Goal: Task Accomplishment & Management: Complete application form

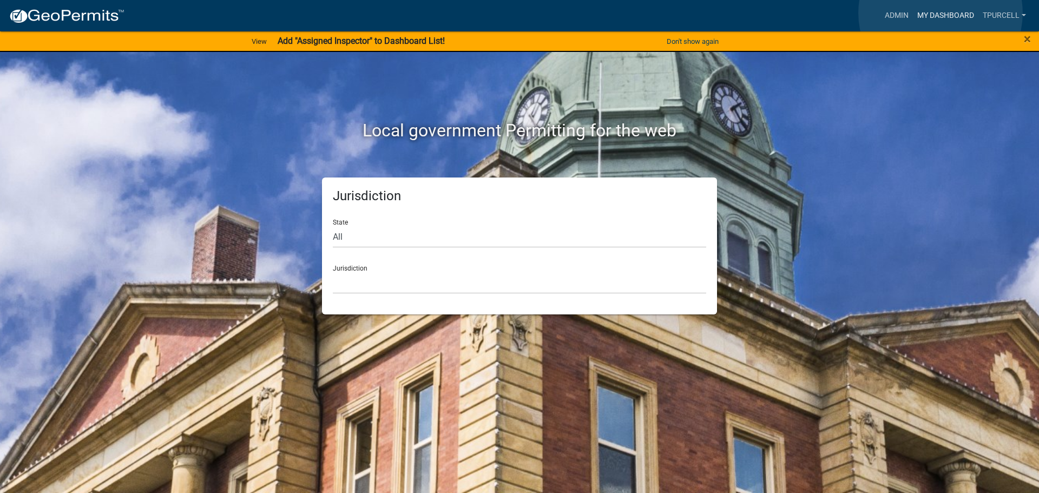
click at [940, 13] on link "My Dashboard" at bounding box center [945, 15] width 65 height 21
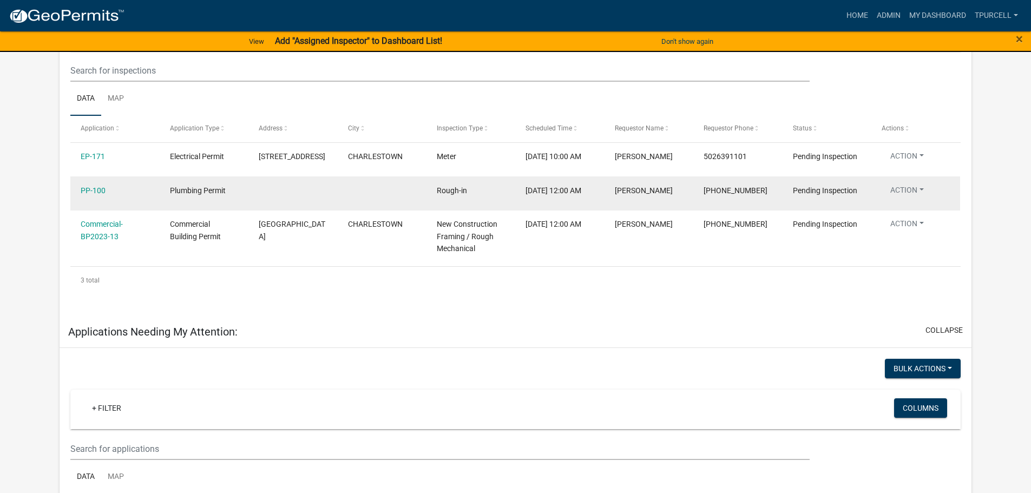
scroll to position [201, 0]
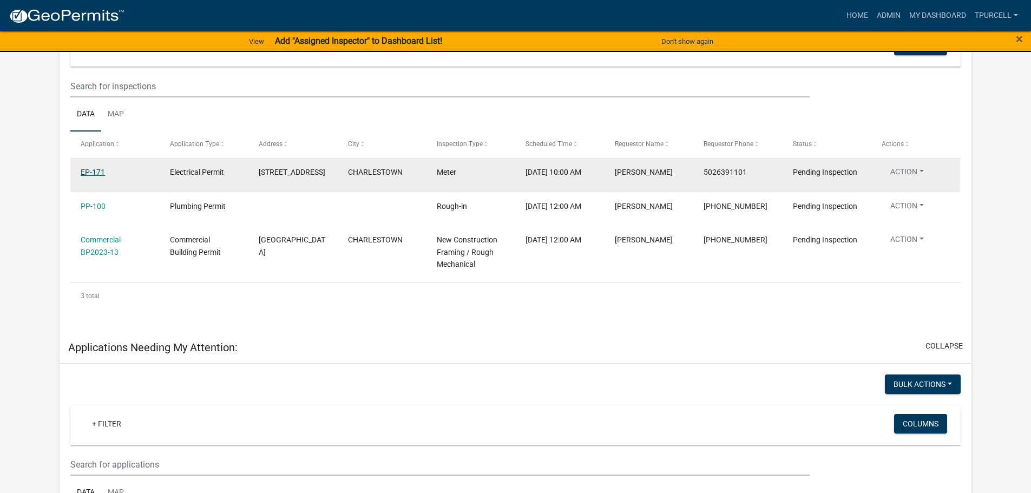
click at [87, 170] on link "EP-171" at bounding box center [93, 172] width 24 height 9
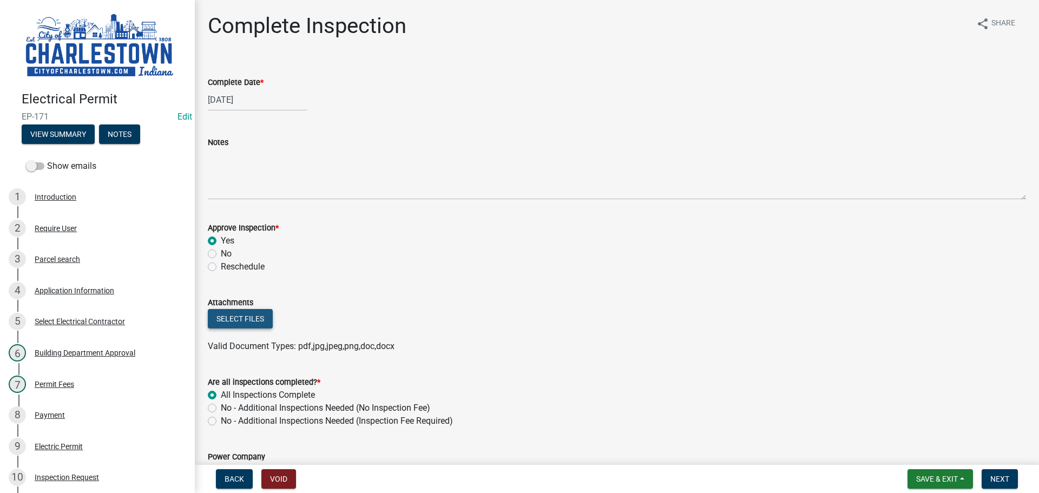
click at [260, 321] on button "Select files" at bounding box center [240, 318] width 65 height 19
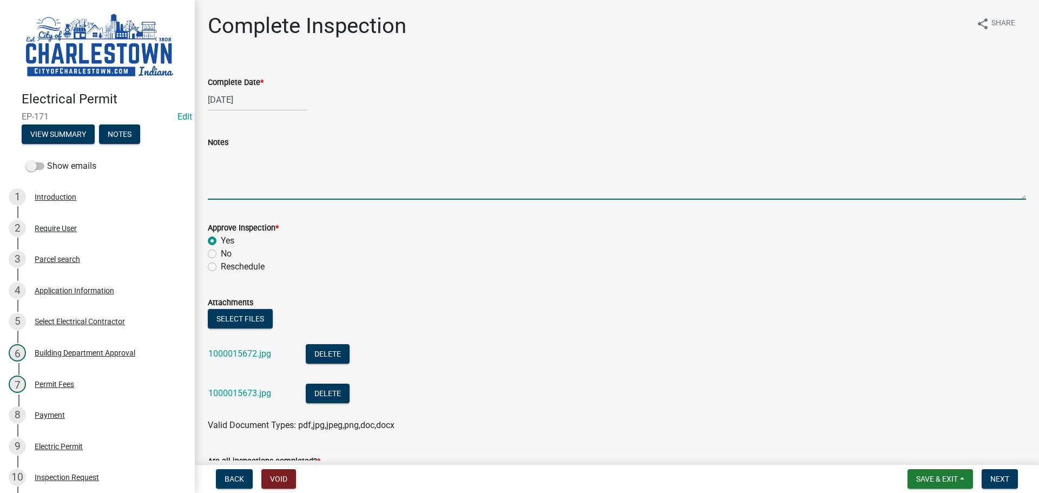
click at [262, 163] on textarea "Notes" at bounding box center [617, 174] width 818 height 51
click at [283, 156] on textarea "added a back up generater" at bounding box center [617, 174] width 818 height 51
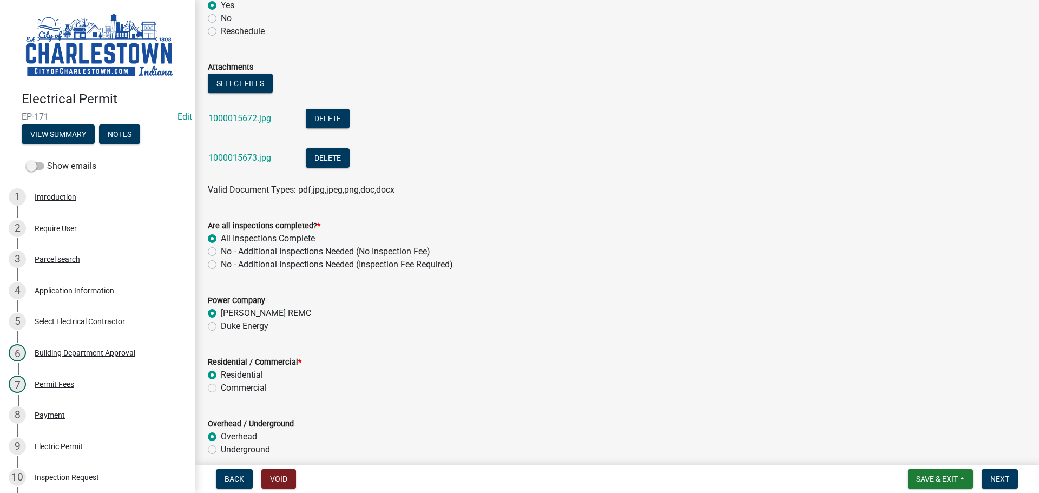
scroll to position [216, 0]
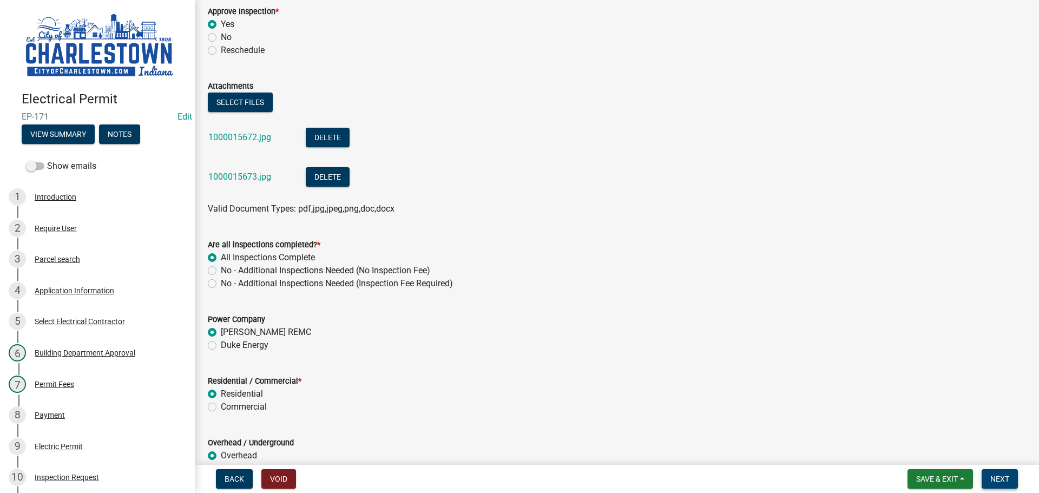
type textarea "added a back up generator"
click at [1005, 480] on span "Next" at bounding box center [999, 478] width 19 height 9
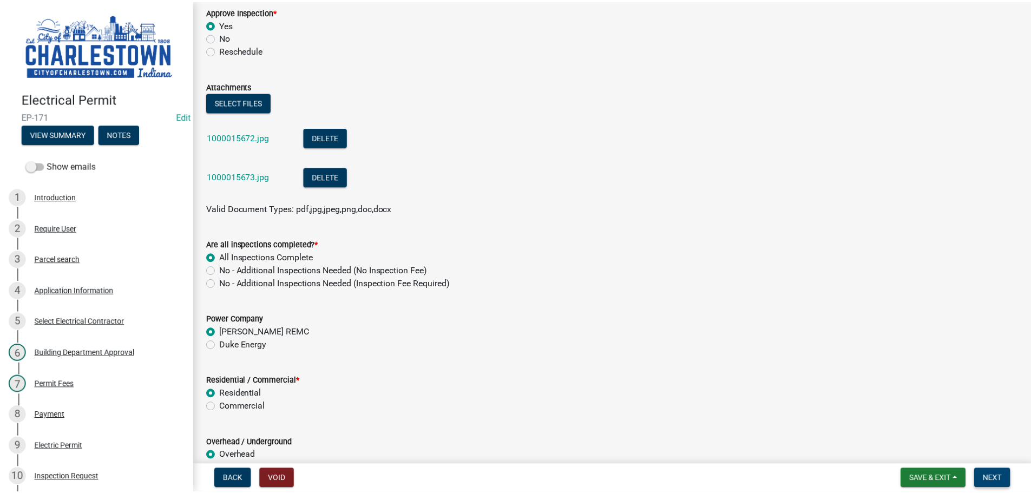
scroll to position [0, 0]
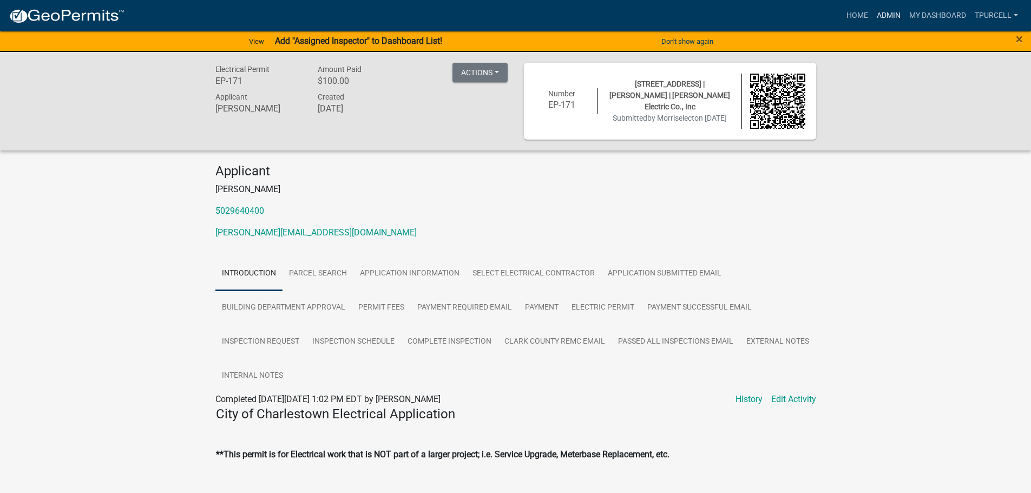
click at [881, 14] on link "Admin" at bounding box center [888, 15] width 32 height 21
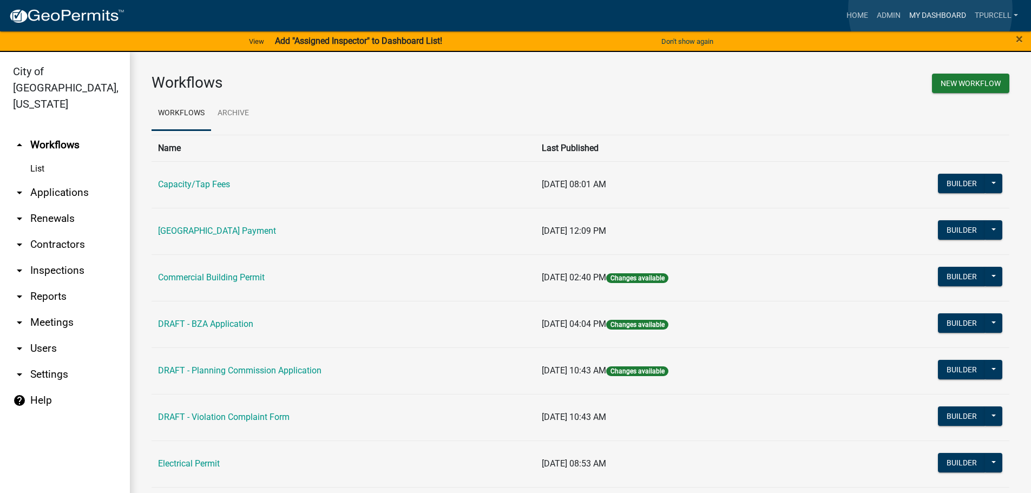
click at [929, 9] on link "My Dashboard" at bounding box center [937, 15] width 65 height 21
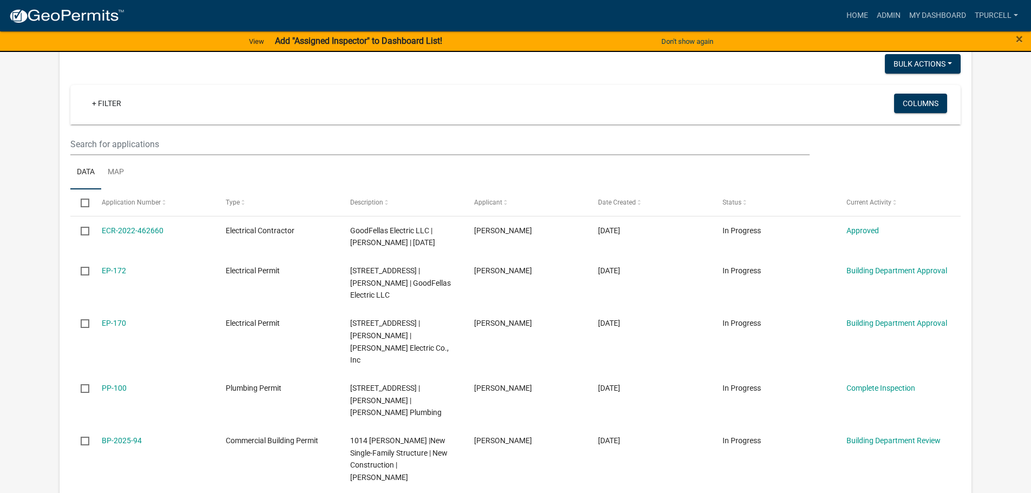
scroll to position [471, 0]
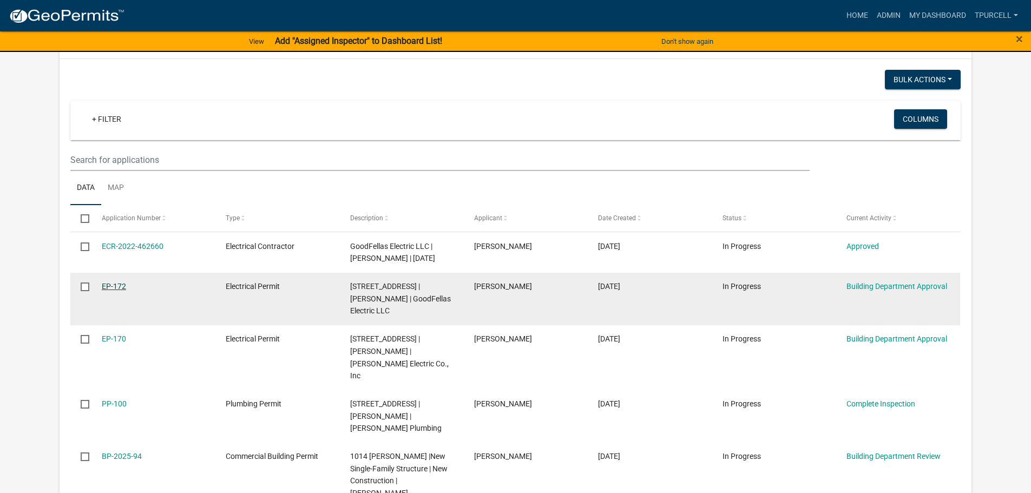
click at [112, 291] on link "EP-172" at bounding box center [114, 286] width 24 height 9
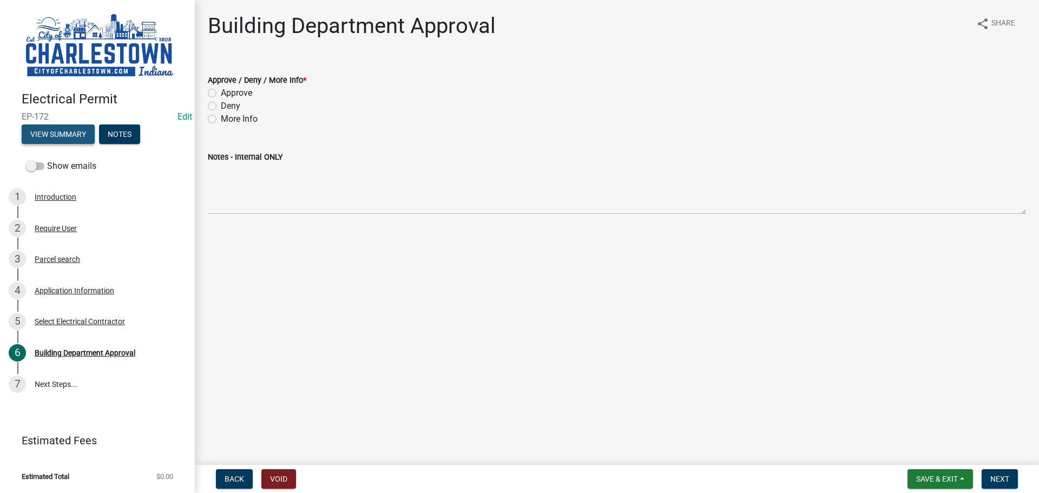
click at [74, 140] on button "View Summary" at bounding box center [58, 133] width 73 height 19
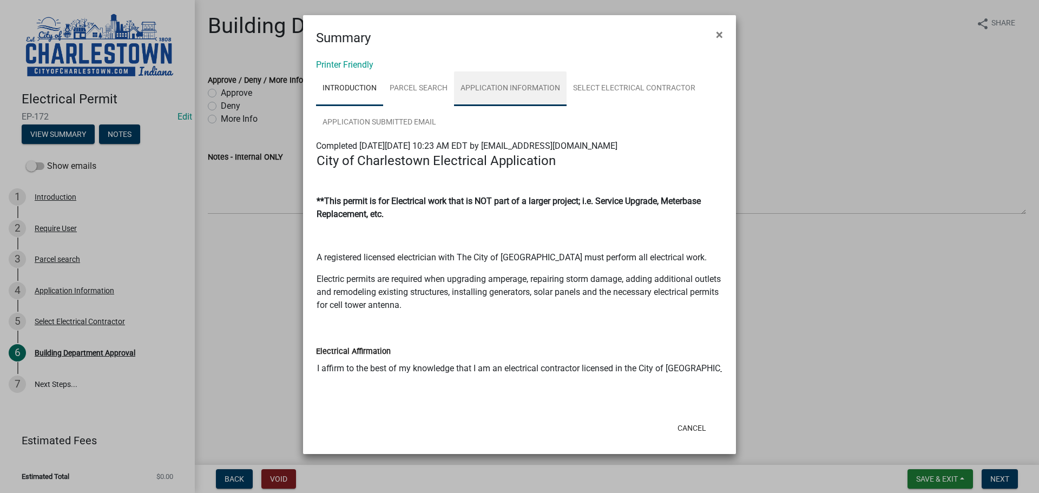
click at [515, 87] on link "Application Information" at bounding box center [510, 88] width 113 height 35
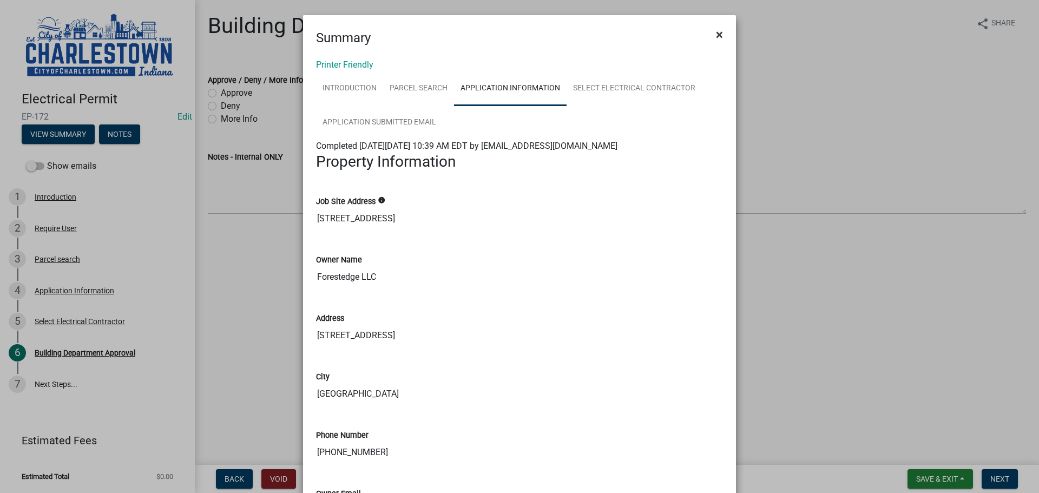
click at [716, 33] on span "×" at bounding box center [719, 34] width 7 height 15
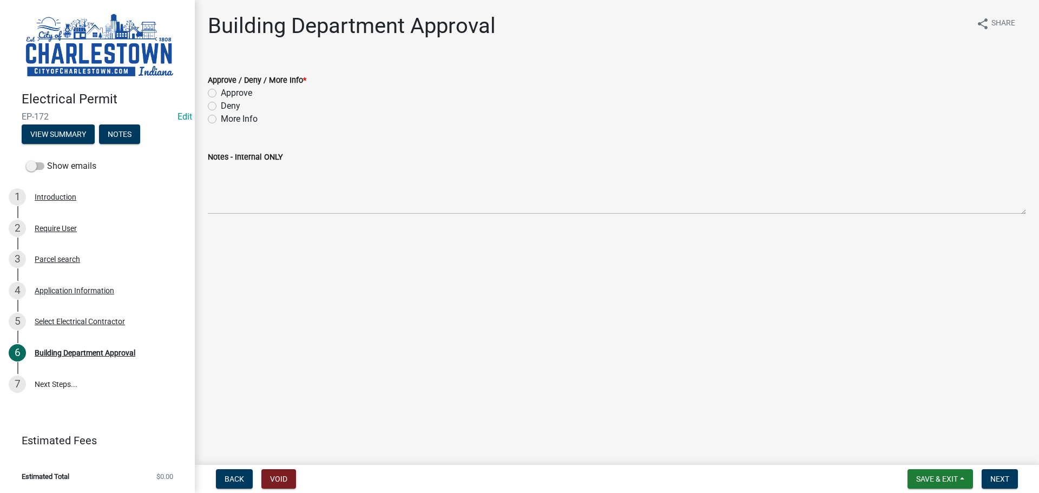
click at [221, 93] on label "Approve" at bounding box center [236, 93] width 31 height 13
click at [221, 93] on input "Approve" at bounding box center [224, 90] width 7 height 7
radio input "true"
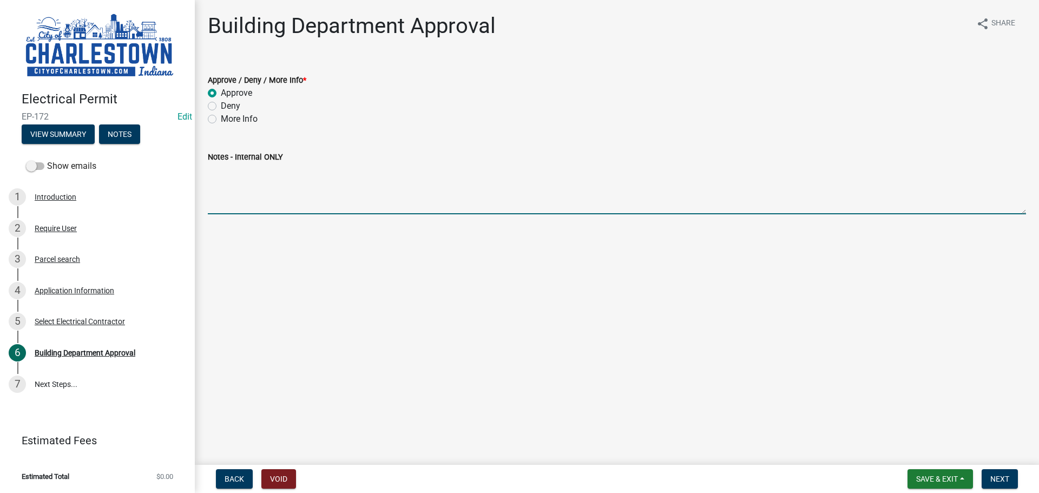
click at [265, 188] on textarea "Notes - Internal ONLY" at bounding box center [617, 188] width 818 height 51
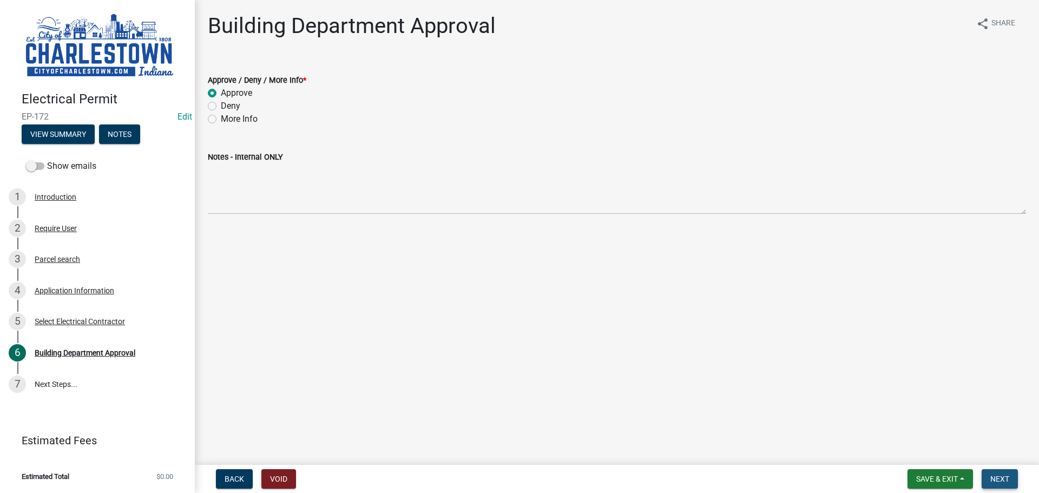
click at [998, 478] on span "Next" at bounding box center [999, 478] width 19 height 9
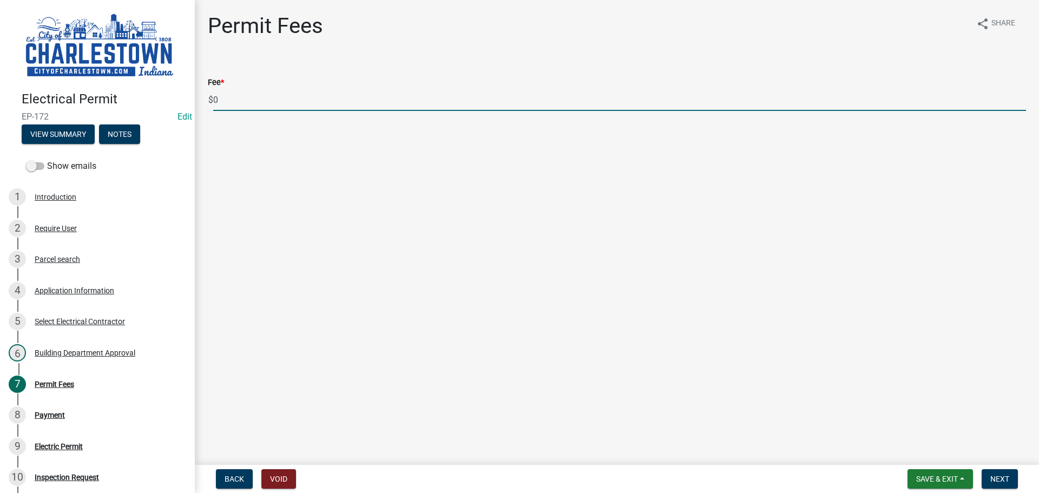
click at [234, 104] on input "0" at bounding box center [619, 100] width 813 height 22
type input "4575.00"
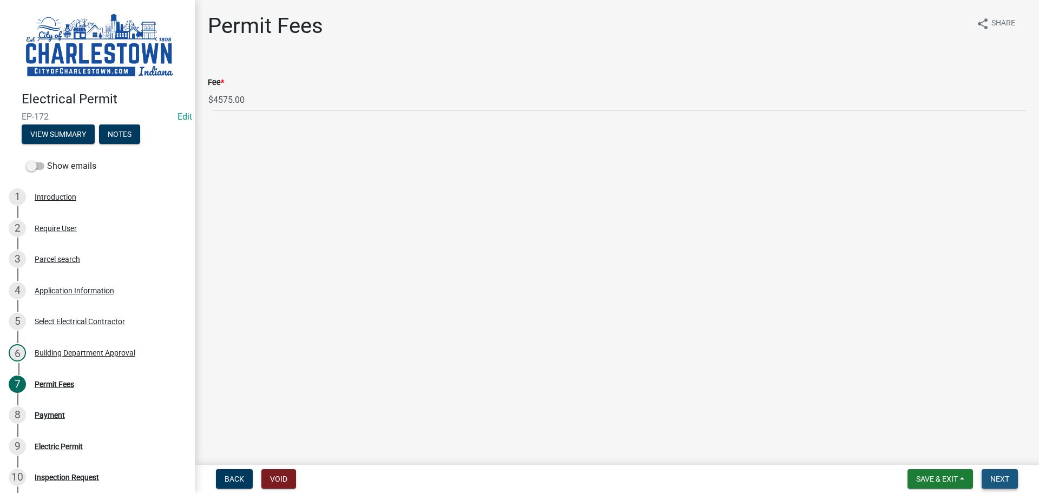
click at [999, 480] on span "Next" at bounding box center [999, 478] width 19 height 9
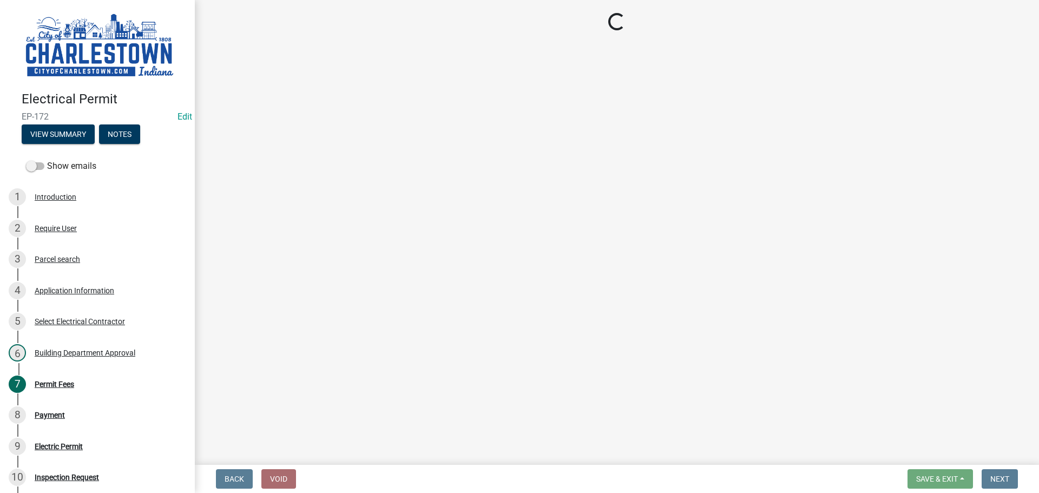
select select "3: 3"
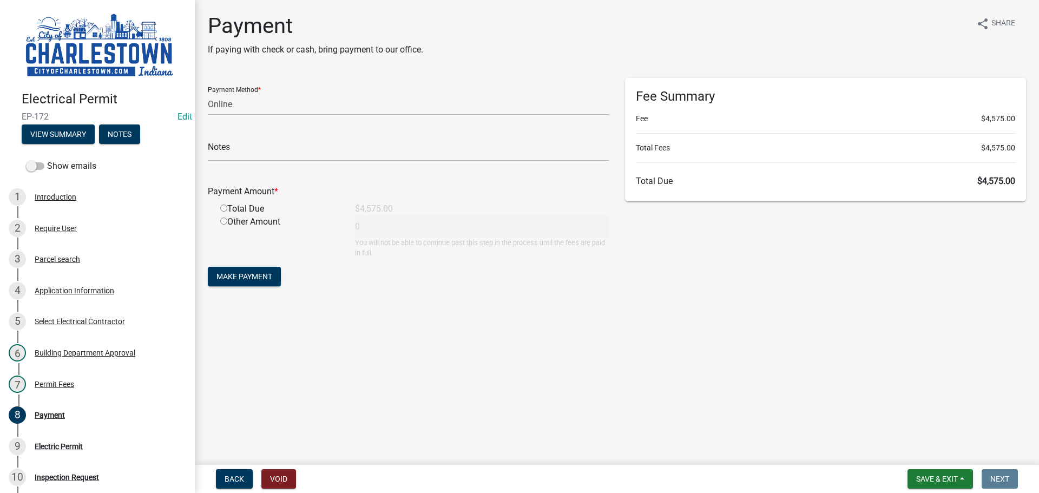
click at [222, 207] on input "radio" at bounding box center [223, 207] width 7 height 7
radio input "true"
type input "4575"
click at [936, 477] on span "Save & Exit" at bounding box center [937, 478] width 42 height 9
click at [928, 450] on button "Save & Exit" at bounding box center [929, 451] width 87 height 26
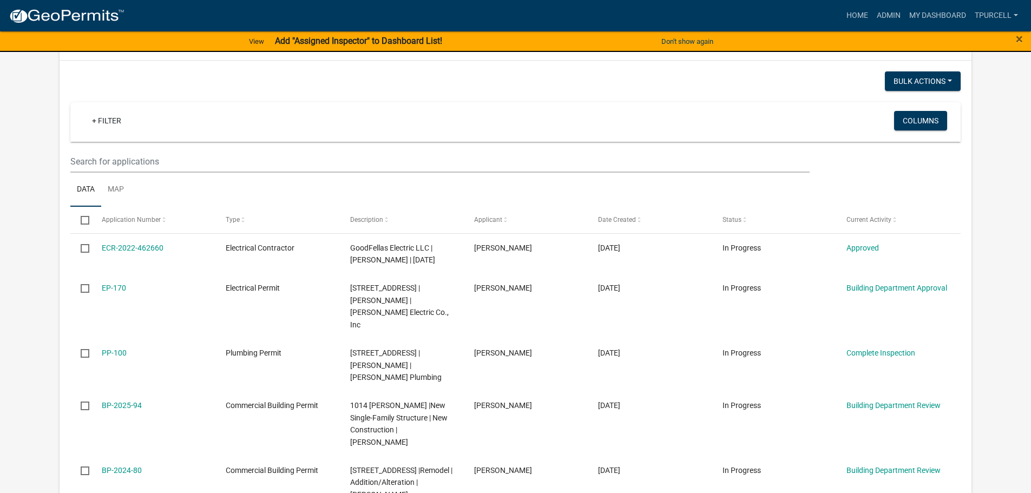
scroll to position [487, 0]
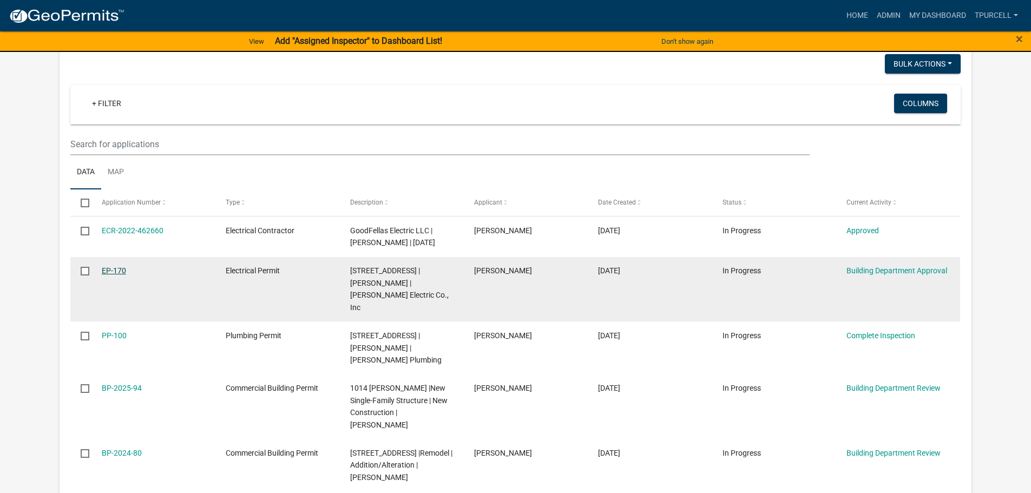
click at [114, 275] on link "EP-170" at bounding box center [114, 270] width 24 height 9
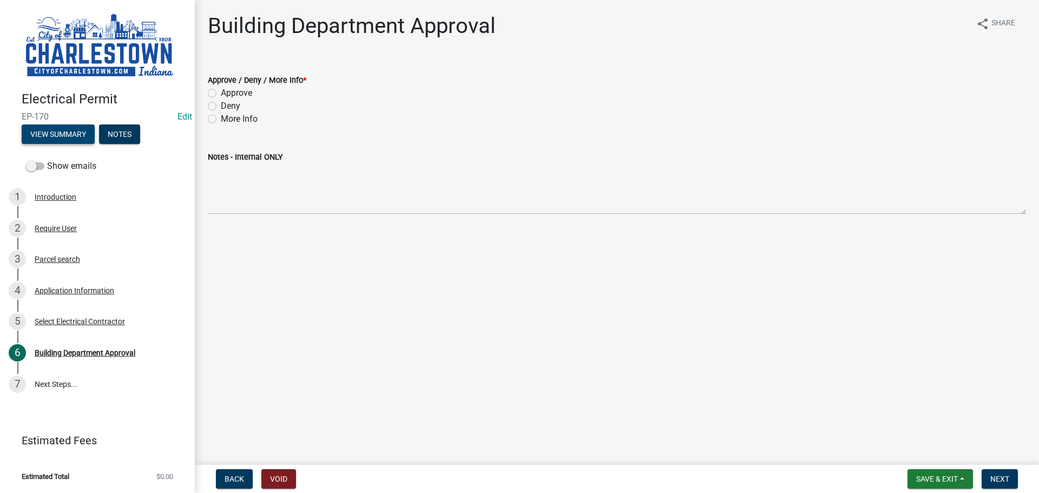
click at [65, 130] on button "View Summary" at bounding box center [58, 133] width 73 height 19
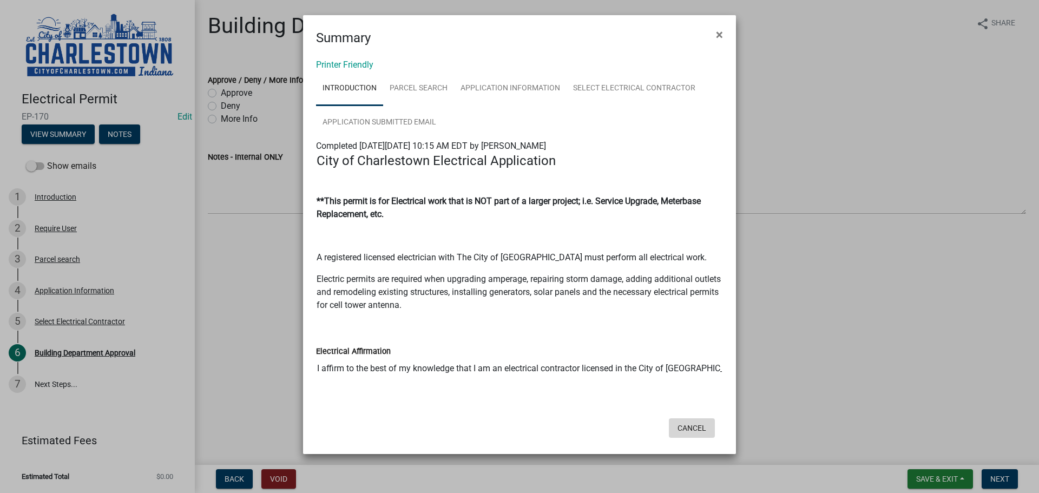
click at [695, 431] on button "Cancel" at bounding box center [692, 427] width 46 height 19
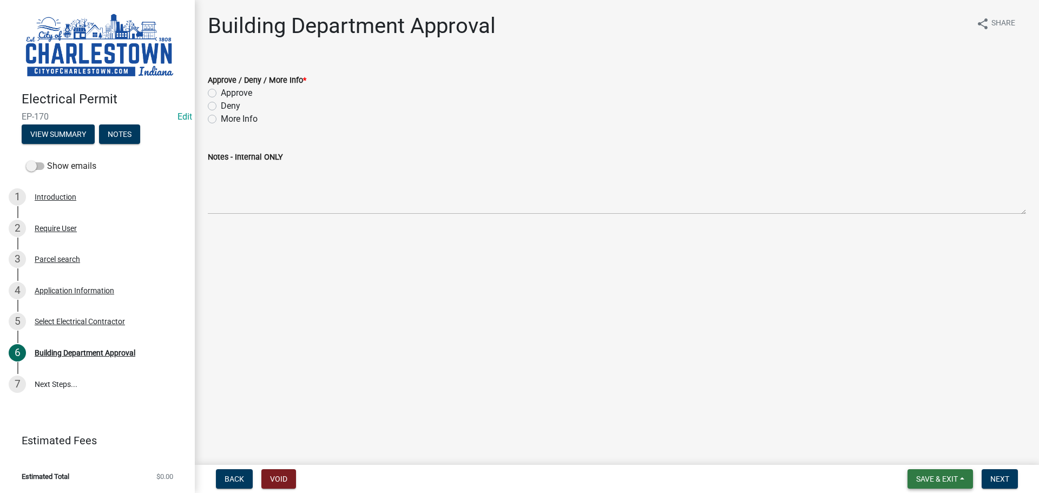
click at [931, 480] on span "Save & Exit" at bounding box center [937, 478] width 42 height 9
click at [907, 450] on button "Save & Exit" at bounding box center [929, 451] width 87 height 26
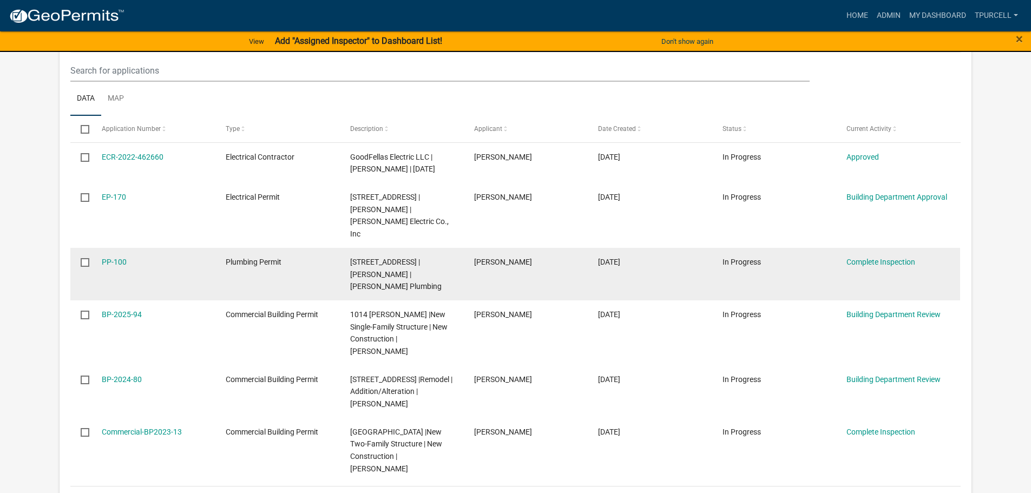
scroll to position [579, 0]
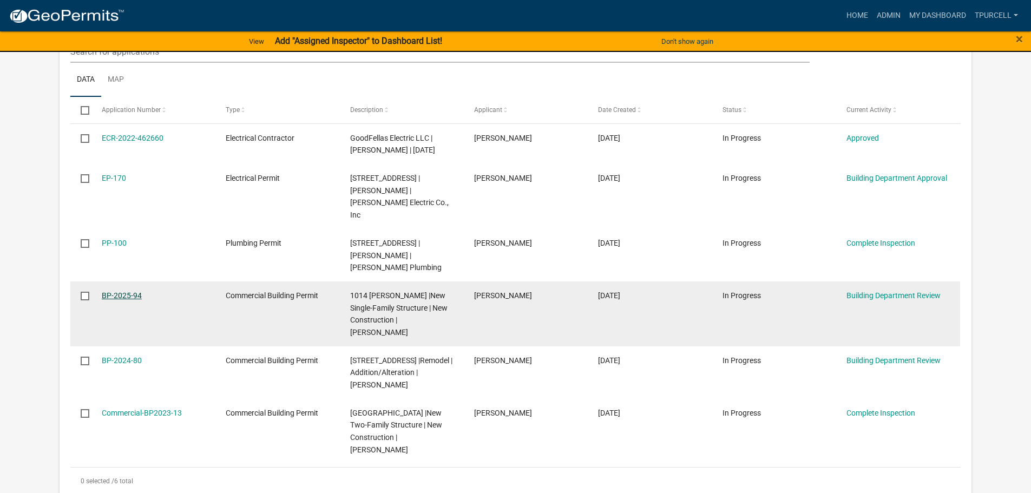
click at [117, 291] on link "BP-2025-94" at bounding box center [122, 295] width 40 height 9
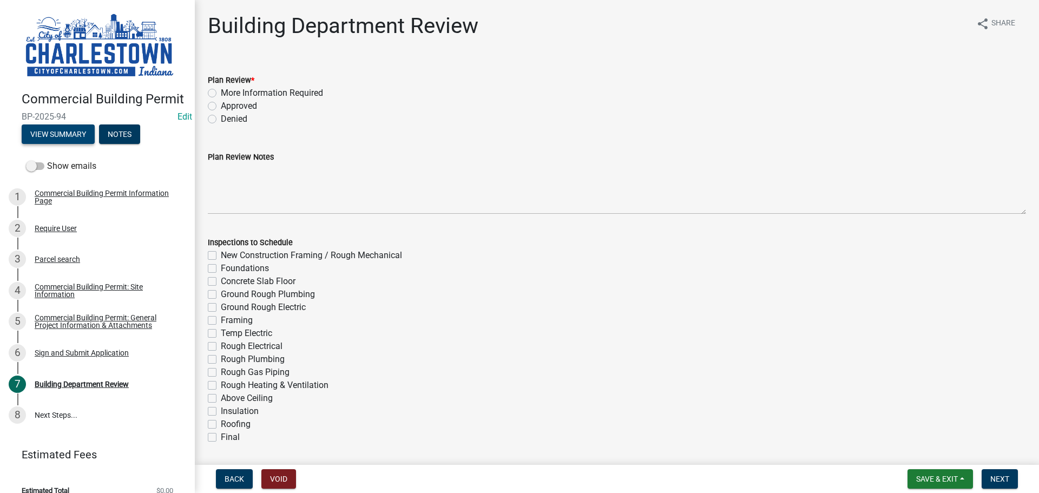
click at [56, 143] on button "View Summary" at bounding box center [58, 133] width 73 height 19
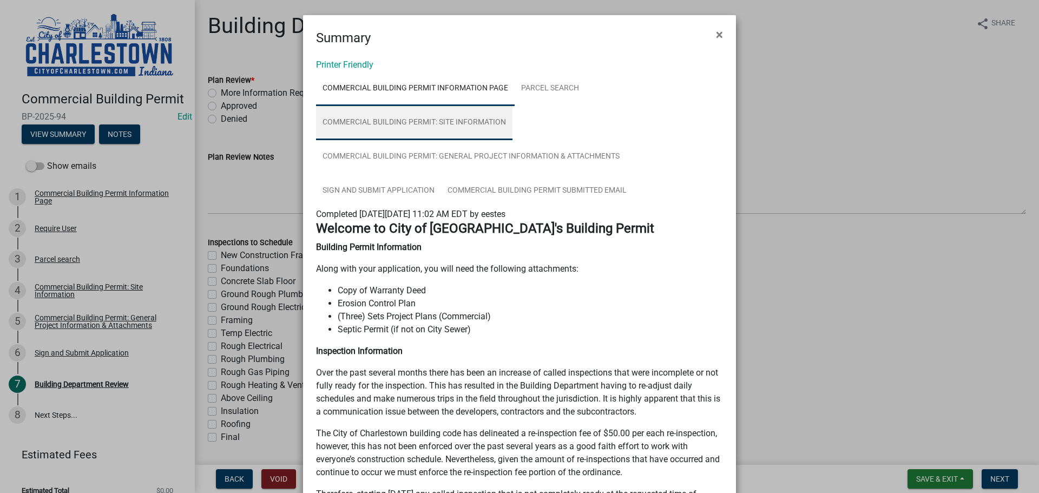
click at [460, 123] on link "Commercial Building Permit: Site Information" at bounding box center [414, 122] width 196 height 35
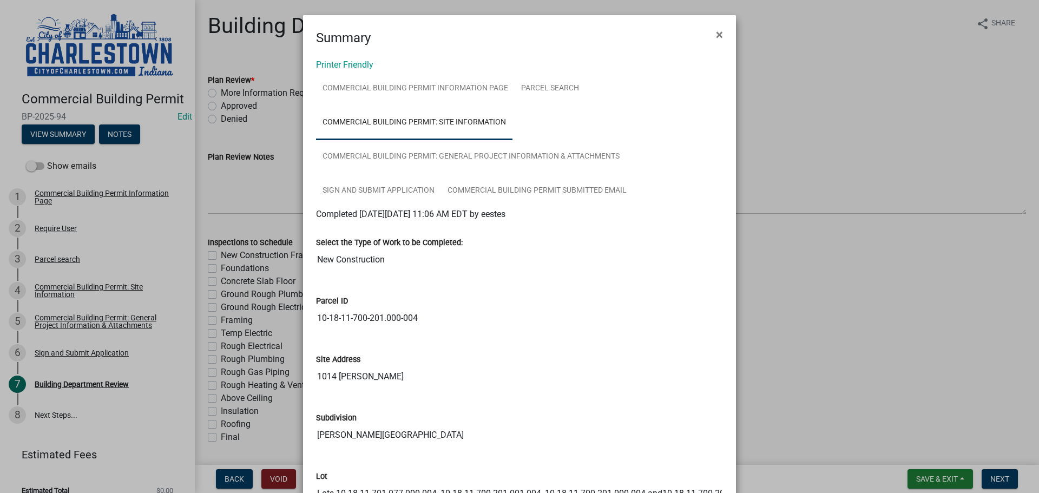
click at [918, 477] on ngb-modal-window "Summary × Printer Friendly Commercial Building Permit Information Page Parcel s…" at bounding box center [519, 246] width 1039 height 493
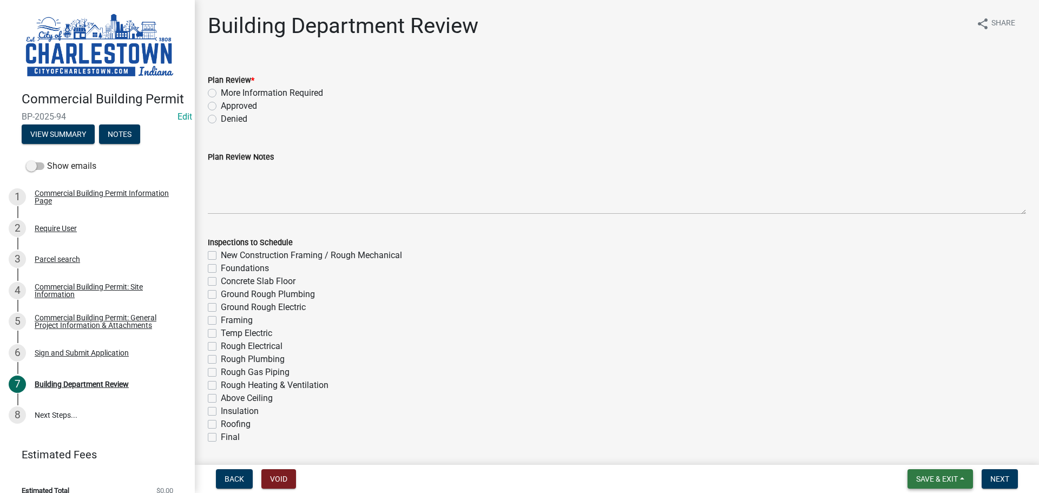
click at [920, 477] on span "Save & Exit" at bounding box center [937, 478] width 42 height 9
click at [910, 451] on button "Save & Exit" at bounding box center [929, 451] width 87 height 26
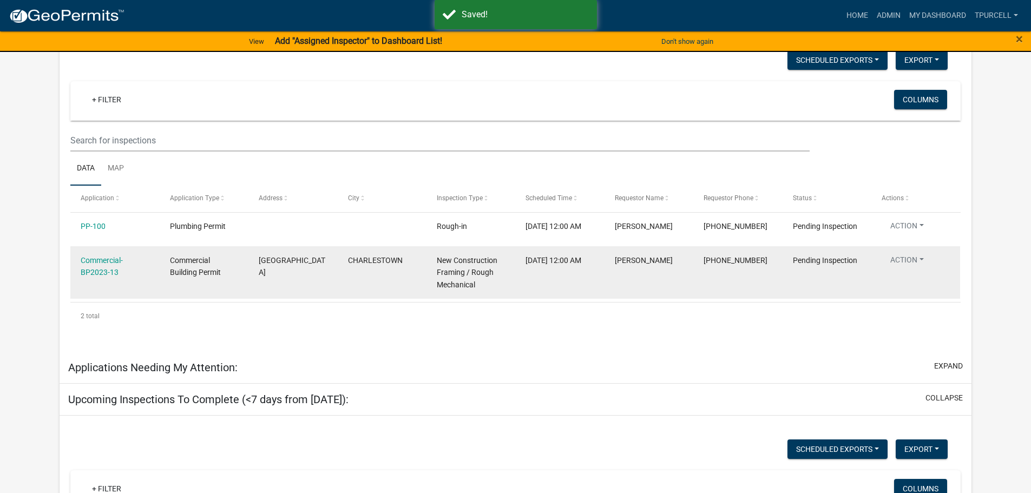
scroll to position [147, 0]
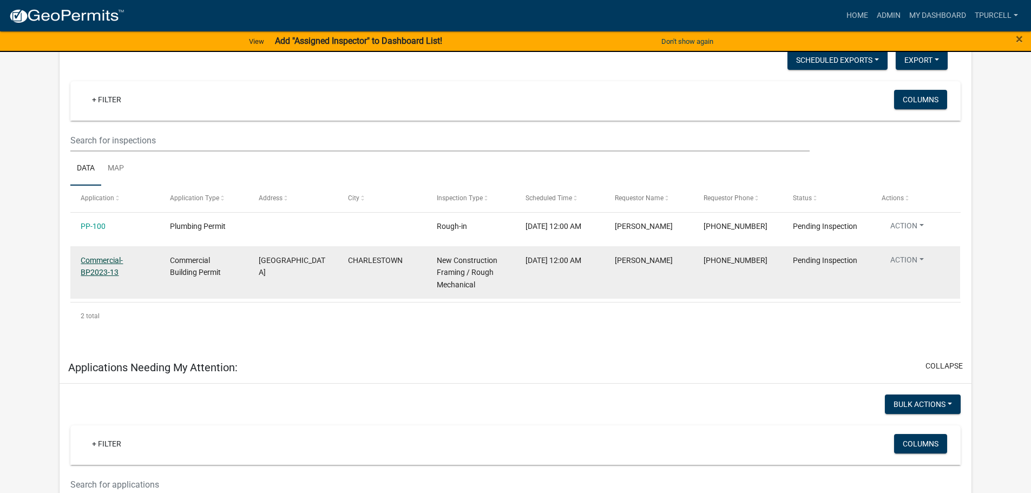
click at [103, 270] on link "Commercial-BP2023-13" at bounding box center [102, 266] width 42 height 21
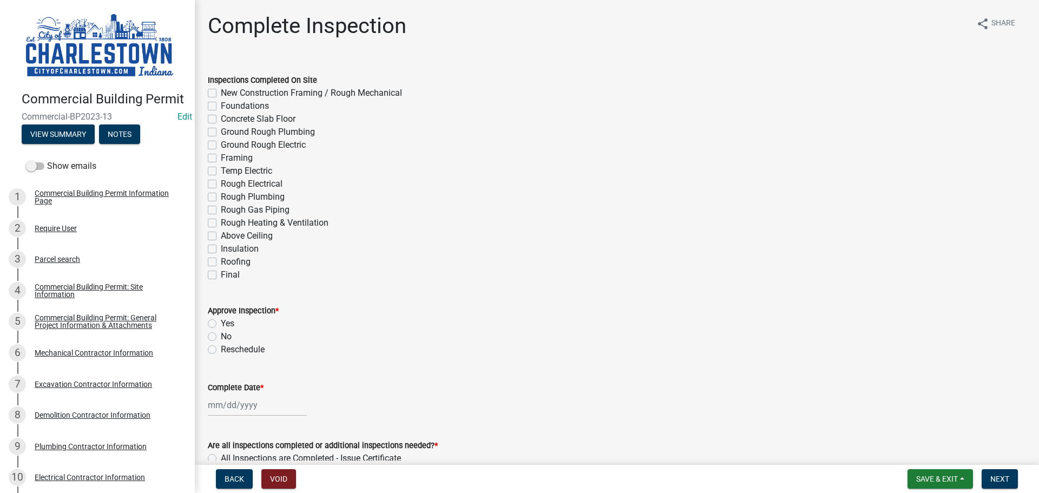
click at [221, 92] on label "New Construction Framing / Rough Mechanical" at bounding box center [311, 93] width 181 height 13
click at [221, 92] on input "New Construction Framing / Rough Mechanical" at bounding box center [224, 90] width 7 height 7
checkbox input "true"
checkbox input "false"
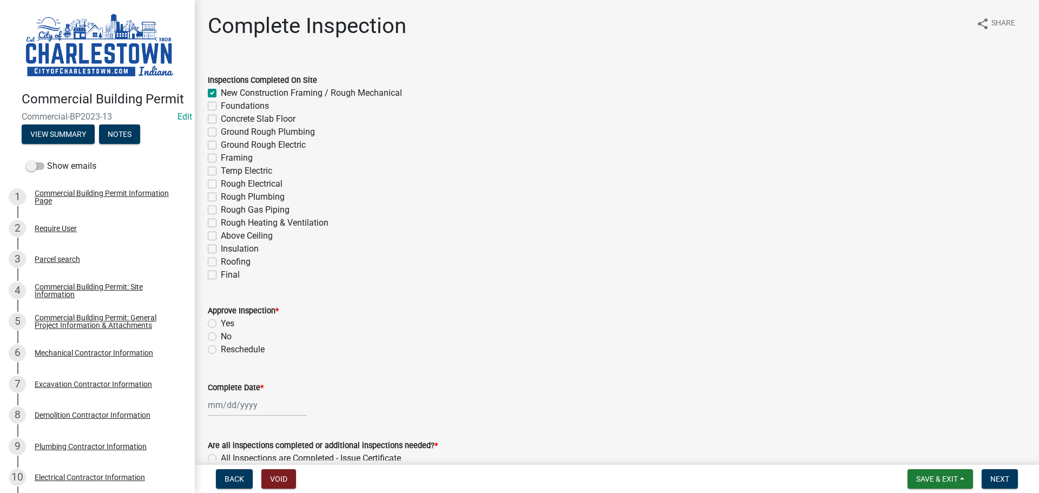
checkbox input "false"
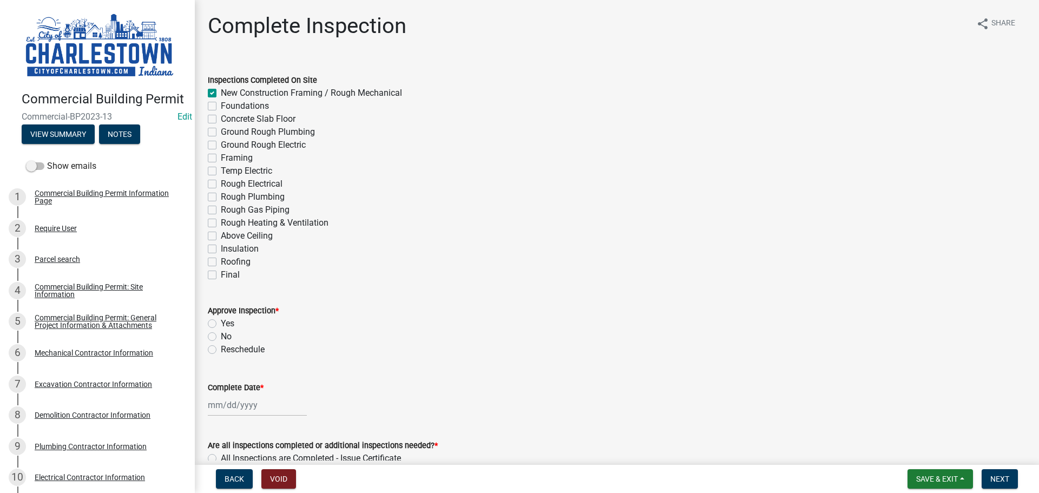
checkbox input "false"
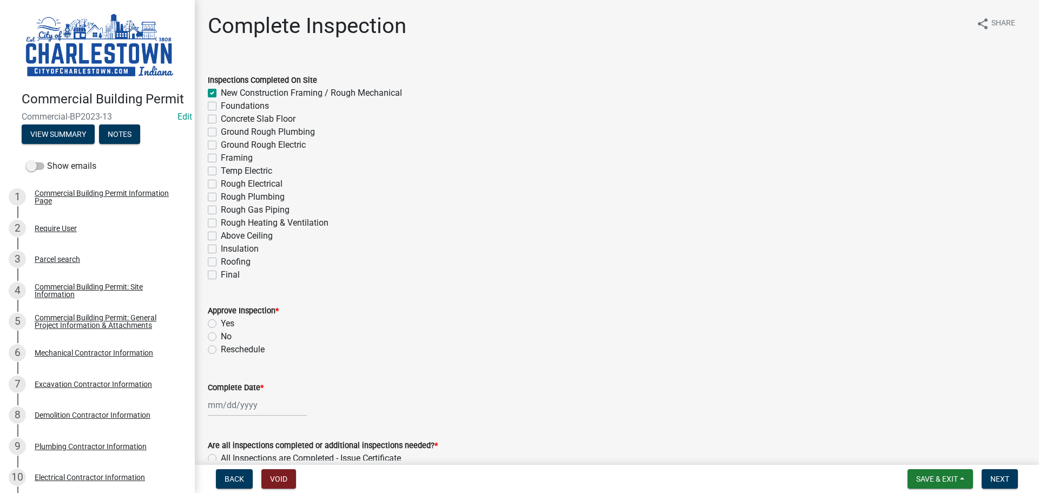
checkbox input "false"
click at [221, 160] on label "Framing" at bounding box center [237, 157] width 32 height 13
click at [221, 159] on input "Framing" at bounding box center [224, 154] width 7 height 7
checkbox input "true"
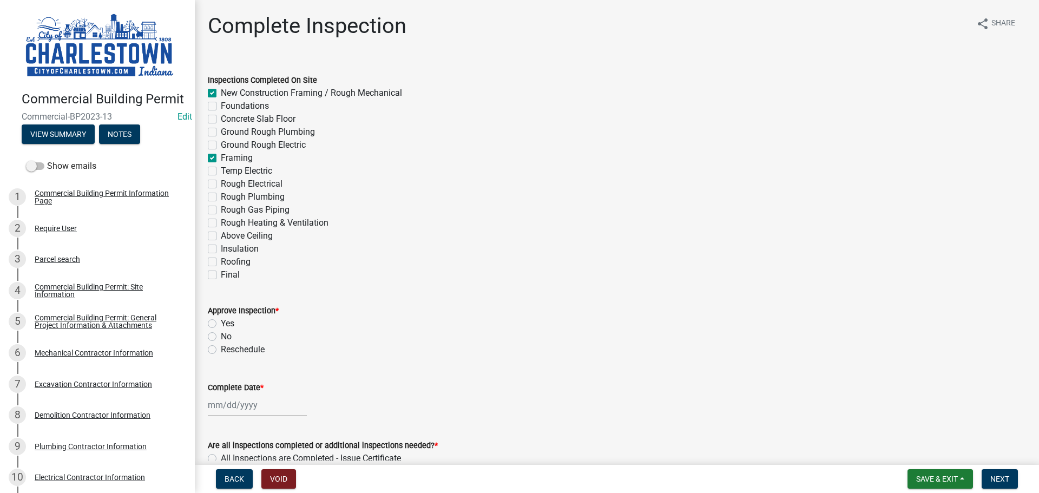
checkbox input "true"
checkbox input "false"
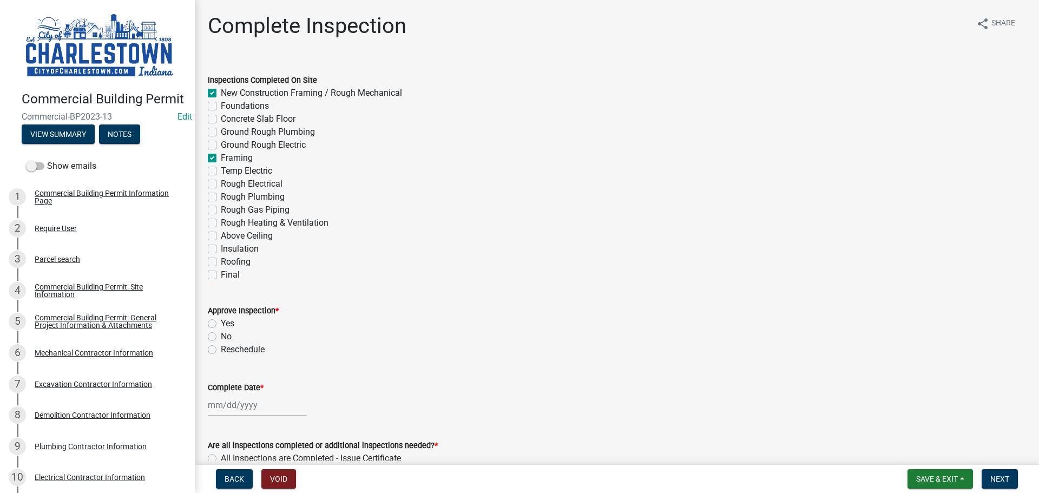
checkbox input "true"
checkbox input "false"
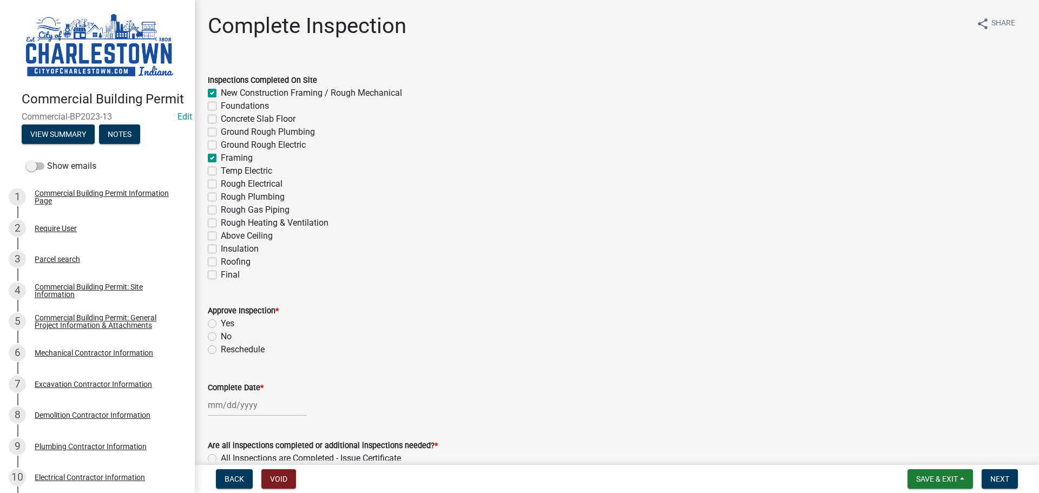
checkbox input "false"
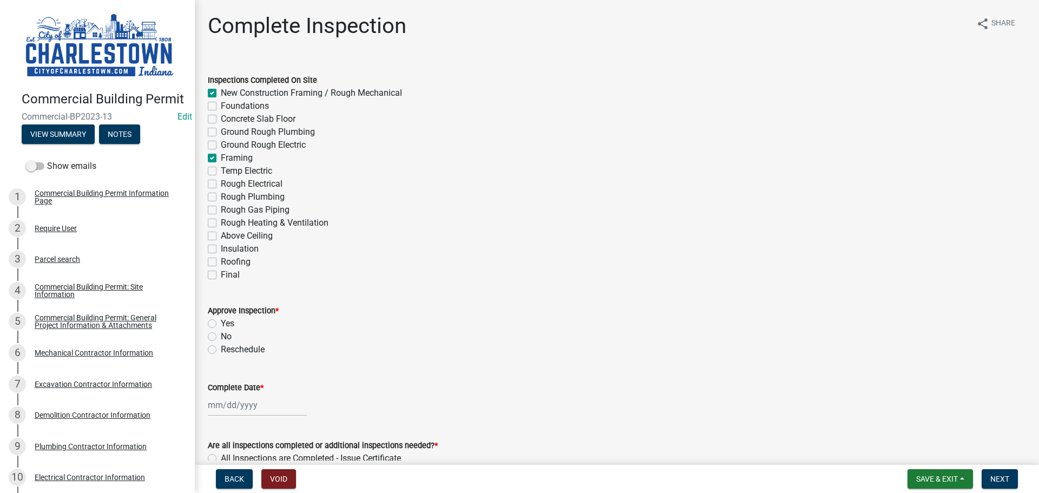
click at [221, 185] on label "Rough Electrical" at bounding box center [252, 183] width 62 height 13
click at [221, 184] on input "Rough Electrical" at bounding box center [224, 180] width 7 height 7
checkbox input "true"
checkbox input "false"
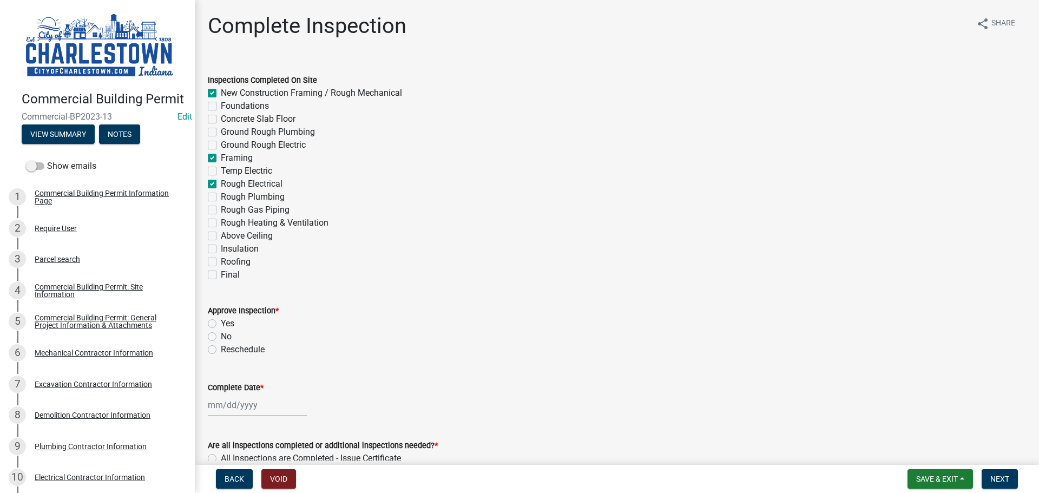
checkbox input "false"
checkbox input "true"
checkbox input "false"
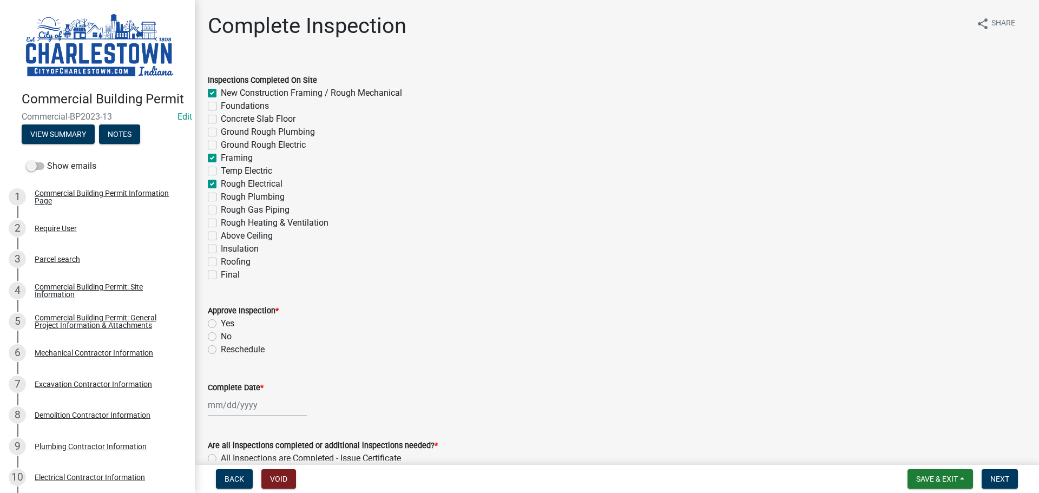
checkbox input "true"
checkbox input "false"
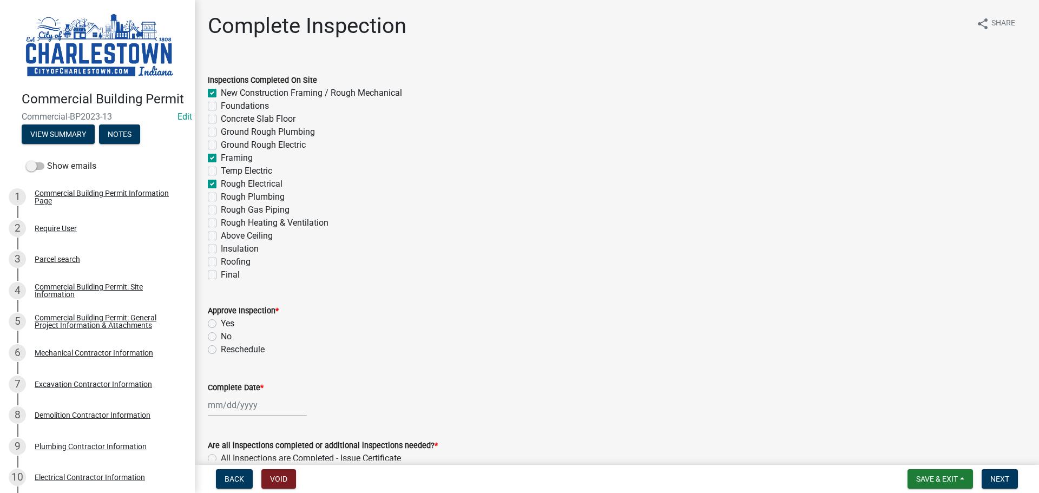
checkbox input "false"
click at [221, 222] on label "Rough Heating & Ventilation" at bounding box center [275, 222] width 108 height 13
click at [221, 222] on input "Rough Heating & Ventilation" at bounding box center [224, 219] width 7 height 7
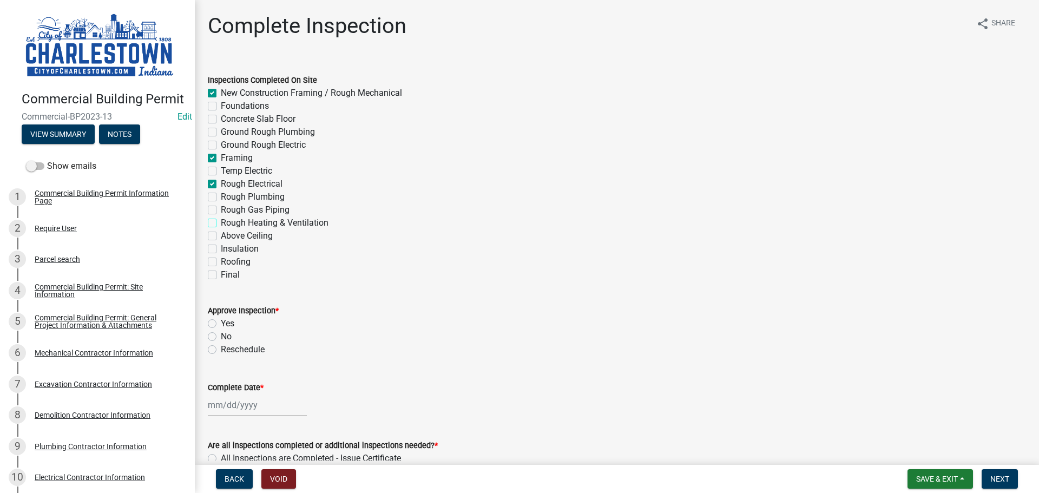
checkbox input "true"
checkbox input "false"
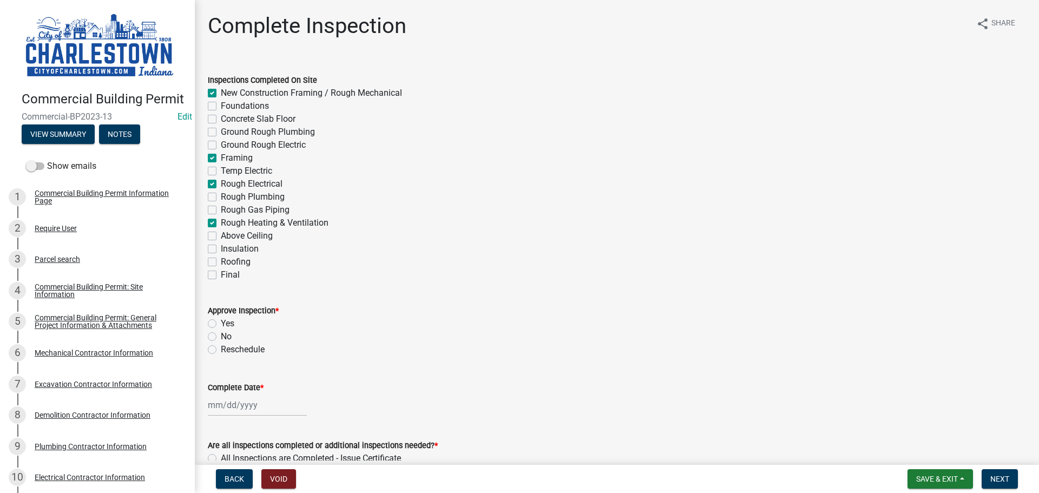
checkbox input "false"
checkbox input "true"
checkbox input "false"
checkbox input "true"
checkbox input "false"
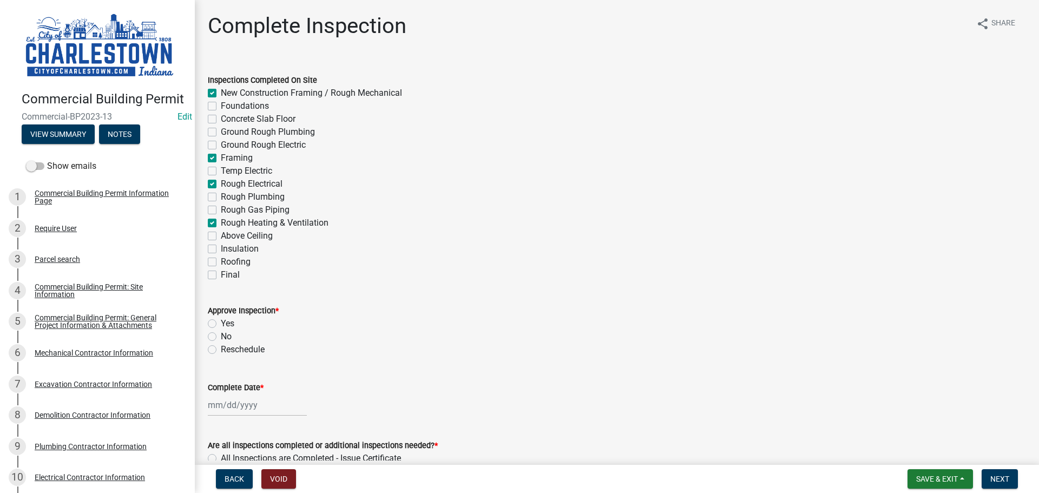
checkbox input "false"
checkbox input "true"
checkbox input "false"
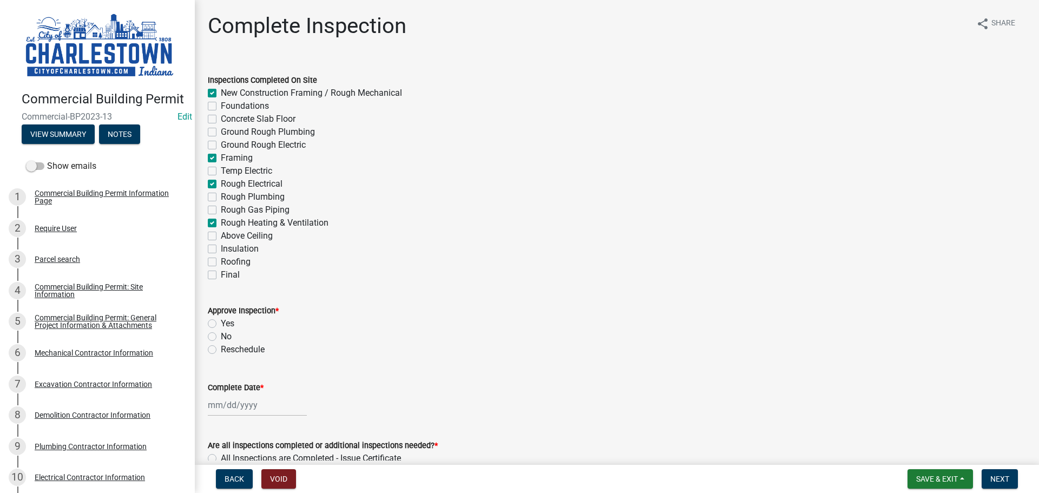
checkbox input "false"
click at [221, 238] on label "Above Ceiling" at bounding box center [247, 235] width 52 height 13
click at [221, 236] on input "Above Ceiling" at bounding box center [224, 232] width 7 height 7
checkbox input "true"
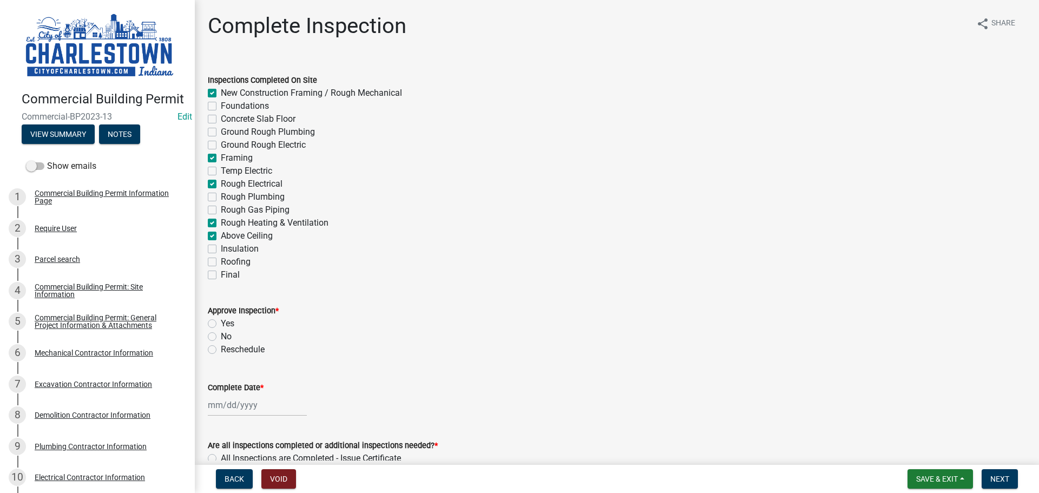
checkbox input "false"
checkbox input "true"
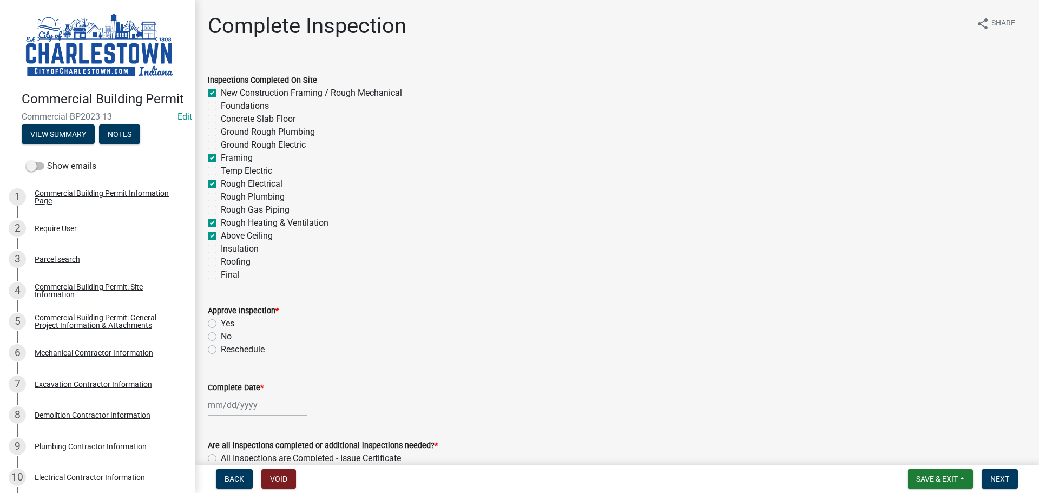
checkbox input "false"
checkbox input "true"
checkbox input "false"
checkbox input "true"
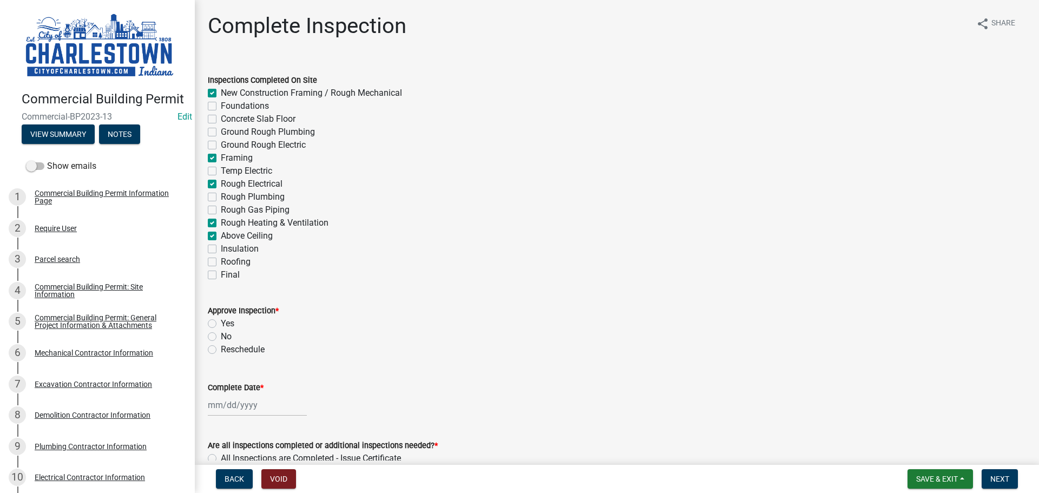
checkbox input "true"
checkbox input "false"
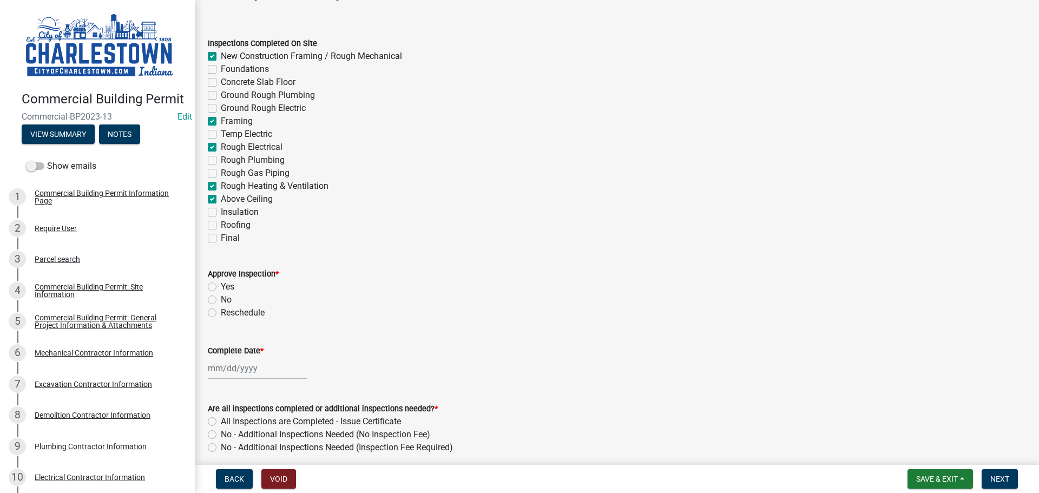
scroll to position [54, 0]
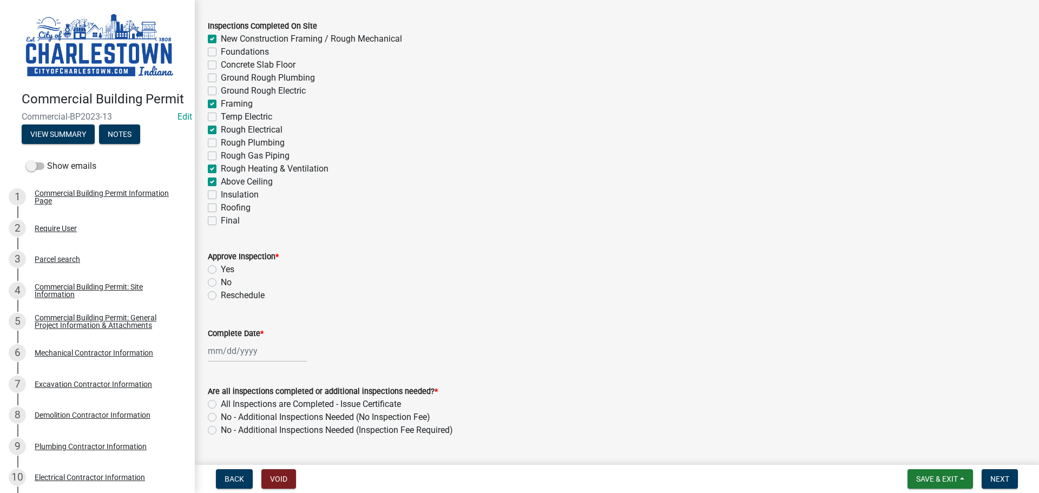
click at [221, 269] on label "Yes" at bounding box center [228, 269] width 14 height 13
click at [221, 269] on input "Yes" at bounding box center [224, 266] width 7 height 7
radio input "true"
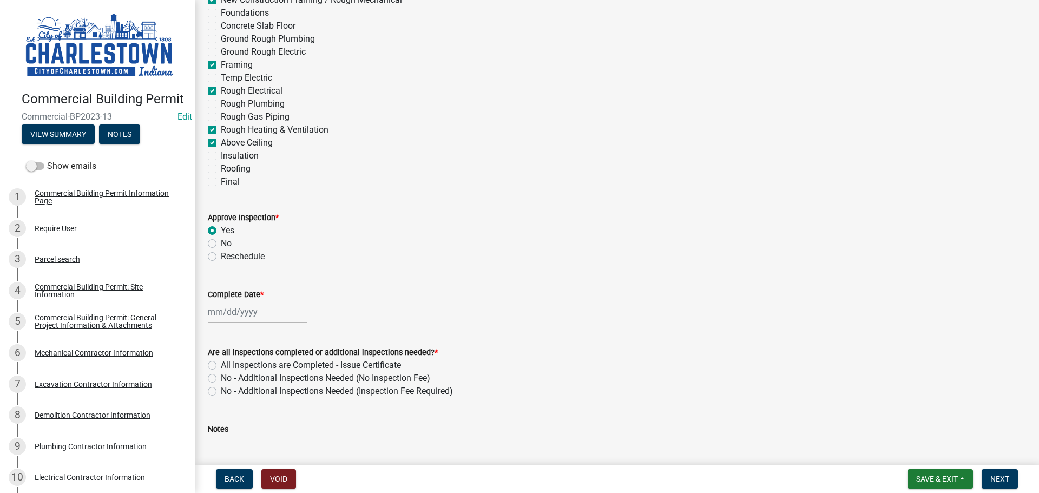
scroll to position [162, 0]
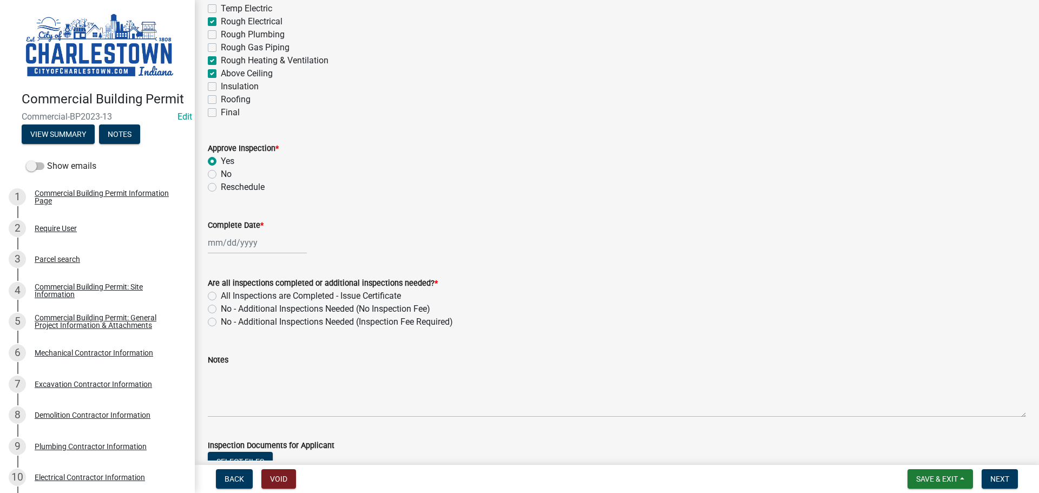
click at [239, 242] on div at bounding box center [257, 243] width 99 height 22
select select "8"
select select "2025"
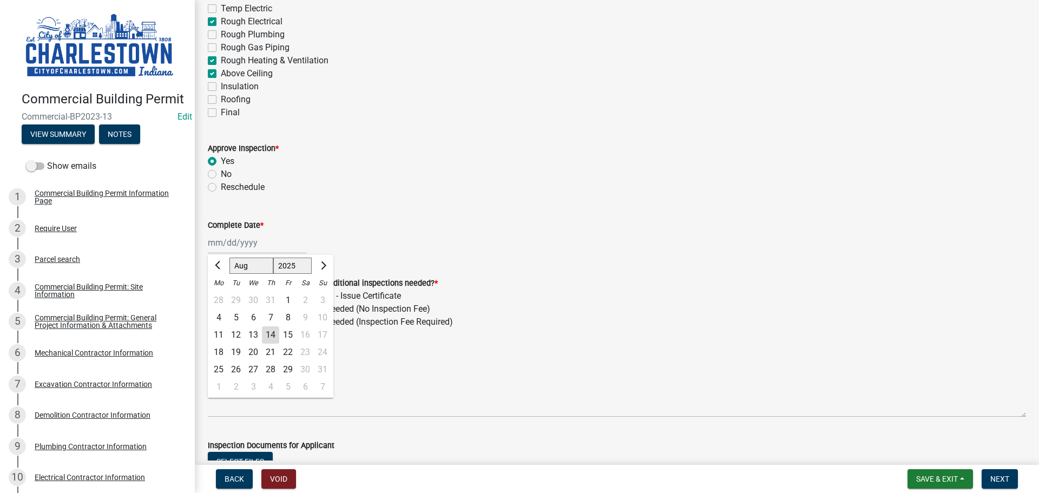
click at [232, 331] on div "12" at bounding box center [235, 334] width 17 height 17
type input "[DATE]"
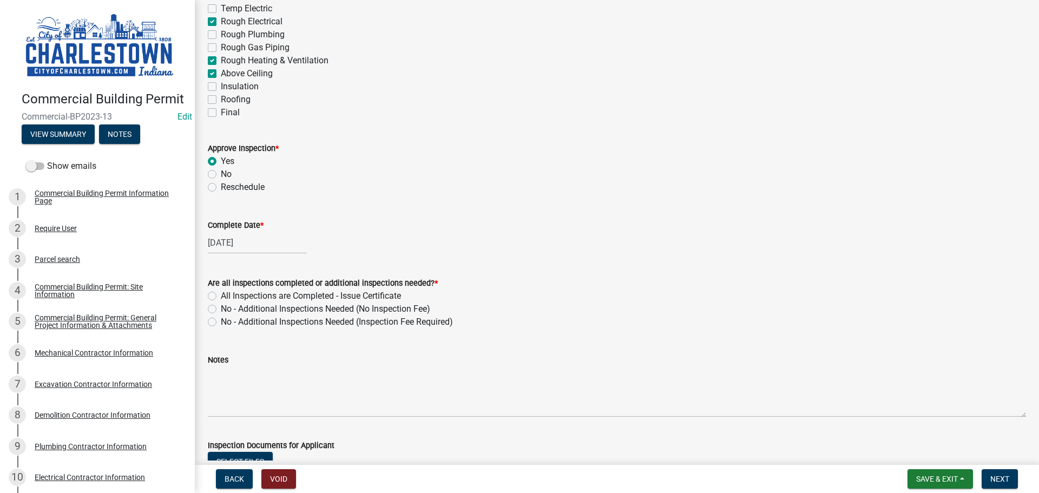
click at [221, 307] on label "No - Additional Inspections Needed (No Inspection Fee)" at bounding box center [325, 308] width 209 height 13
click at [221, 307] on input "No - Additional Inspections Needed (No Inspection Fee)" at bounding box center [224, 305] width 7 height 7
radio input "true"
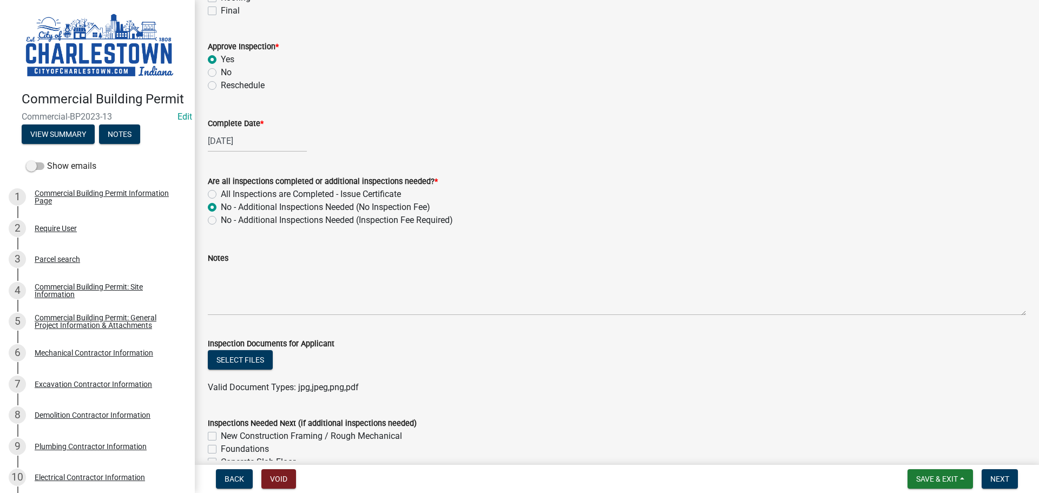
scroll to position [270, 0]
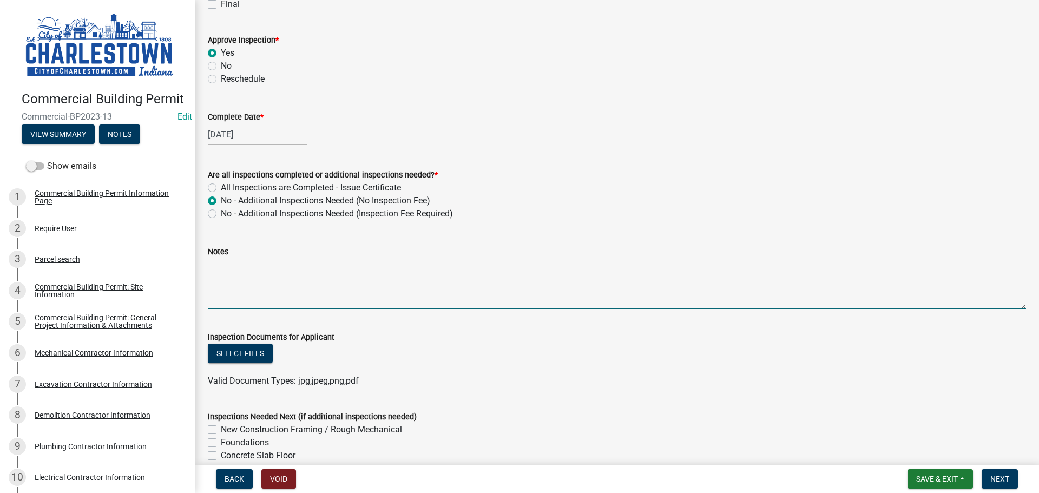
click at [239, 261] on textarea "Notes" at bounding box center [617, 283] width 818 height 51
click at [398, 264] on textarea "ground rough for good fellows electric on 0808/12/2023 and [DATE]" at bounding box center [617, 283] width 818 height 51
click at [401, 268] on textarea "ground rough for good fellows electric on 0808/12/2023 and [DATE]" at bounding box center [617, 283] width 818 height 51
click at [496, 268] on textarea "ground rough for good fellows electric on 0808/11/2023 and [DATE]" at bounding box center [617, 283] width 818 height 51
click at [245, 353] on button "Select files" at bounding box center [240, 353] width 65 height 19
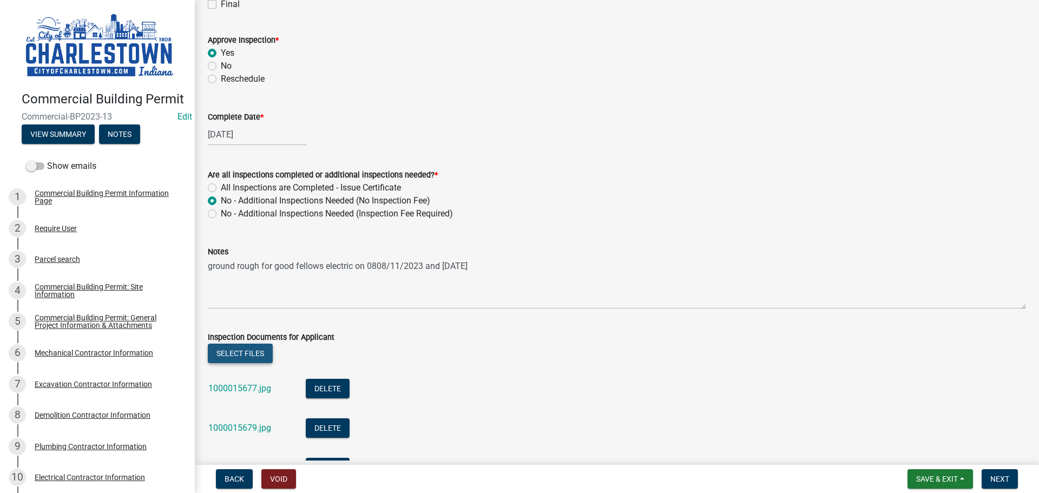
click at [242, 349] on button "Select files" at bounding box center [240, 353] width 65 height 19
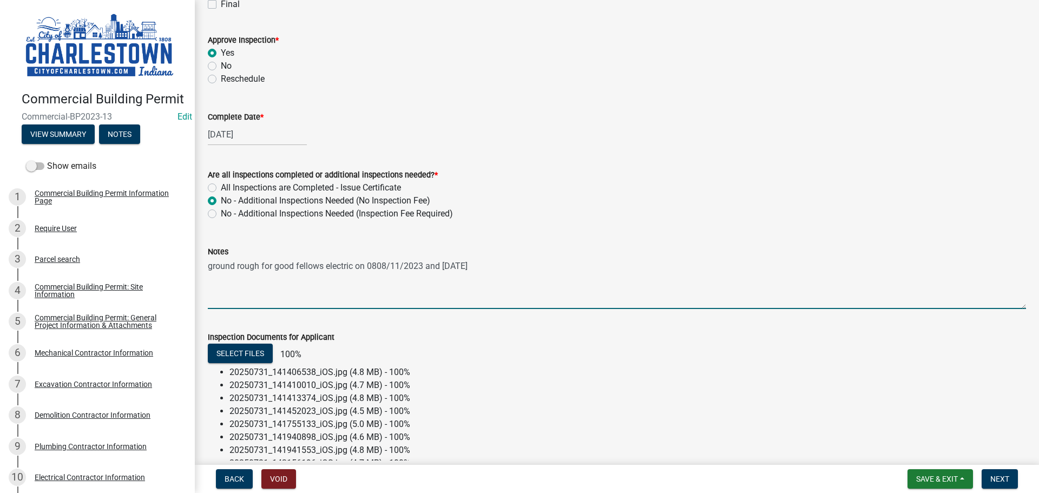
drag, startPoint x: 508, startPoint y: 266, endPoint x: 524, endPoint y: 262, distance: 16.8
click at [509, 266] on textarea "ground rough for good fellows electric on 0808/11/2023 and [DATE]" at bounding box center [617, 283] width 818 height 51
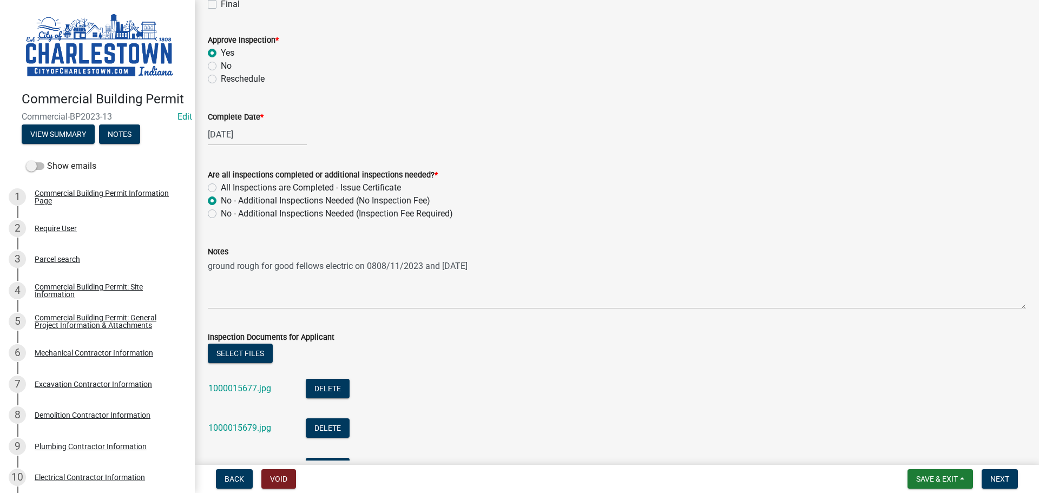
click at [232, 249] on div "Notes" at bounding box center [617, 251] width 818 height 13
click at [233, 249] on div "Notes" at bounding box center [617, 251] width 818 height 13
click at [233, 252] on div "Notes" at bounding box center [617, 251] width 818 height 13
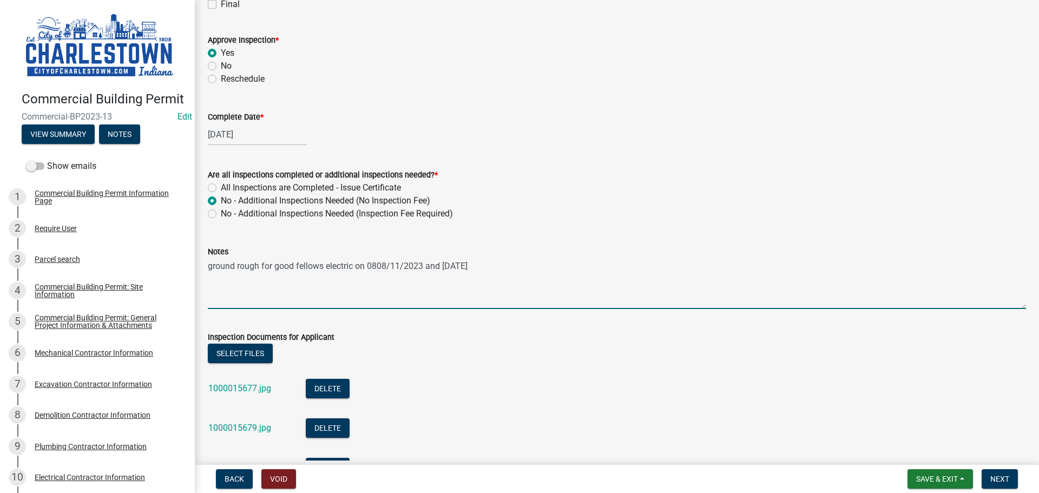
click at [209, 262] on textarea "ground rough for good fellows electric on 0808/11/2023 and [DATE]" at bounding box center [617, 283] width 818 height 51
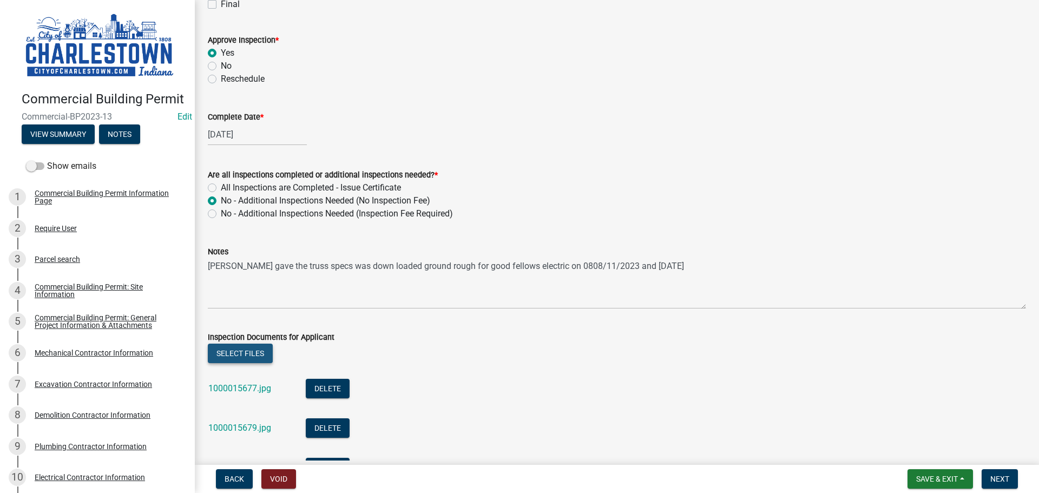
click at [250, 349] on button "Select files" at bounding box center [240, 353] width 65 height 19
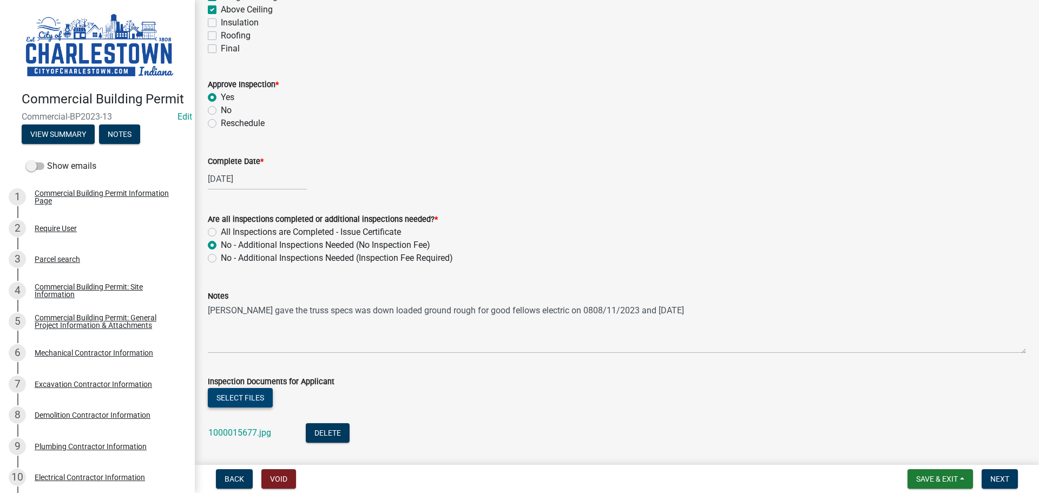
scroll to position [216, 0]
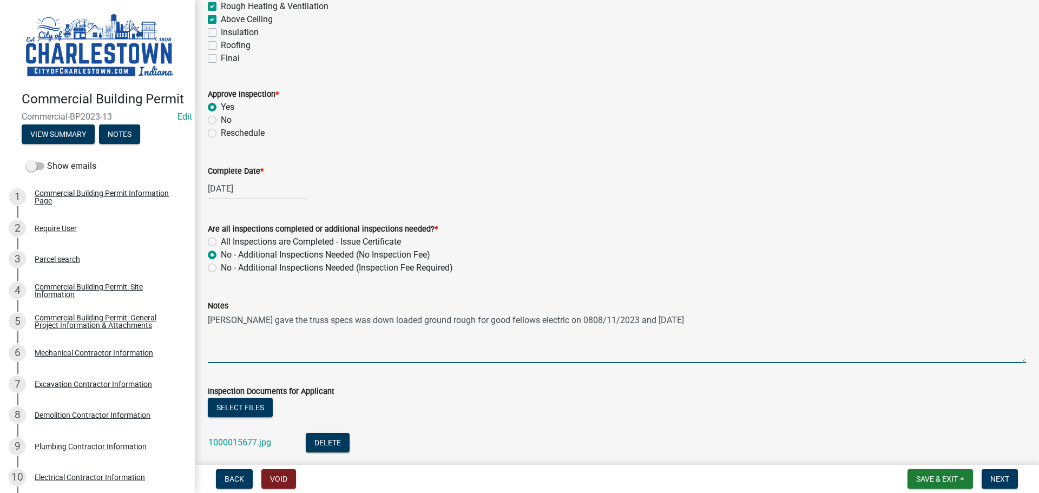
click at [305, 322] on textarea "[PERSON_NAME] gave the truss specs was down loaded ground rough for good fellow…" at bounding box center [617, 337] width 818 height 51
click at [376, 325] on textarea "[PERSON_NAME] gave the truss specs and hold down egiuner was down loaded ground…" at bounding box center [617, 337] width 818 height 51
click at [493, 319] on textarea "[PERSON_NAME] gave the truss specs and hold down engineer specs was down loaded…" at bounding box center [617, 337] width 818 height 51
click at [313, 329] on textarea "[PERSON_NAME] gave the truss specs and hold down engineer specs was down loaded…" at bounding box center [617, 337] width 818 height 51
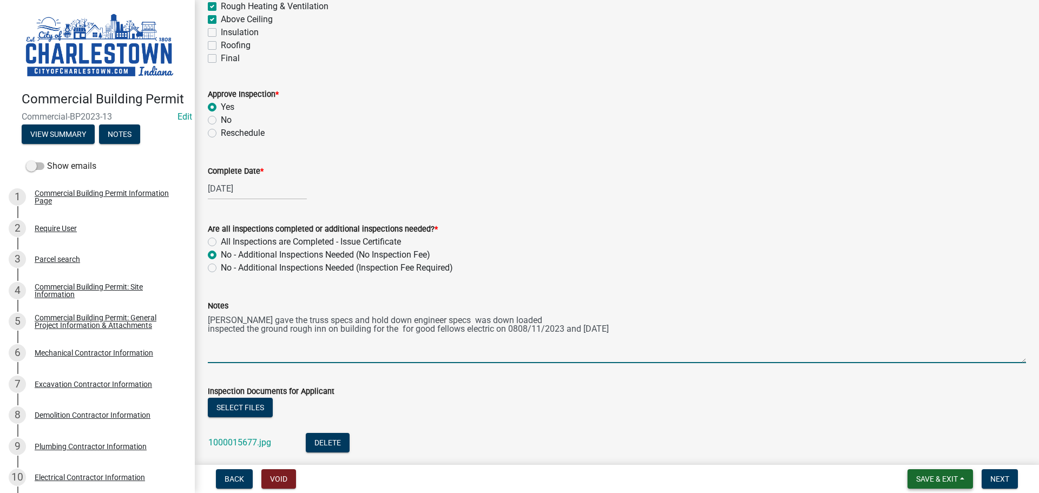
type textarea "[PERSON_NAME] gave the truss specs and hold down engineer specs was down loaded…"
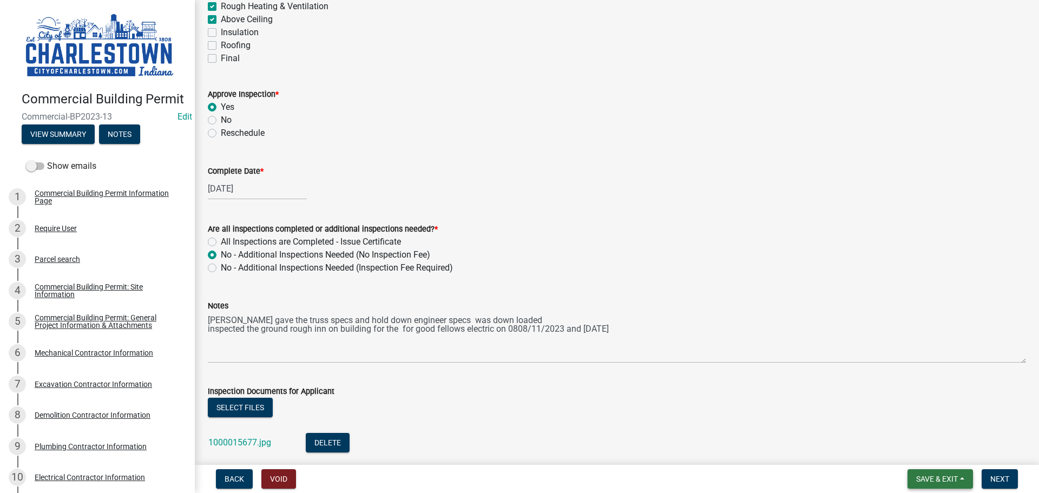
click at [932, 475] on span "Save & Exit" at bounding box center [937, 478] width 42 height 9
click at [918, 451] on button "Save & Exit" at bounding box center [929, 451] width 87 height 26
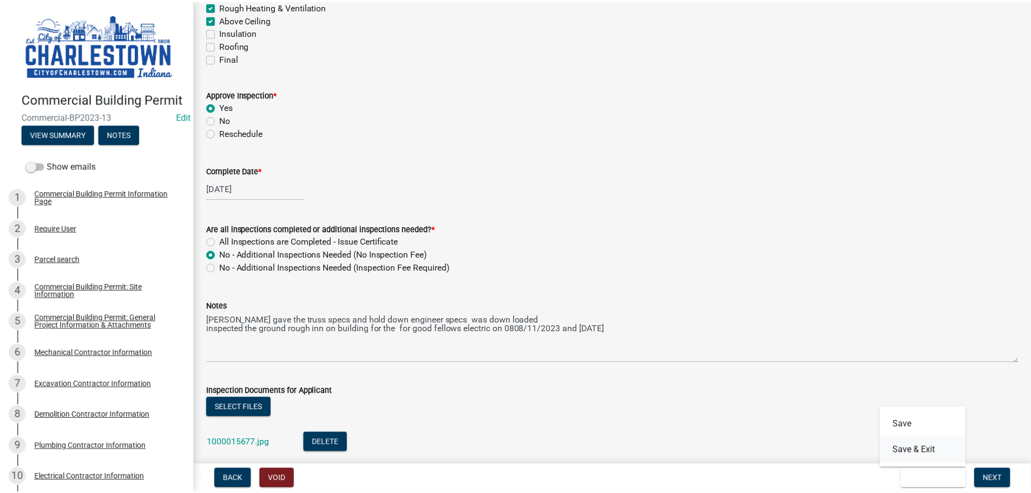
scroll to position [0, 0]
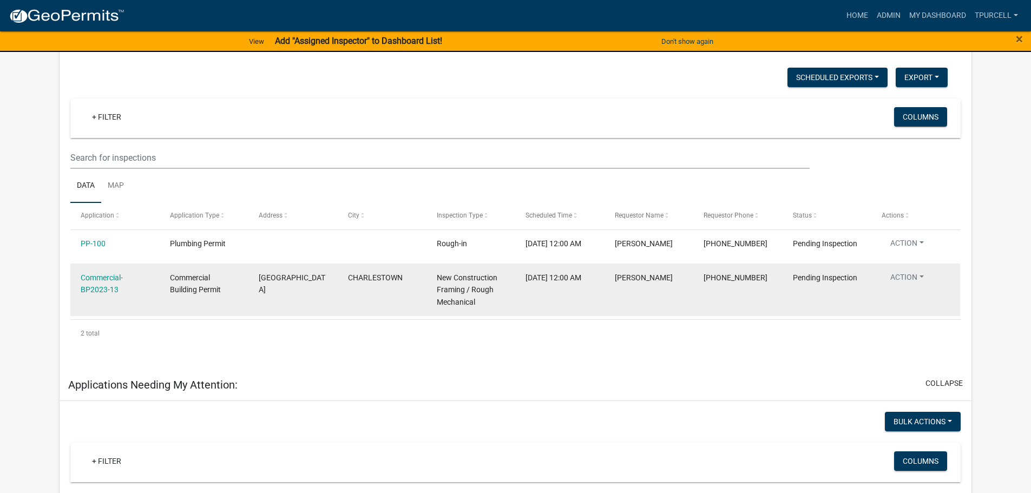
scroll to position [162, 0]
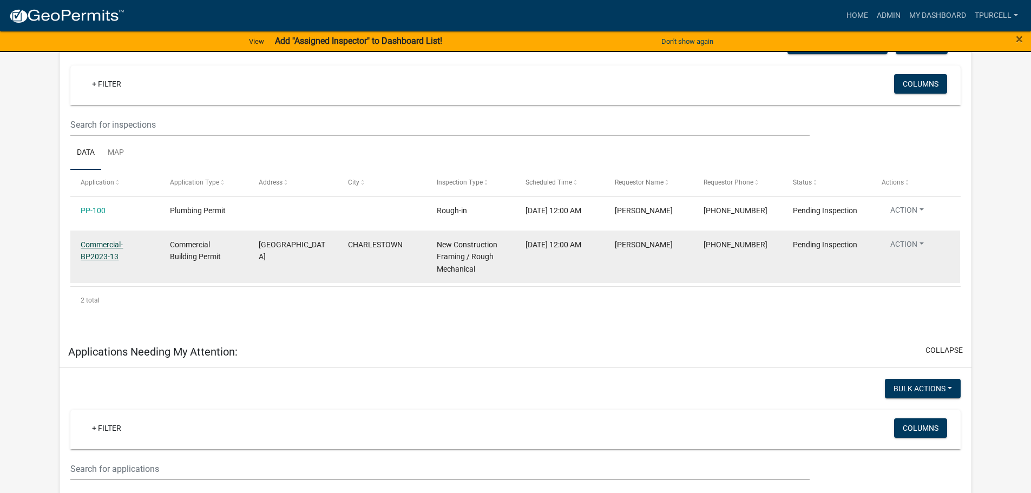
click at [114, 251] on link "Commercial-BP2023-13" at bounding box center [102, 250] width 42 height 21
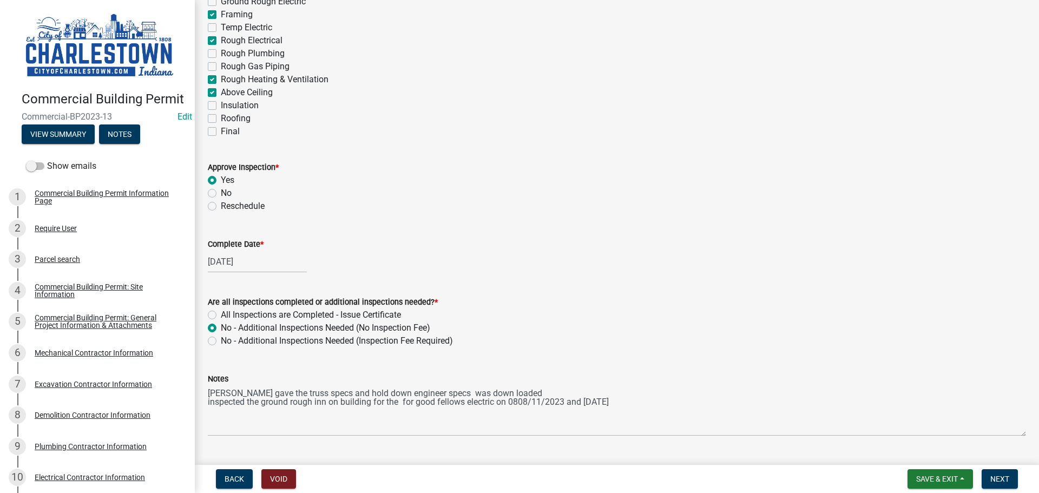
scroll to position [162, 0]
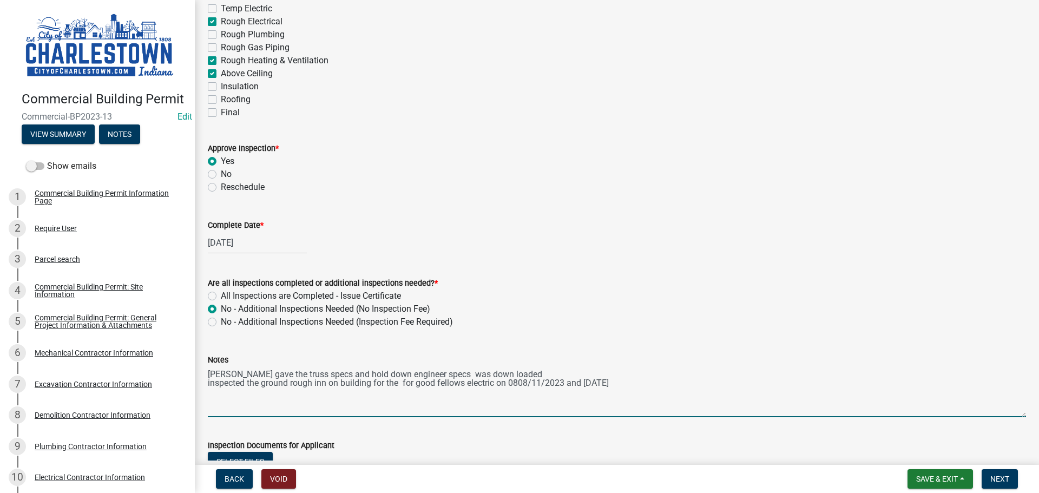
click at [636, 381] on textarea "[PERSON_NAME] gave the truss specs and hold down engineer specs was down loaded…" at bounding box center [617, 391] width 818 height 51
click at [297, 403] on textarea "[PERSON_NAME] gave the truss specs and hold down engineer specs was down loaded…" at bounding box center [617, 391] width 818 height 51
click at [502, 403] on textarea "[PERSON_NAME] gave the truss specs and hold down engineer specs was down loaded…" at bounding box center [617, 391] width 818 height 51
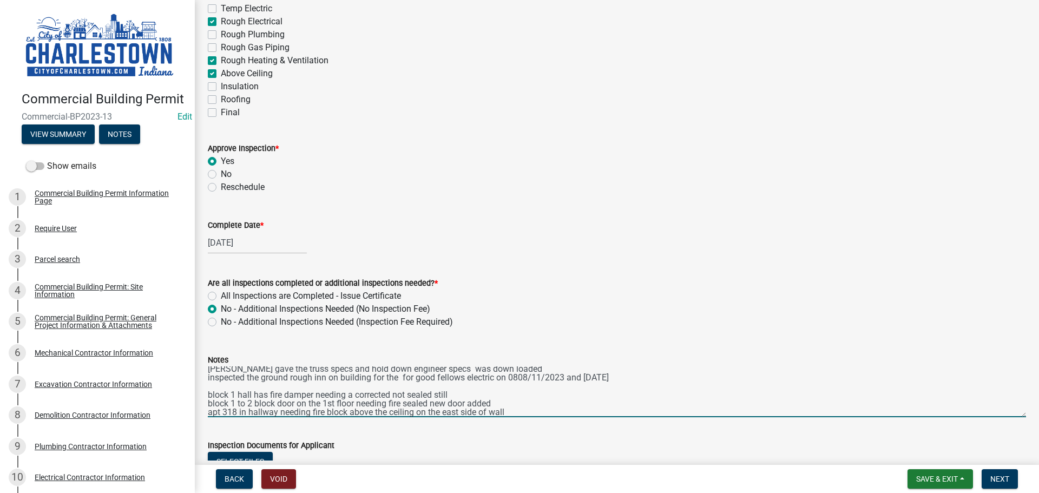
scroll to position [14, 0]
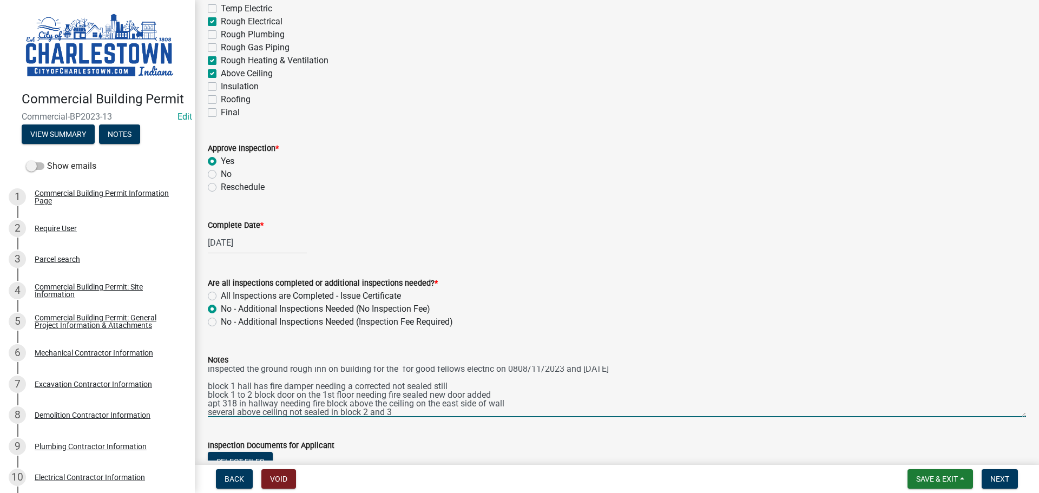
click at [236, 410] on textarea "[PERSON_NAME] gave the truss specs and hold down engineer specs was down loaded…" at bounding box center [617, 391] width 818 height 51
drag, startPoint x: 368, startPoint y: 413, endPoint x: 375, endPoint y: 412, distance: 7.7
click at [368, 413] on textarea "[PERSON_NAME] gave the truss specs and hold down engineer specs was down loaded…" at bounding box center [617, 391] width 818 height 51
click at [365, 411] on textarea "[PERSON_NAME] gave the truss specs and hold down engineer specs was down loaded…" at bounding box center [617, 391] width 818 height 51
click at [444, 412] on textarea "[PERSON_NAME] gave the truss specs and hold down engineer specs was down loaded…" at bounding box center [617, 391] width 818 height 51
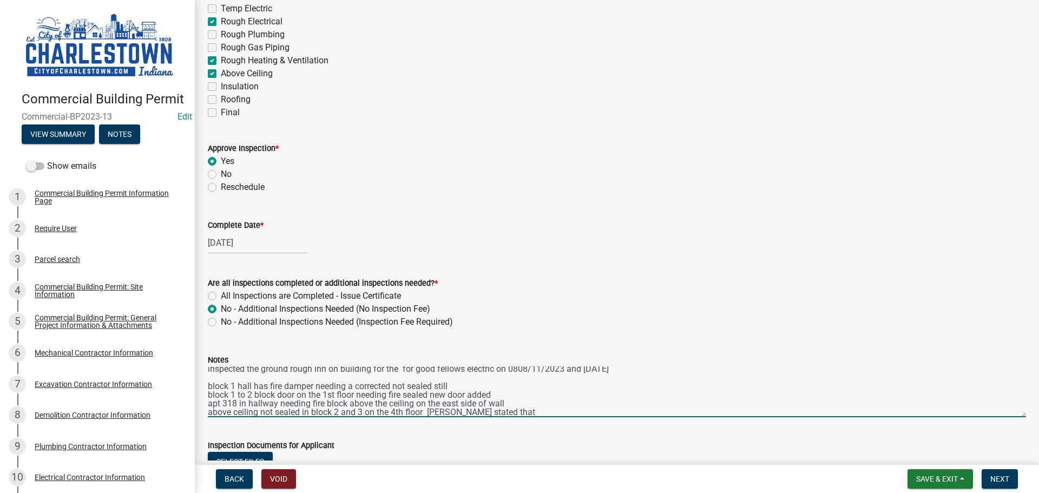
scroll to position [20, 0]
click at [494, 405] on textarea "[PERSON_NAME] gave the truss specs and hold down engineer specs was down loaded…" at bounding box center [617, 391] width 818 height 51
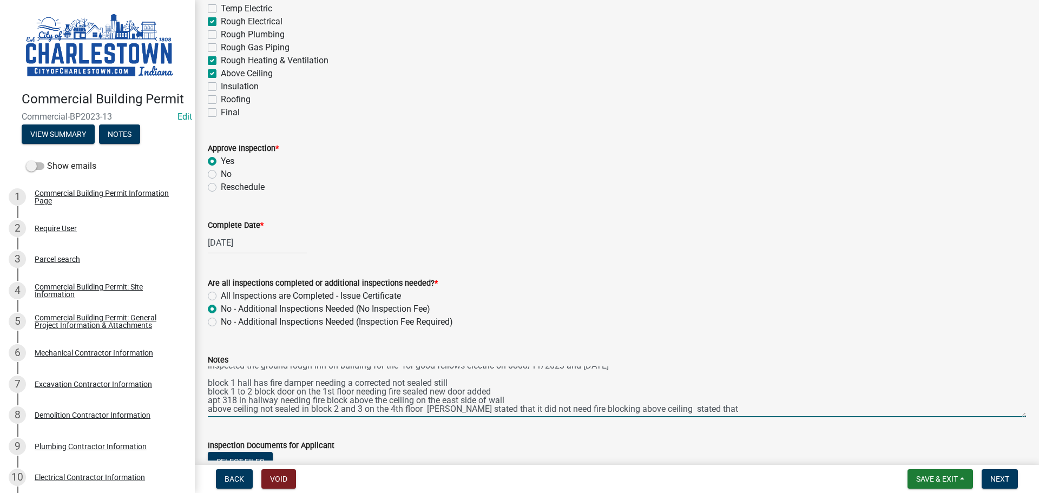
click at [762, 406] on textarea "[PERSON_NAME] gave the truss specs and hold down engineer specs was down loaded…" at bounding box center [617, 391] width 818 height 51
click at [843, 411] on textarea "[PERSON_NAME] gave the truss specs and hold down engineer specs was down loaded…" at bounding box center [617, 391] width 818 height 51
click at [834, 409] on textarea "[PERSON_NAME] gave the truss specs and hold down engineer specs was down loaded…" at bounding box center [617, 391] width 818 height 51
click at [827, 408] on textarea "[PERSON_NAME] gave the truss specs and hold down engineer specs was down loaded…" at bounding box center [617, 391] width 818 height 51
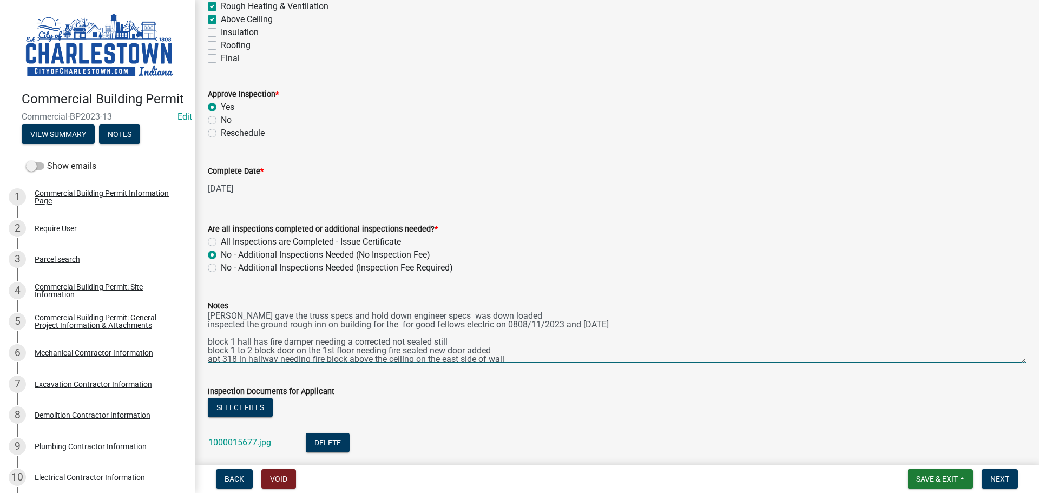
scroll to position [0, 0]
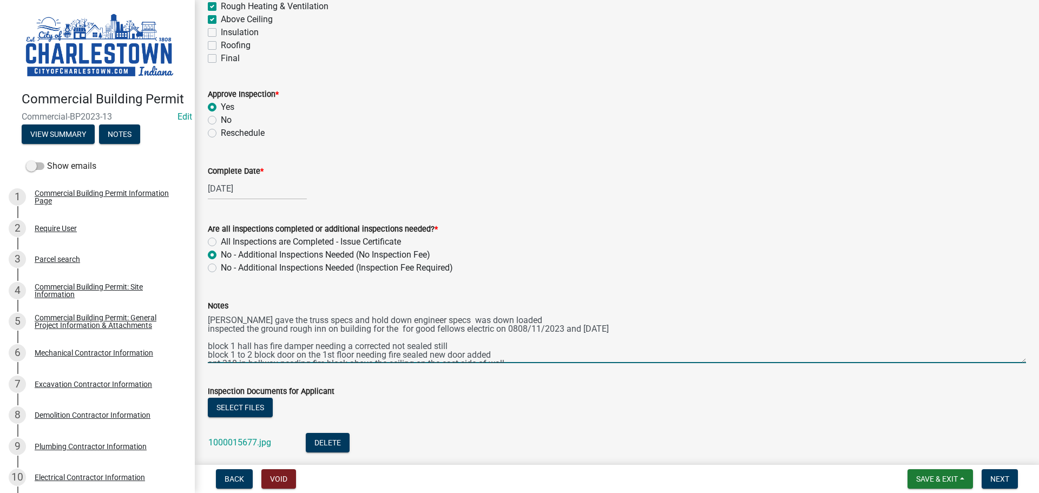
click at [225, 317] on textarea "[PERSON_NAME] gave the truss specs and hold down engineer specs was down loaded…" at bounding box center [617, 337] width 818 height 51
click at [225, 319] on textarea "[PERSON_NAME] Sup. gave the truss specs and hold down engineer specs was down l…" at bounding box center [617, 337] width 818 height 51
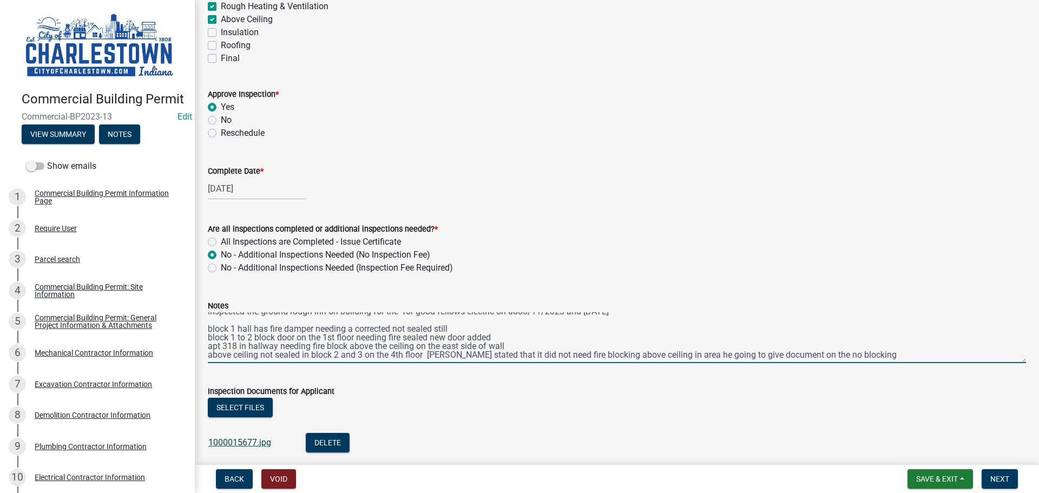
type textarea "[PERSON_NAME] of [PERSON_NAME]. gave the truss specs and hold down engineer spe…"
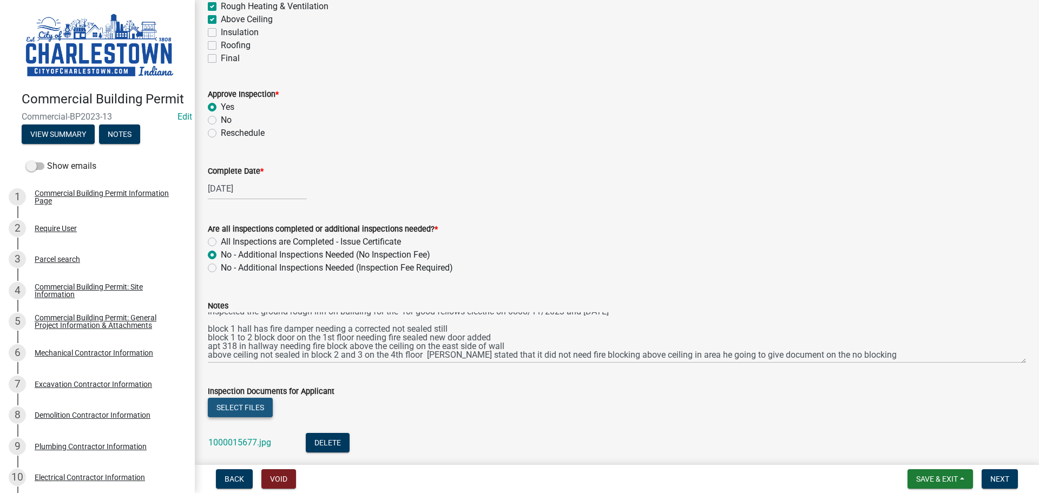
click at [247, 407] on button "Select files" at bounding box center [240, 407] width 65 height 19
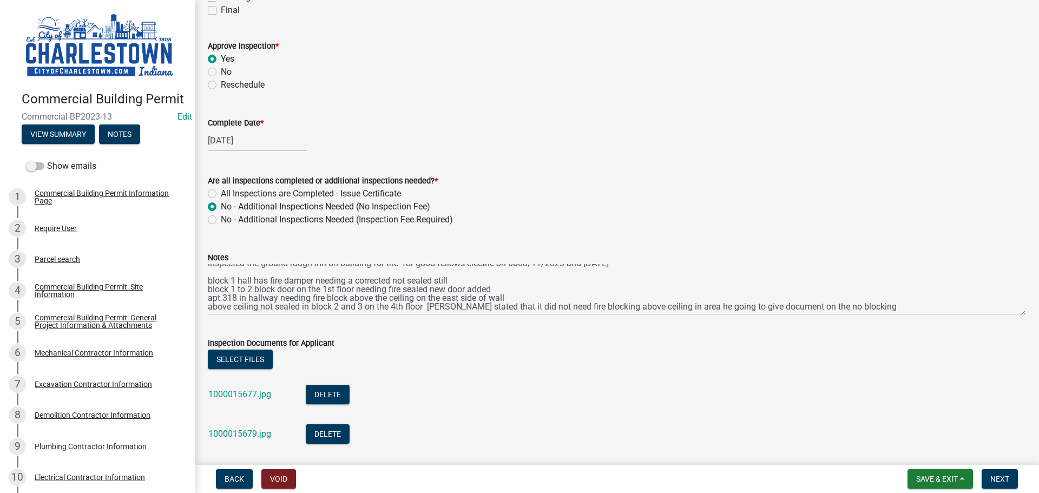
scroll to position [270, 0]
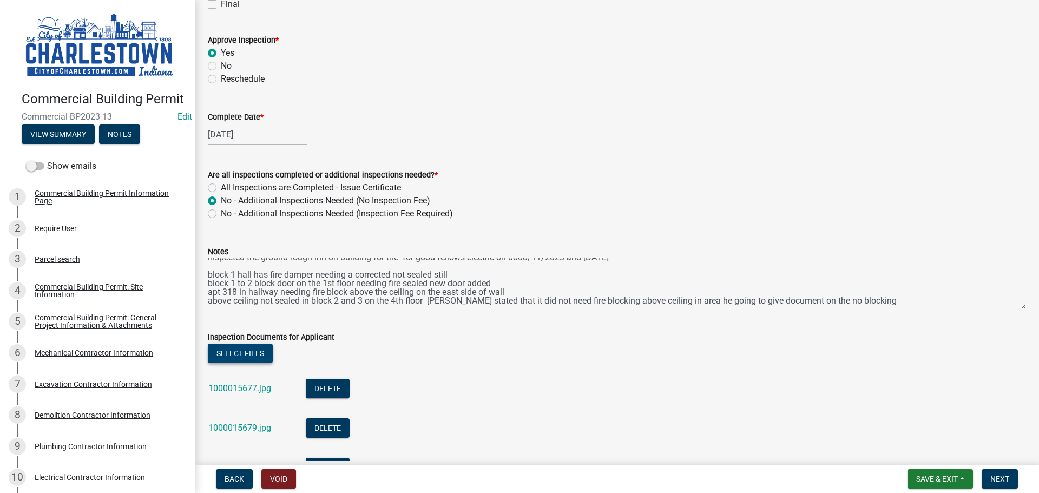
click at [243, 354] on button "Select files" at bounding box center [240, 353] width 65 height 19
click at [258, 359] on button "Select files" at bounding box center [240, 353] width 65 height 19
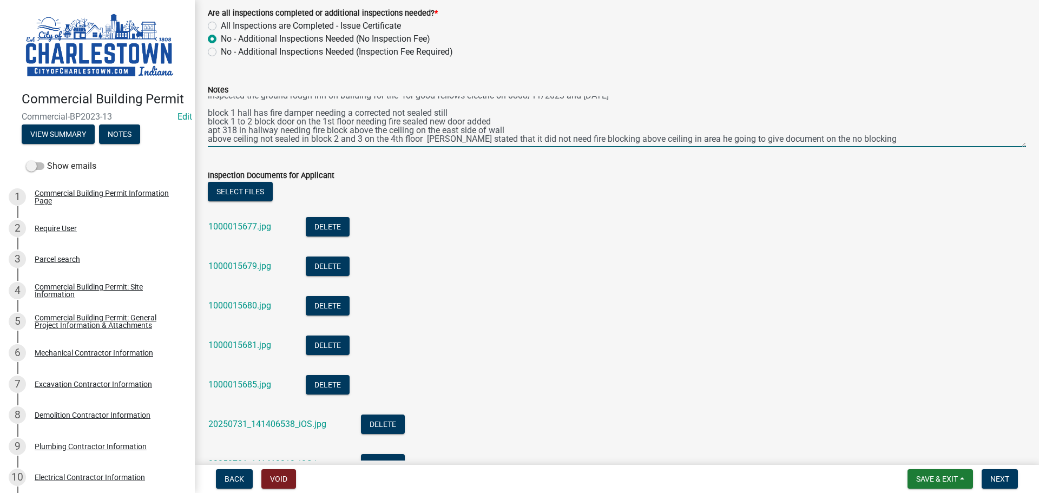
scroll to position [433, 0]
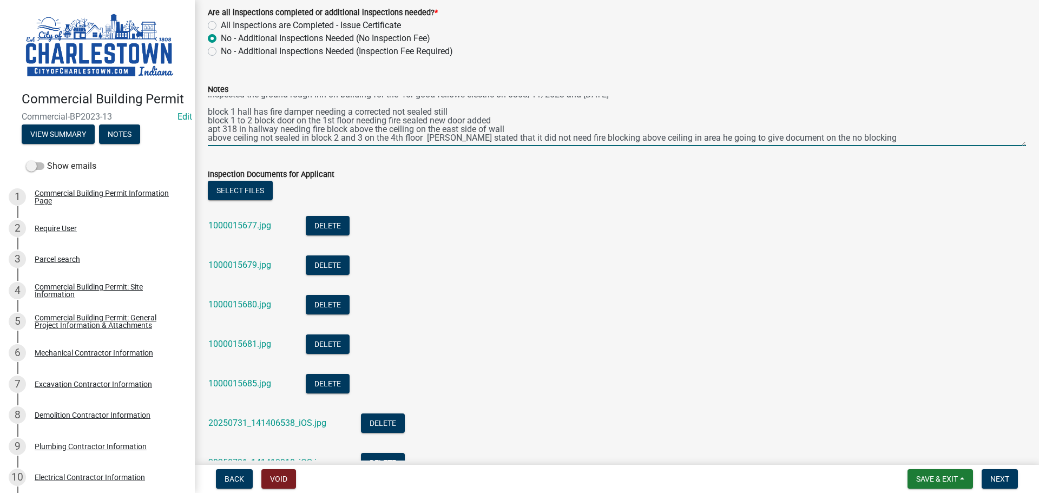
click at [1013, 138] on textarea "[PERSON_NAME] of [PERSON_NAME]. gave the truss specs and hold down engineer spe…" at bounding box center [617, 121] width 818 height 50
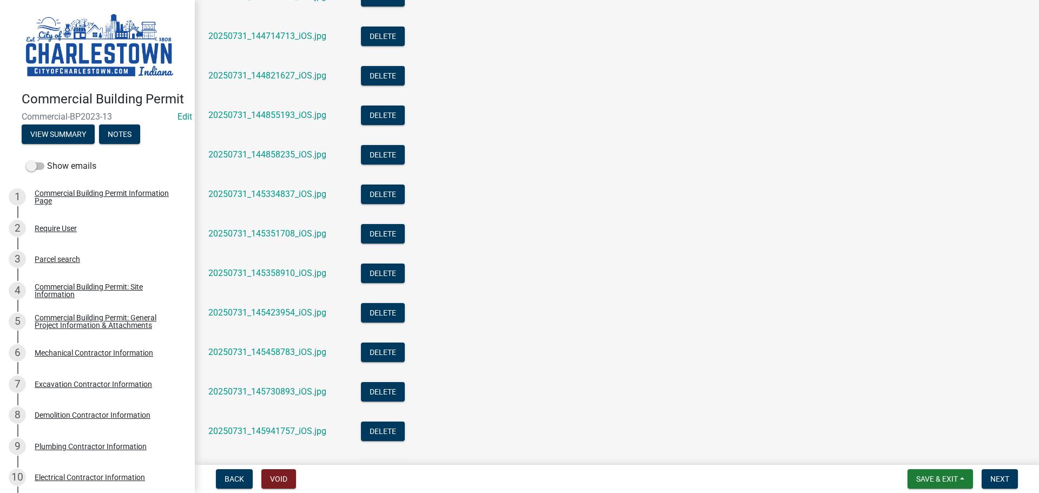
scroll to position [1623, 0]
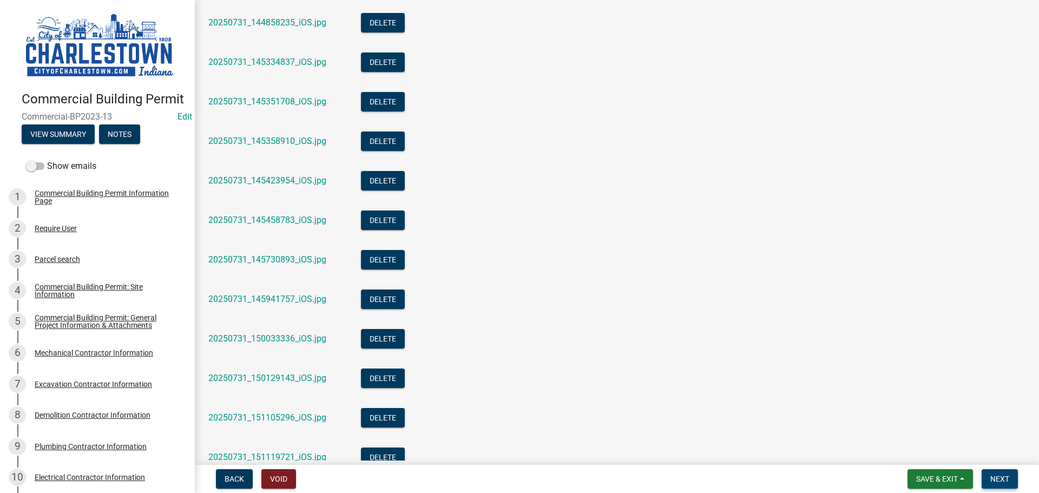
click at [1000, 474] on span "Next" at bounding box center [999, 478] width 19 height 9
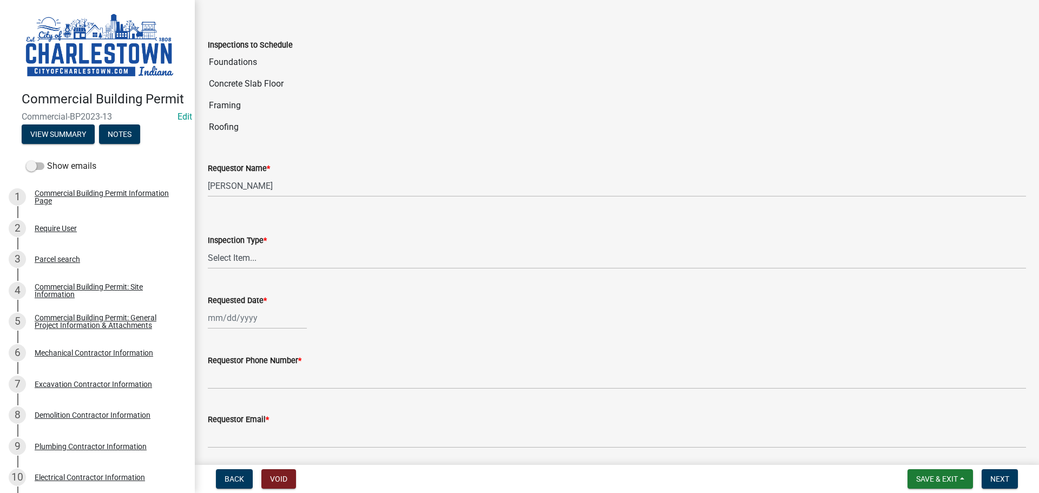
scroll to position [163, 0]
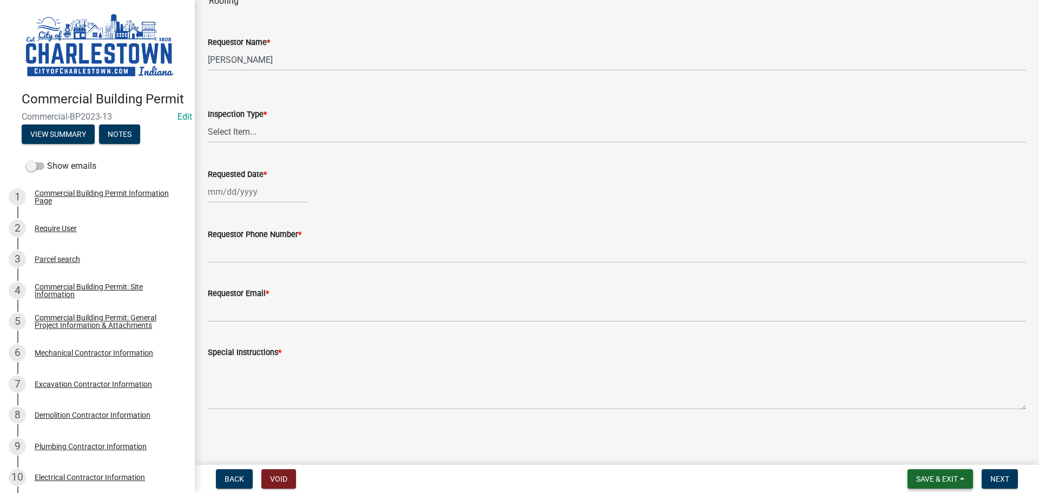
click at [930, 476] on span "Save & Exit" at bounding box center [937, 478] width 42 height 9
click at [928, 448] on button "Save & Exit" at bounding box center [929, 451] width 87 height 26
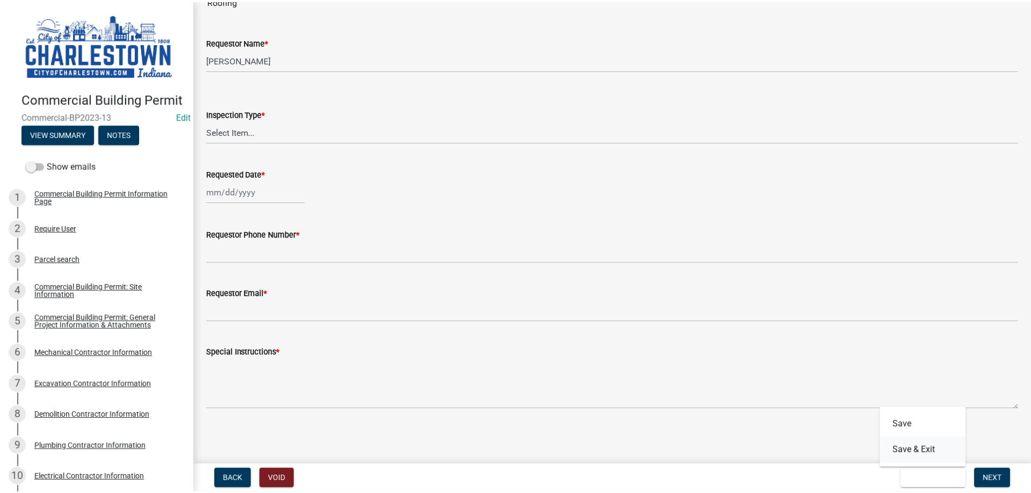
scroll to position [0, 0]
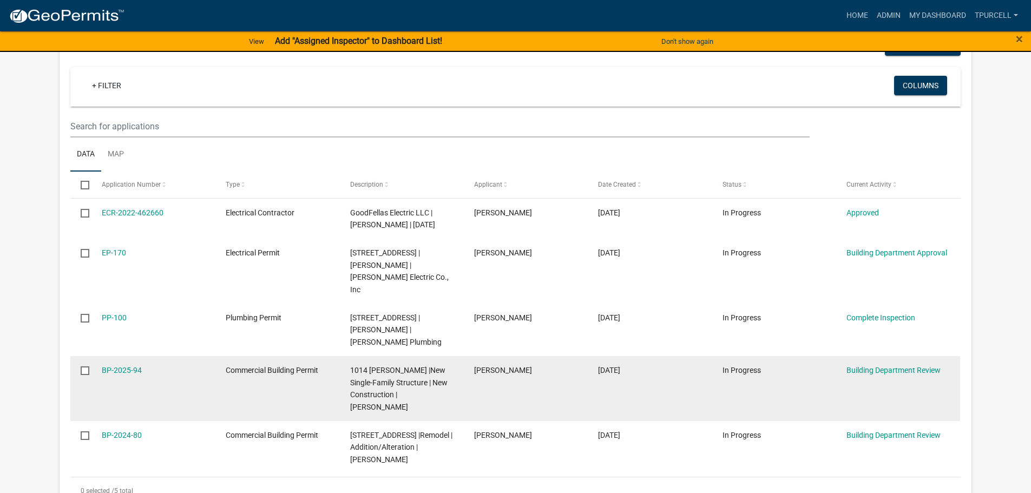
scroll to position [471, 0]
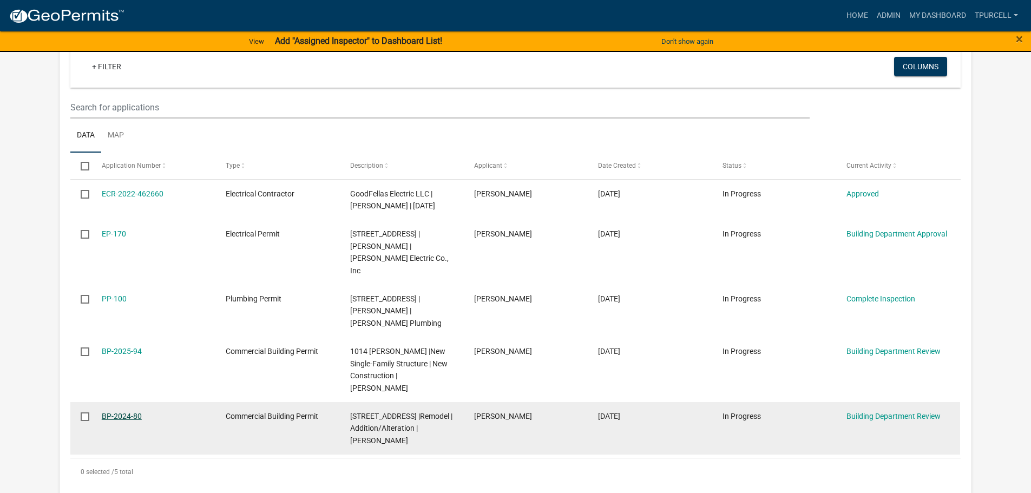
click at [131, 412] on link "BP-2024-80" at bounding box center [122, 416] width 40 height 9
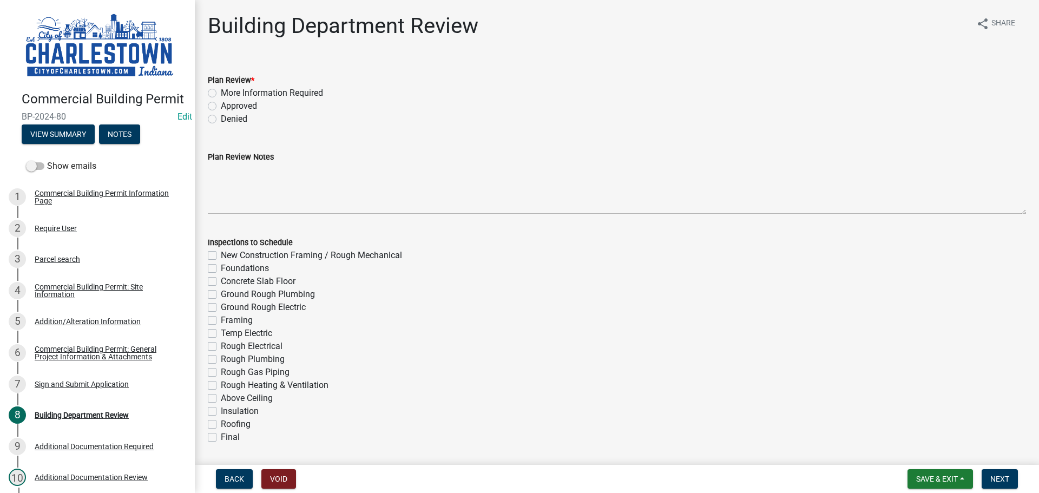
click at [221, 105] on label "Approved" at bounding box center [239, 106] width 36 height 13
click at [221, 105] on input "Approved" at bounding box center [224, 103] width 7 height 7
radio input "true"
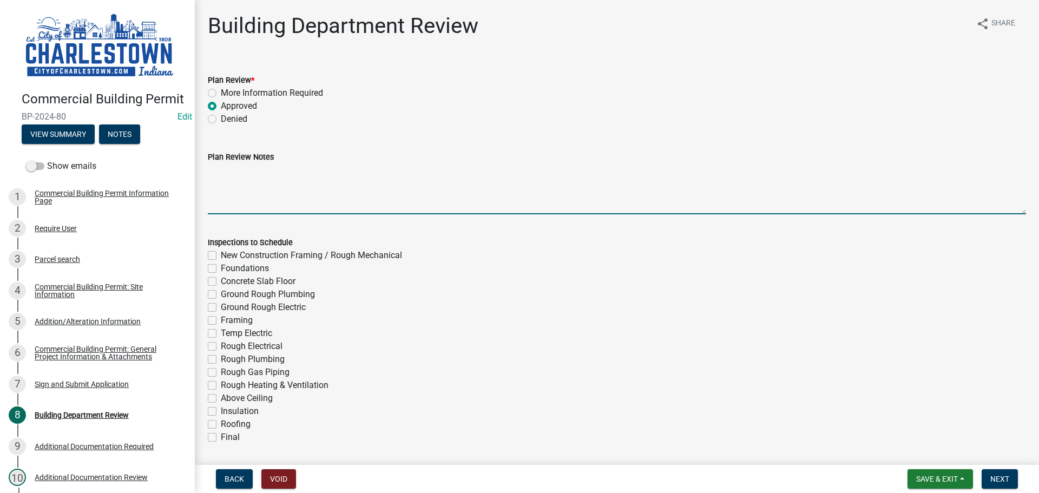
click at [246, 166] on textarea "Plan Review Notes" at bounding box center [617, 188] width 818 height 51
type textarea "changing usage"
click at [69, 144] on button "View Summary" at bounding box center [58, 133] width 73 height 19
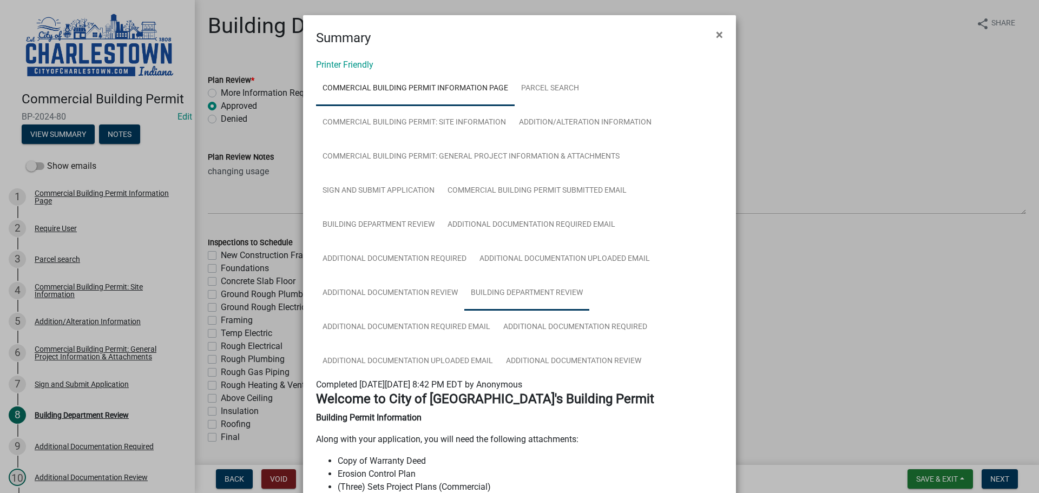
click at [522, 292] on link "Building Department Review" at bounding box center [526, 293] width 125 height 35
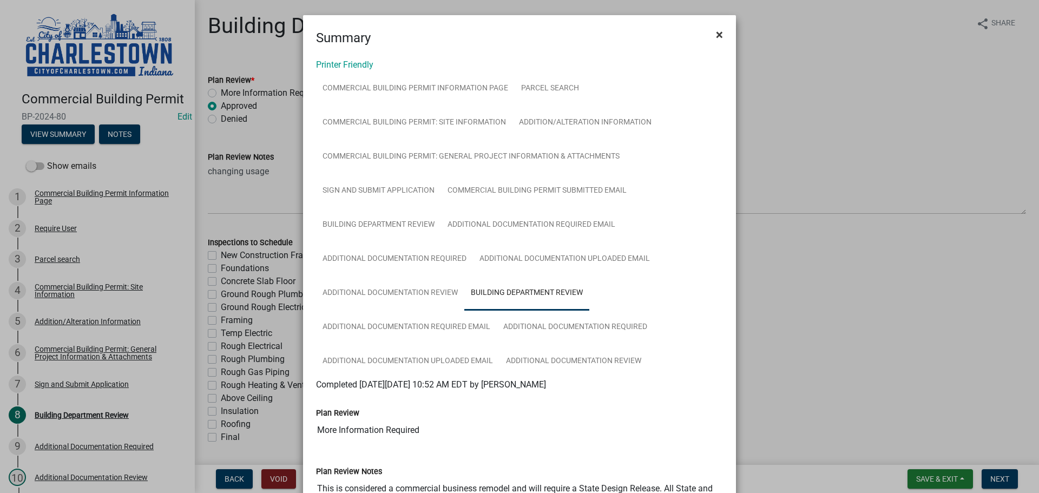
click at [716, 34] on span "×" at bounding box center [719, 34] width 7 height 15
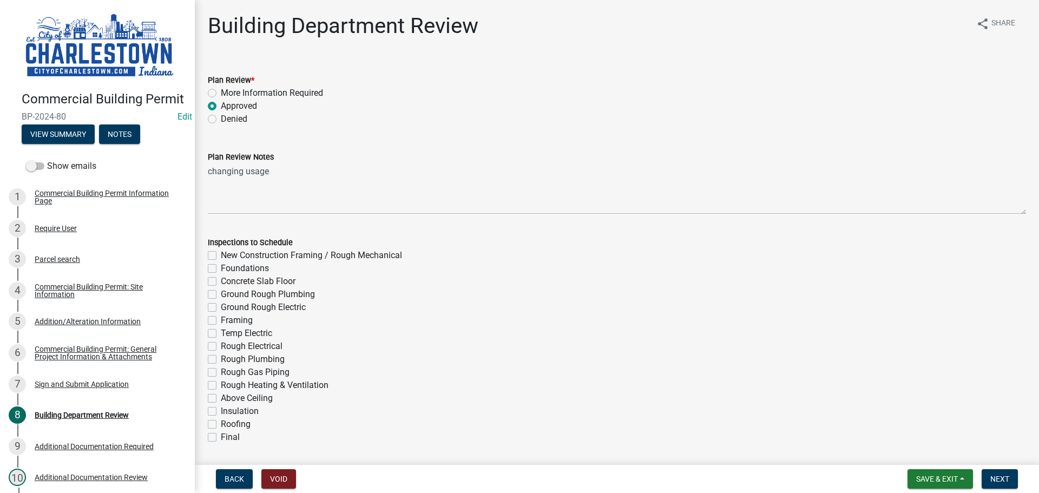
click at [221, 105] on label "Approved" at bounding box center [239, 106] width 36 height 13
click at [221, 105] on input "Approved" at bounding box center [224, 103] width 7 height 7
click at [296, 111] on div "Approved" at bounding box center [617, 106] width 818 height 13
click at [292, 121] on div "Denied" at bounding box center [617, 119] width 818 height 13
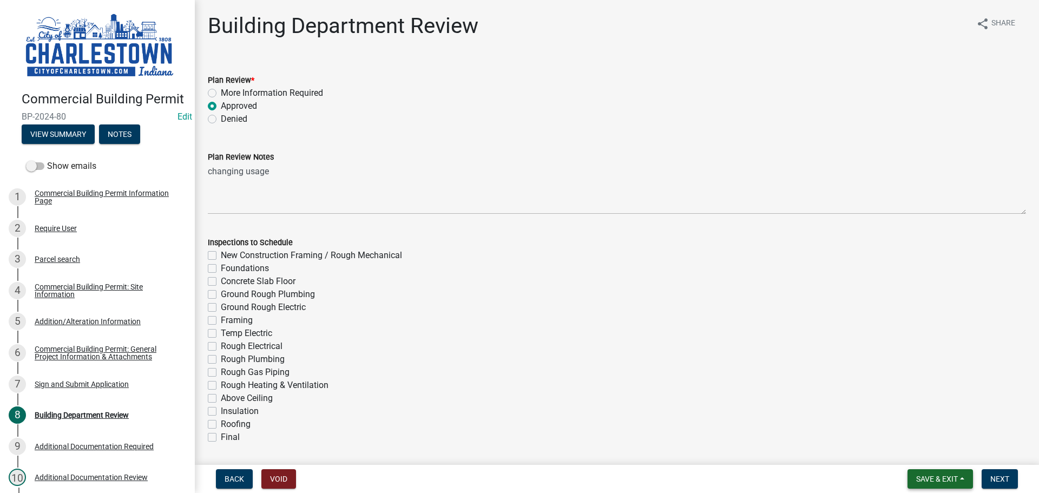
click at [938, 476] on span "Save & Exit" at bounding box center [937, 478] width 42 height 9
click at [929, 447] on button "Save & Exit" at bounding box center [929, 451] width 87 height 26
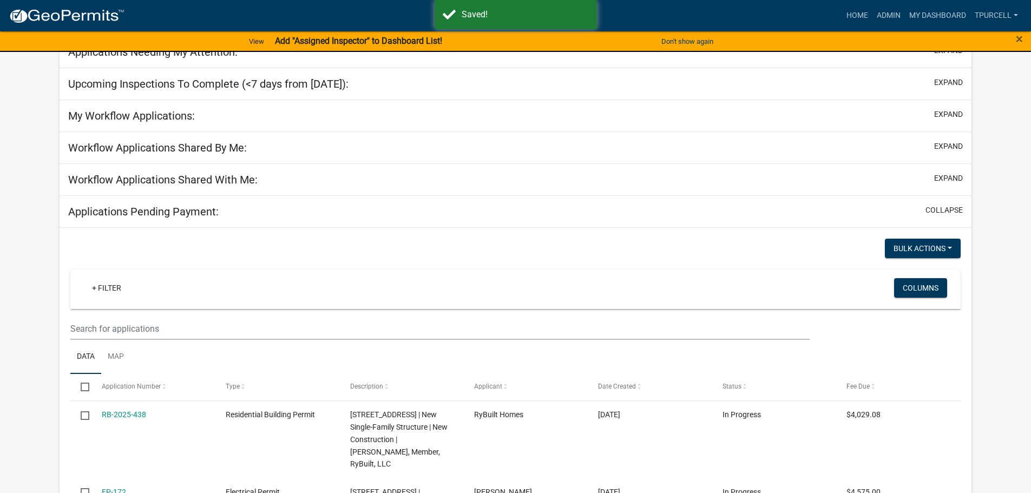
scroll to position [270, 0]
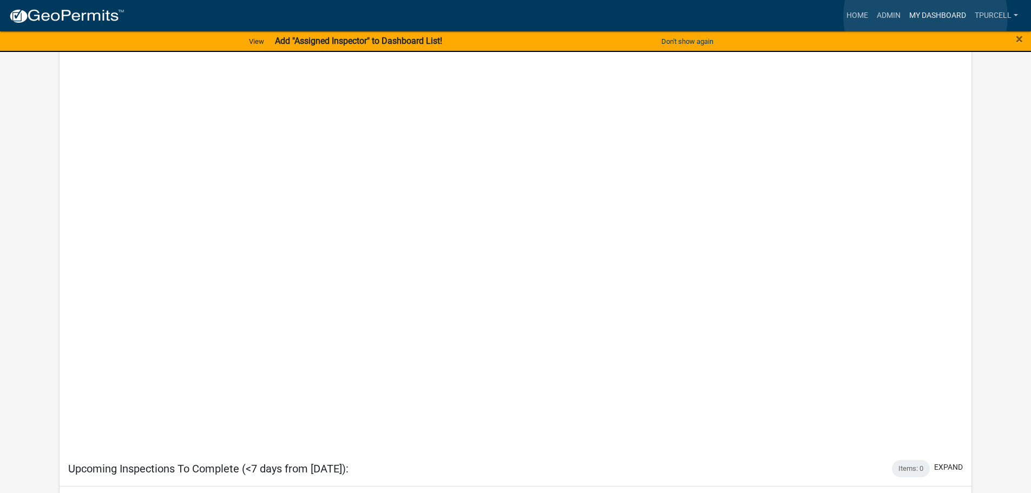
click at [925, 16] on link "My Dashboard" at bounding box center [937, 15] width 65 height 21
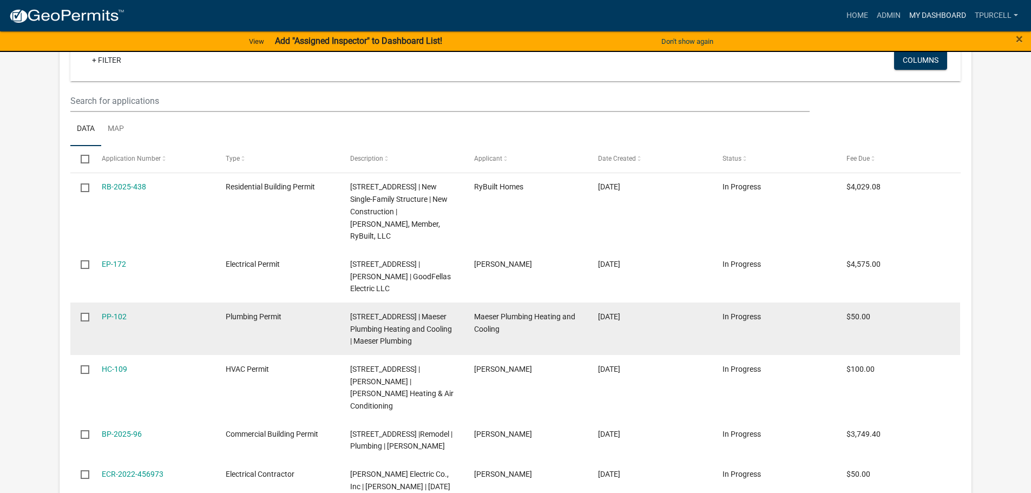
scroll to position [837, 0]
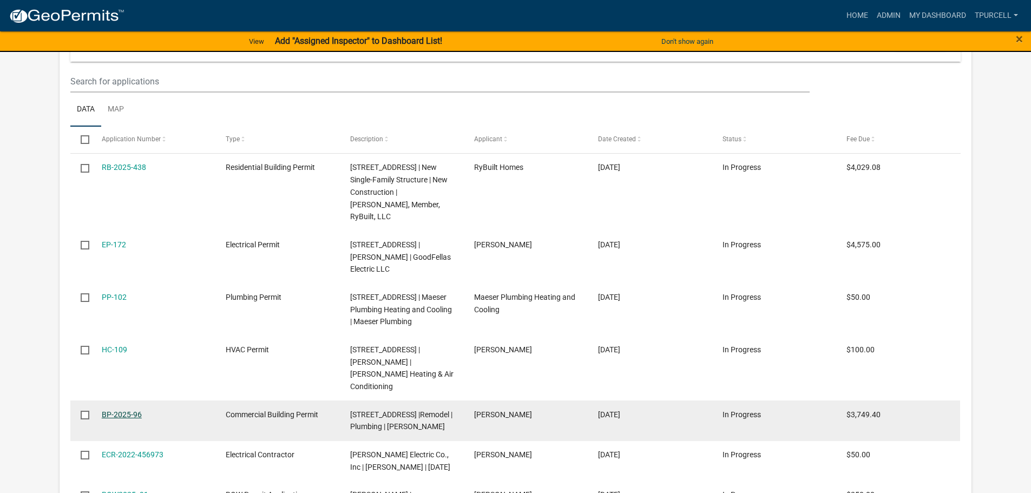
click at [127, 410] on link "BP-2025-96" at bounding box center [122, 414] width 40 height 9
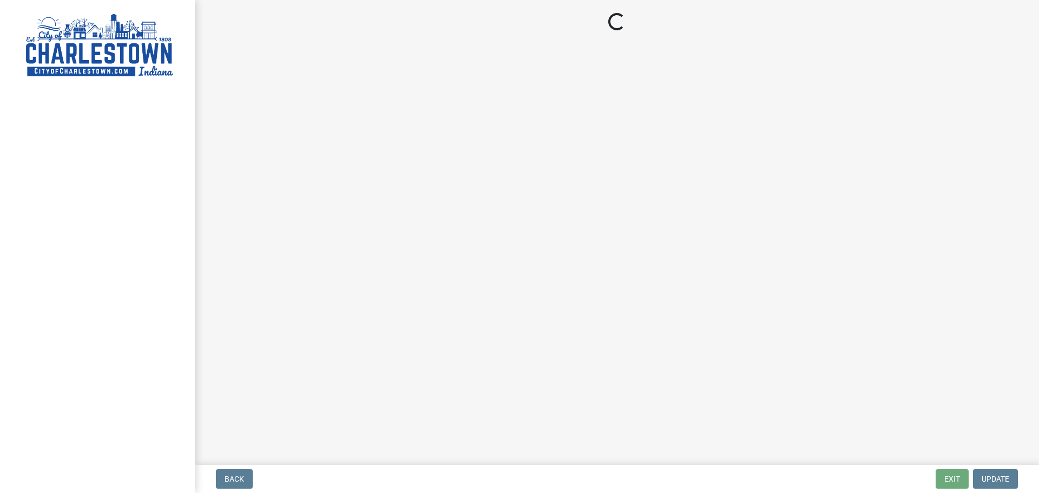
select select "3: 3"
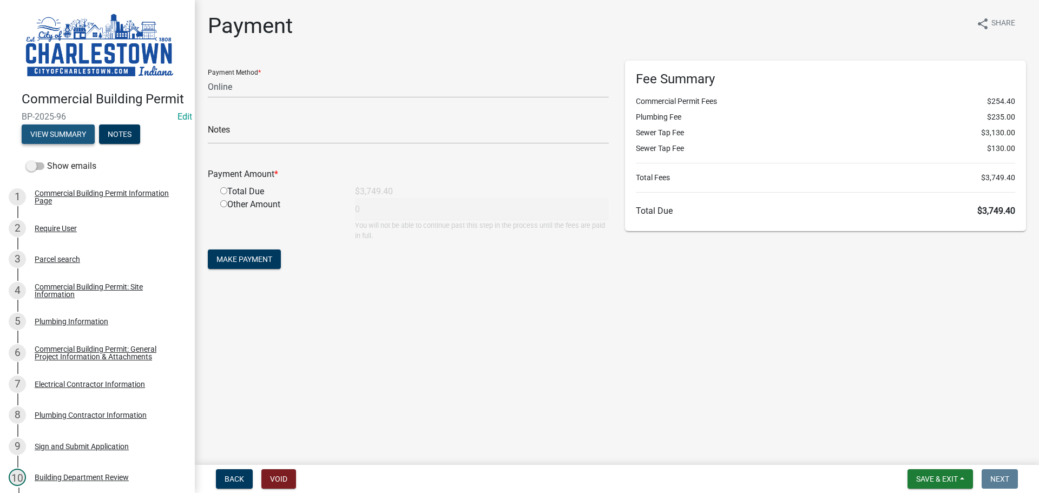
click at [69, 144] on button "View Summary" at bounding box center [58, 133] width 73 height 19
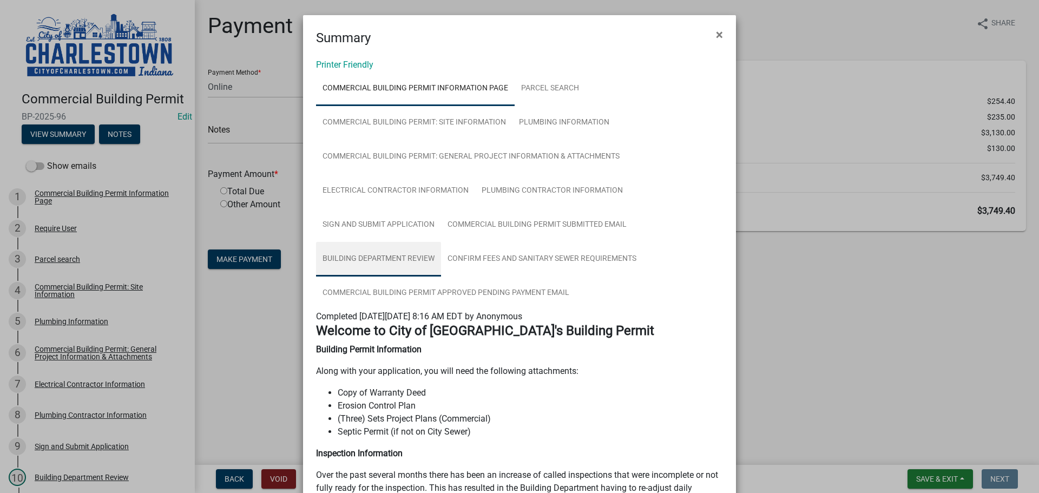
click at [407, 258] on link "Building Department Review" at bounding box center [378, 259] width 125 height 35
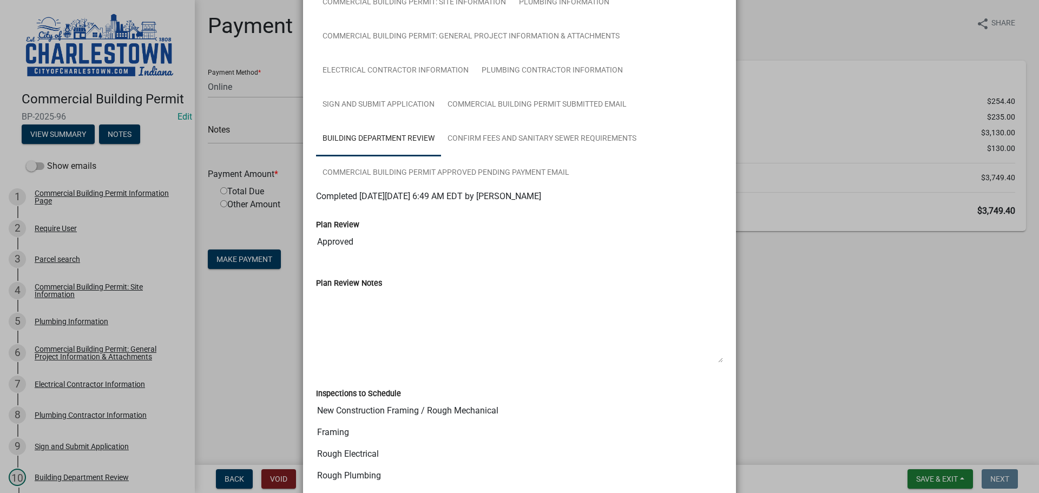
scroll to position [32, 0]
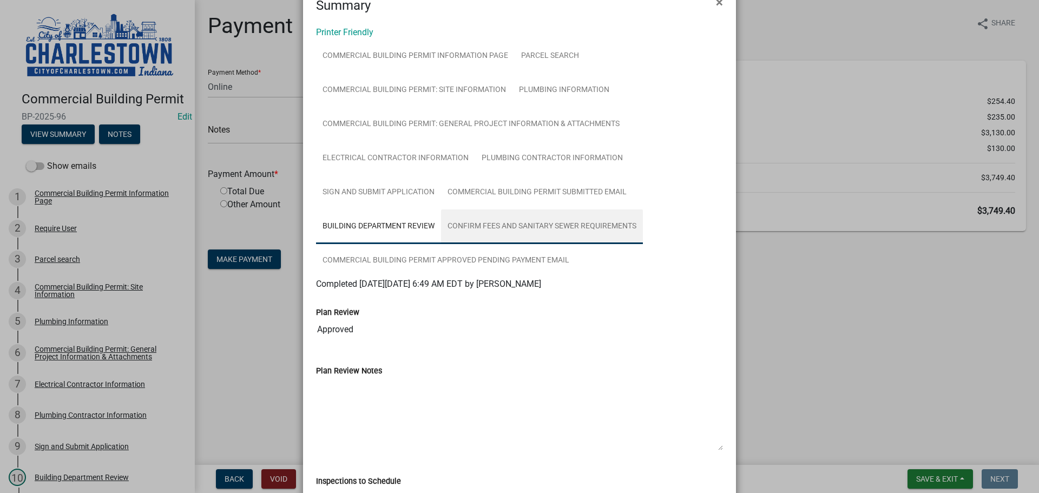
click at [545, 225] on link "Confirm Fees and Sanitary Sewer Requirements" at bounding box center [542, 226] width 202 height 35
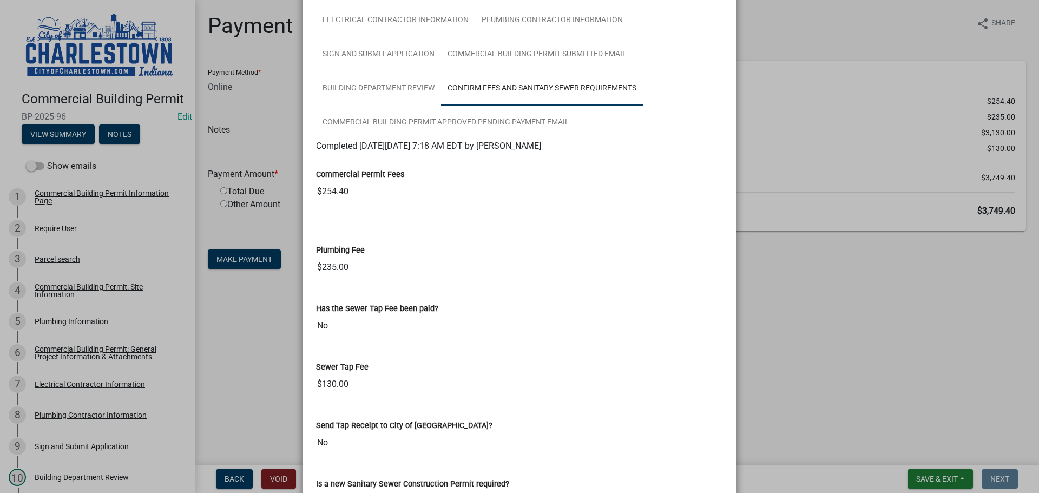
scroll to position [134, 0]
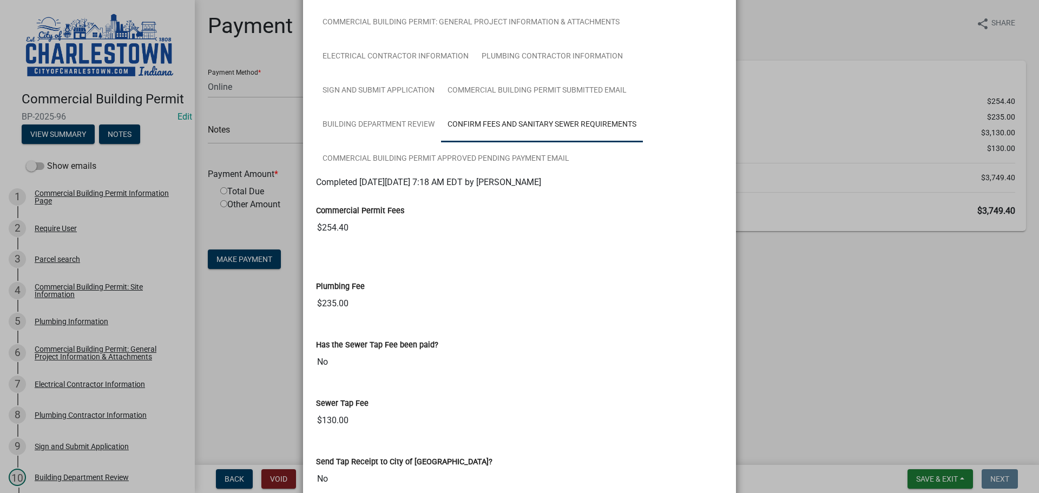
click at [810, 303] on ngb-modal-window "Summary × Printer Friendly Commercial Building Permit Information Page Parcel s…" at bounding box center [519, 246] width 1039 height 493
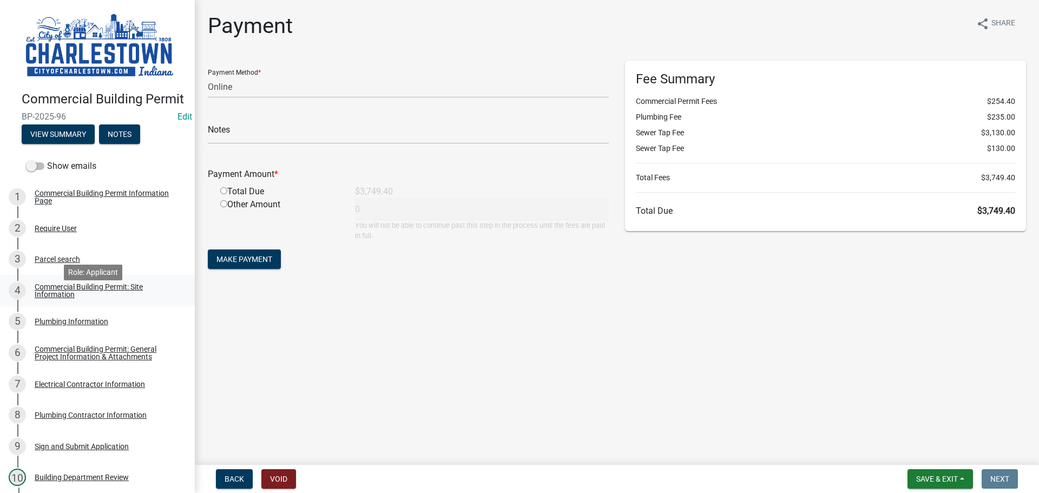
click at [65, 298] on div "Commercial Building Permit: Site Information" at bounding box center [106, 290] width 143 height 15
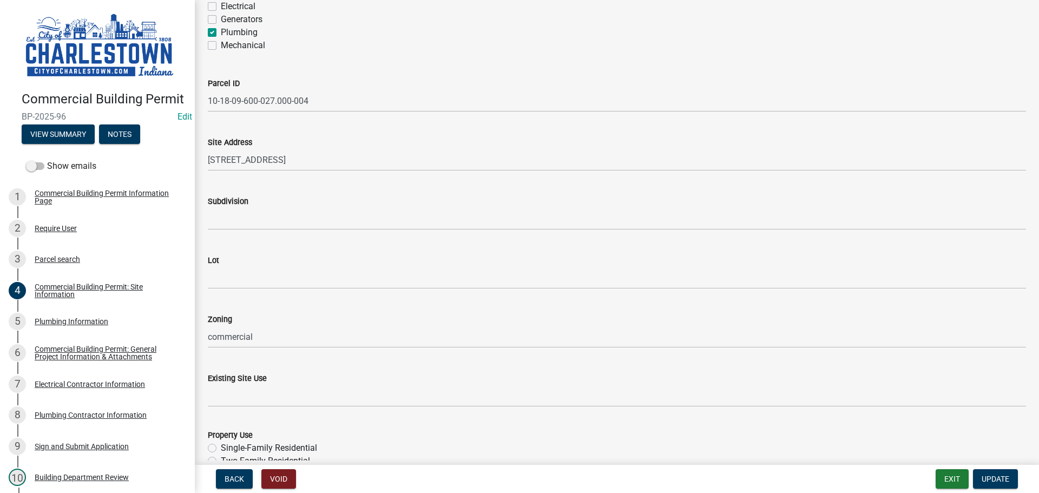
scroll to position [63, 0]
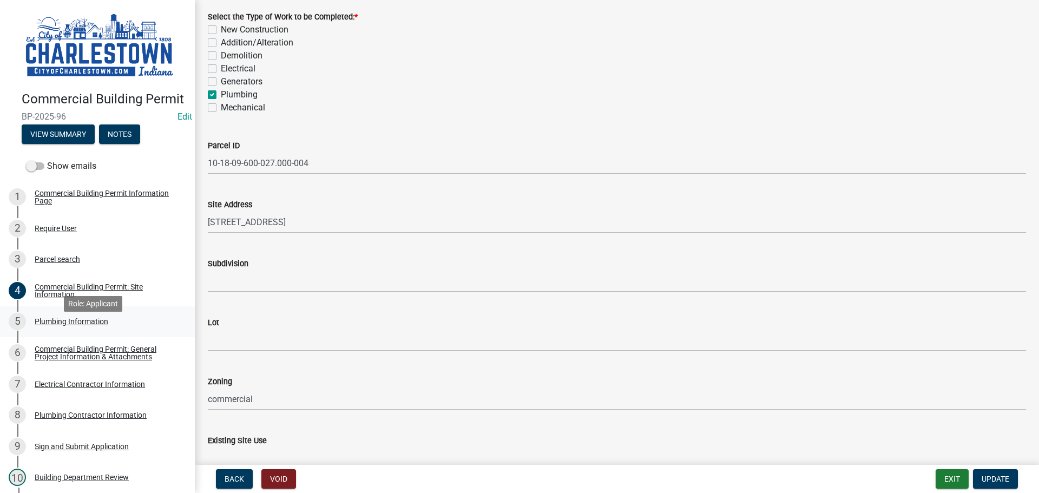
click at [84, 325] on div "Plumbing Information" at bounding box center [72, 322] width 74 height 8
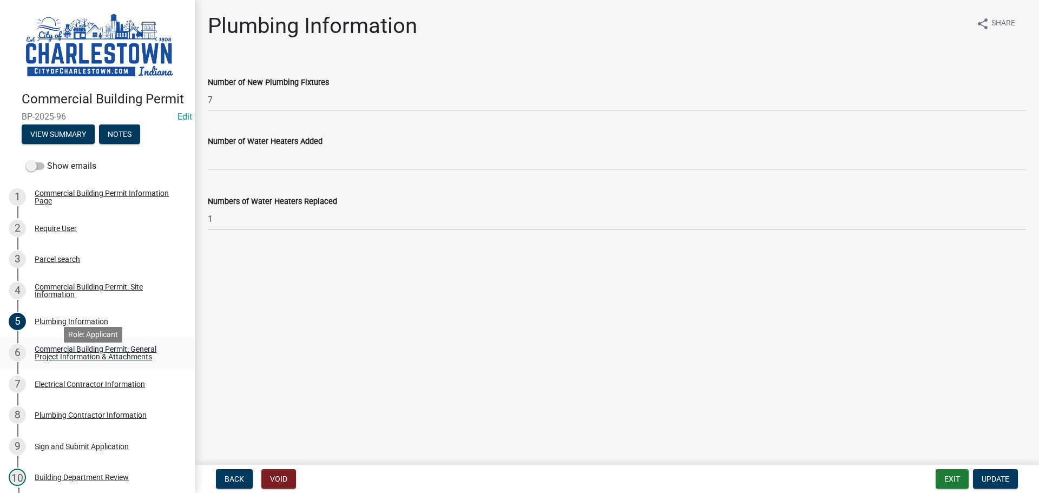
click at [77, 360] on div "Commercial Building Permit: General Project Information & Attachments" at bounding box center [106, 352] width 143 height 15
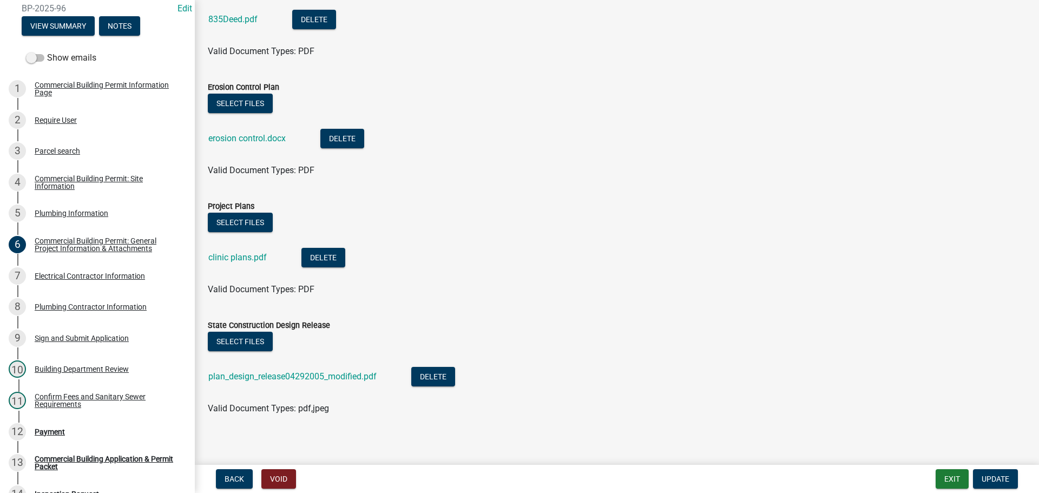
scroll to position [1058, 0]
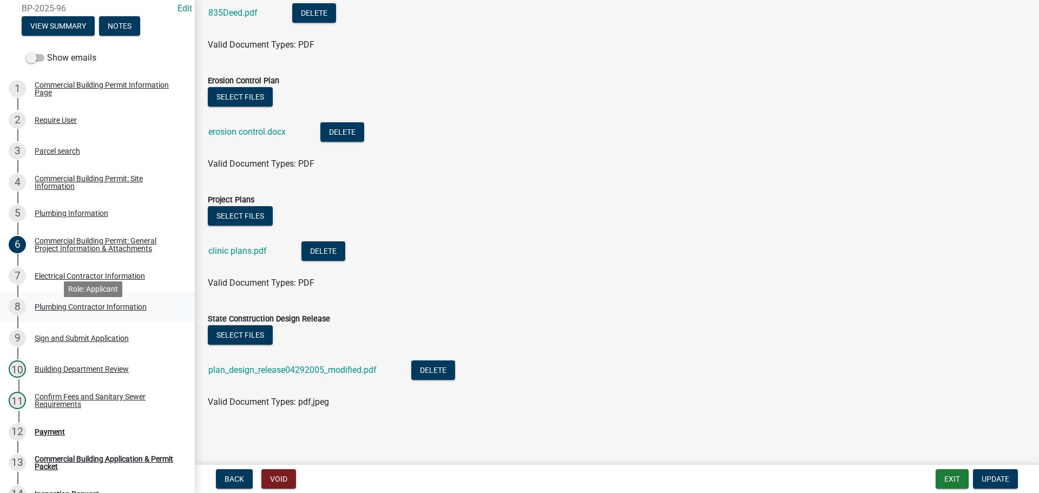
click at [93, 311] on div "Plumbing Contractor Information" at bounding box center [91, 307] width 112 height 8
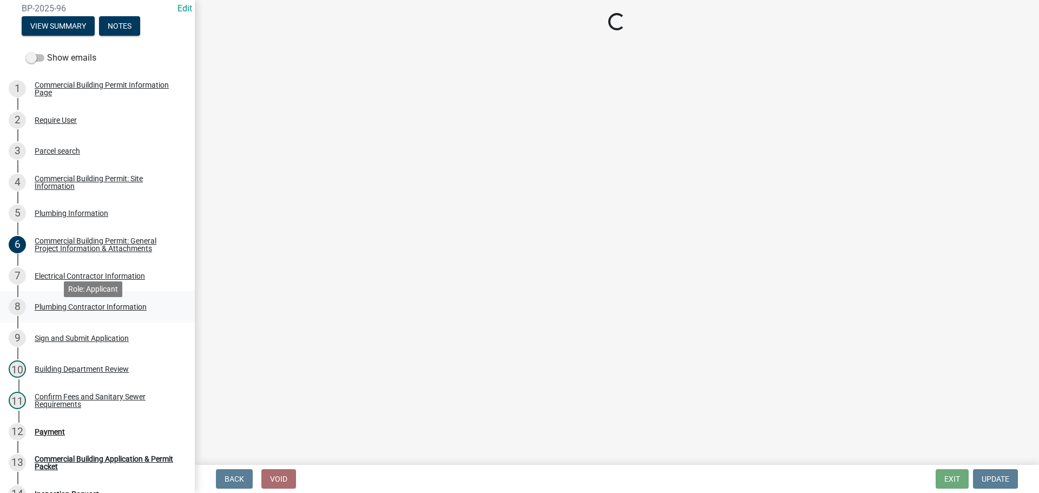
scroll to position [0, 0]
select select "IN"
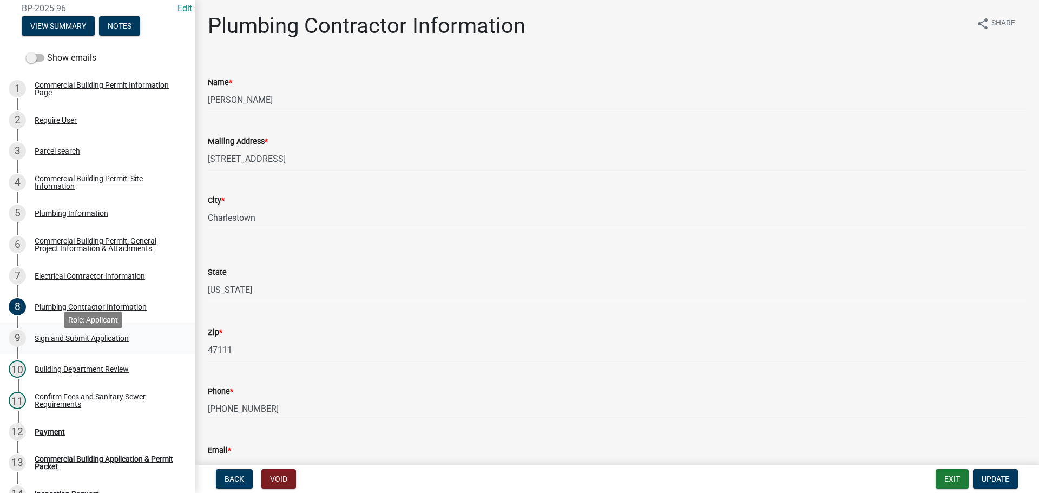
click at [82, 342] on div "Sign and Submit Application" at bounding box center [82, 338] width 94 height 8
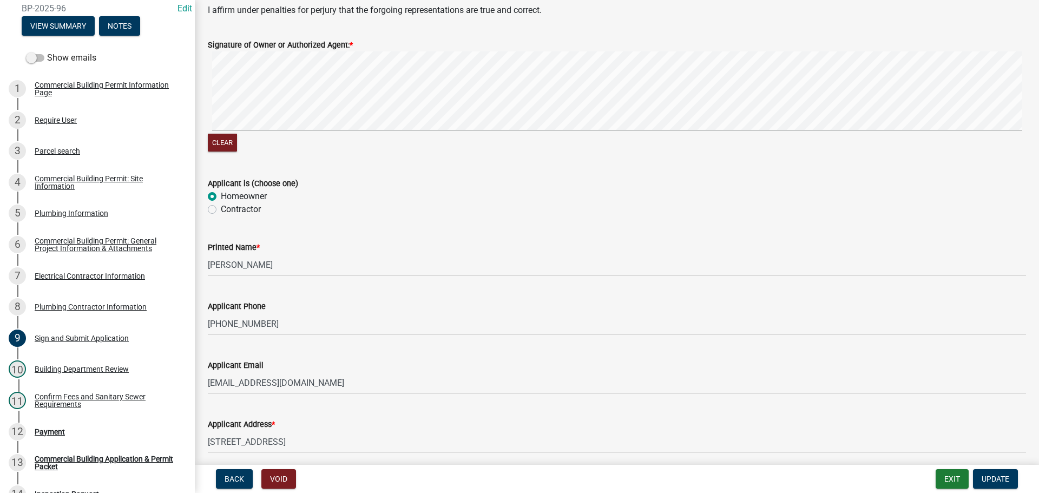
scroll to position [162, 0]
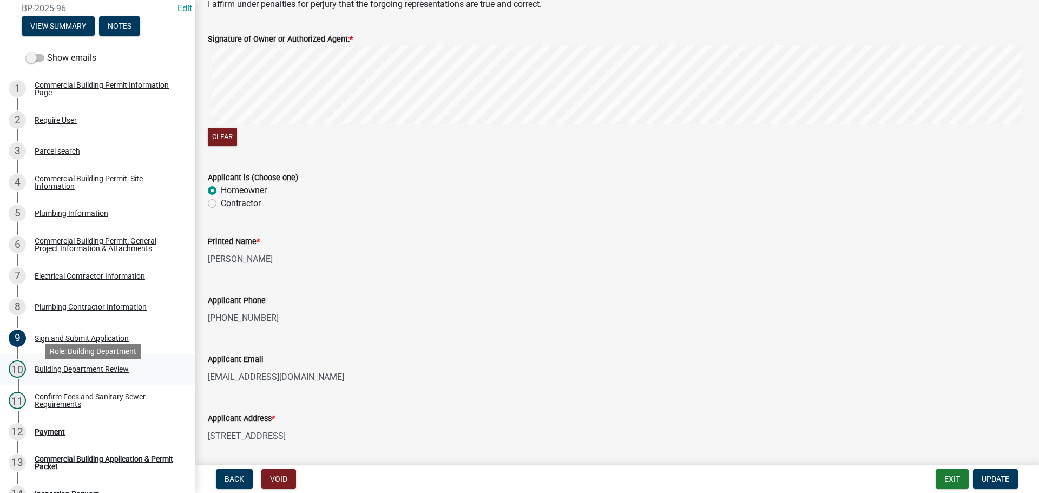
click at [94, 373] on div "Building Department Review" at bounding box center [82, 369] width 94 height 8
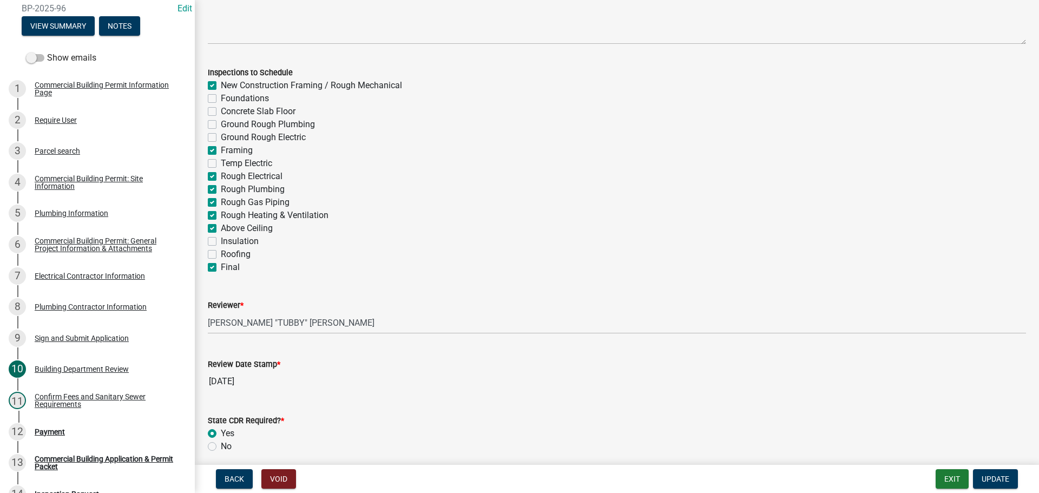
scroll to position [214, 0]
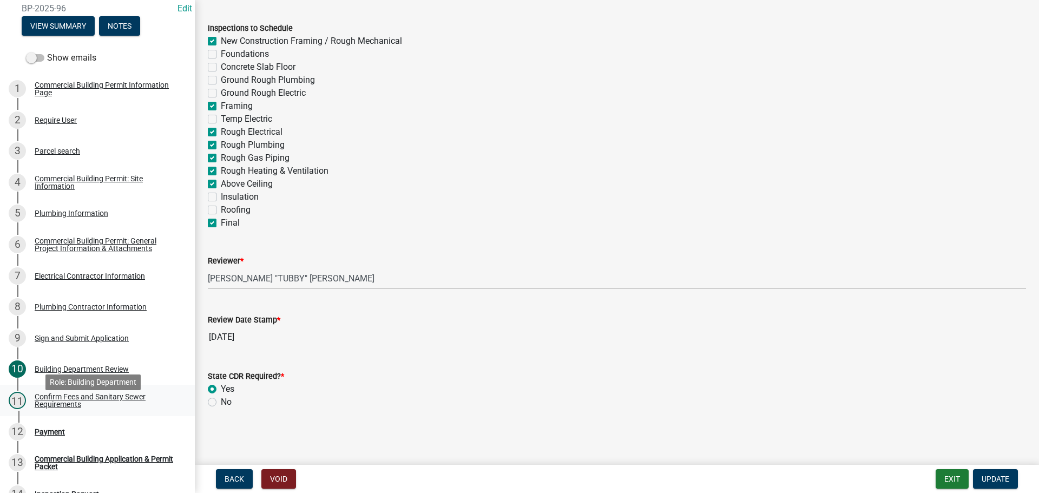
click at [65, 408] on div "Confirm Fees and Sanitary Sewer Requirements" at bounding box center [106, 400] width 143 height 15
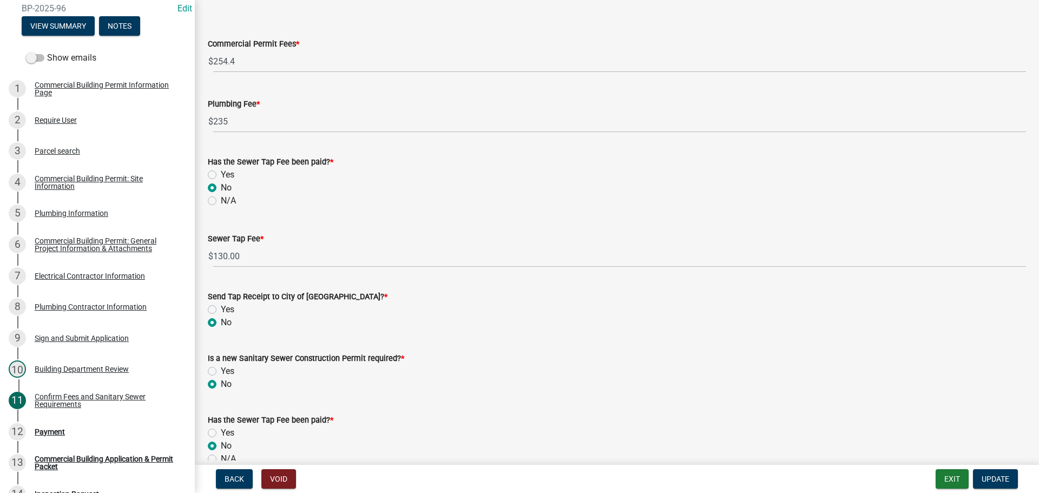
scroll to position [162, 0]
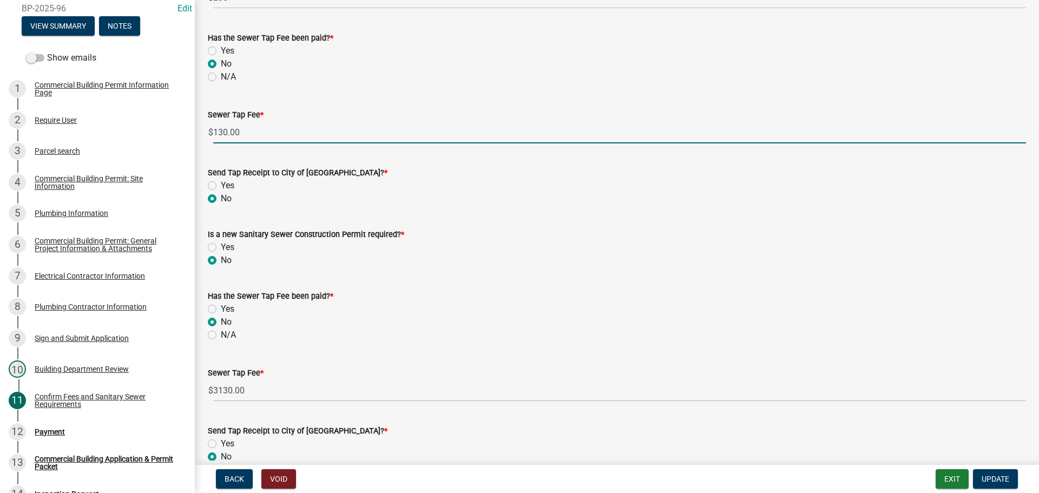
click at [244, 133] on input "130.00" at bounding box center [619, 132] width 813 height 22
type input "1"
type input "2999.00"
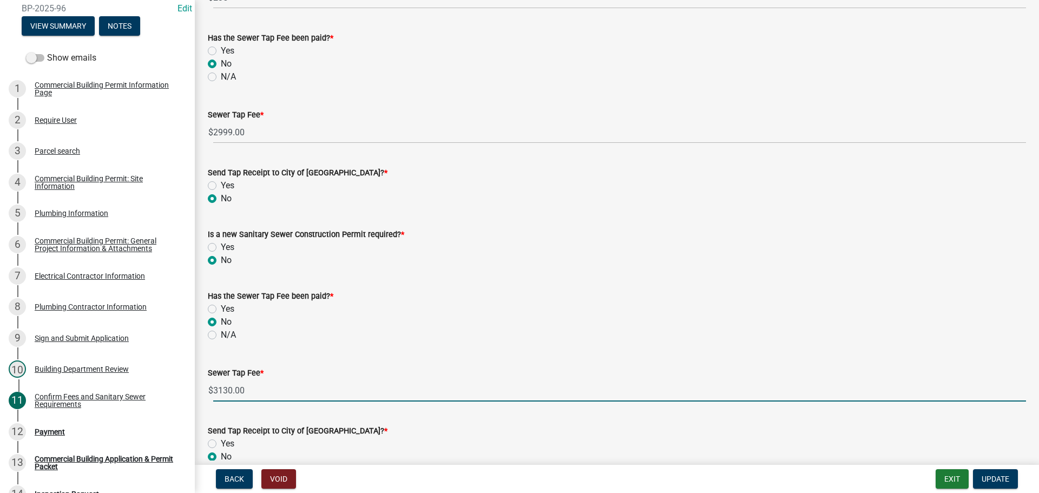
drag, startPoint x: 249, startPoint y: 391, endPoint x: 267, endPoint y: 380, distance: 21.1
click at [249, 390] on input "3130.00" at bounding box center [619, 390] width 813 height 22
type input "3"
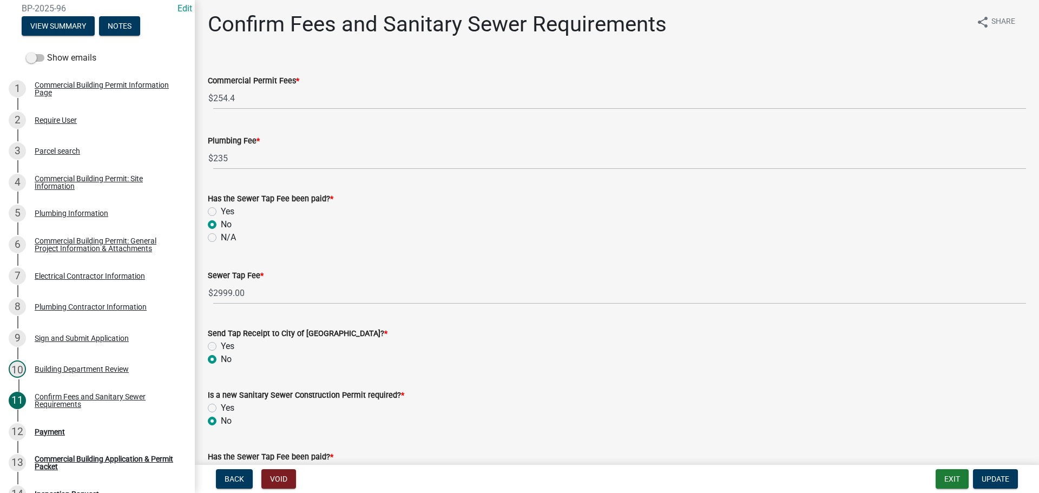
scroll to position [0, 0]
type input "0"
click at [993, 478] on span "Update" at bounding box center [995, 478] width 28 height 9
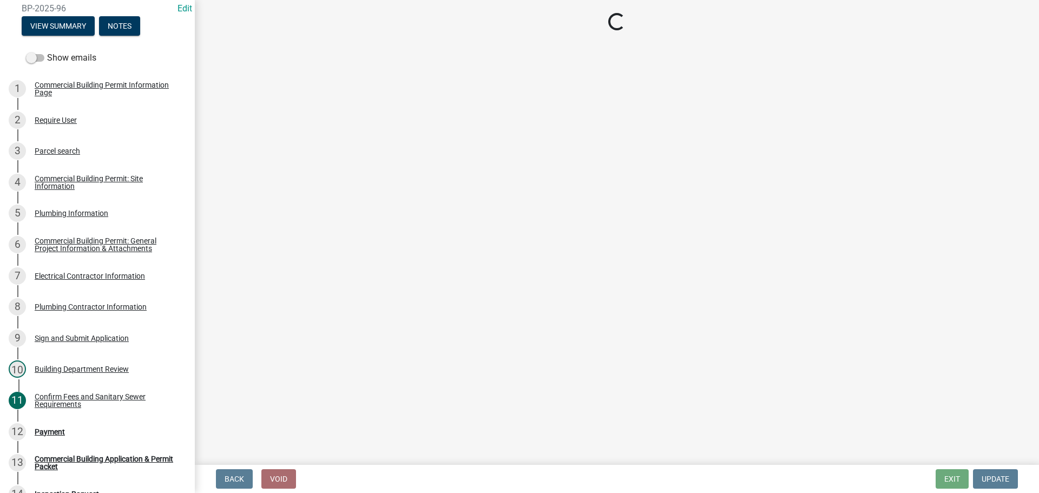
select select "3: 3"
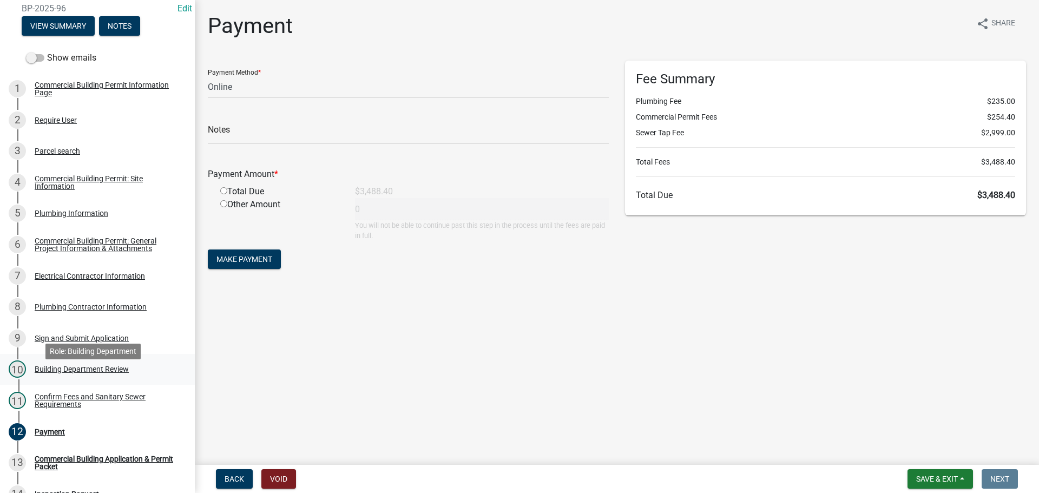
click at [74, 373] on div "Building Department Review" at bounding box center [82, 369] width 94 height 8
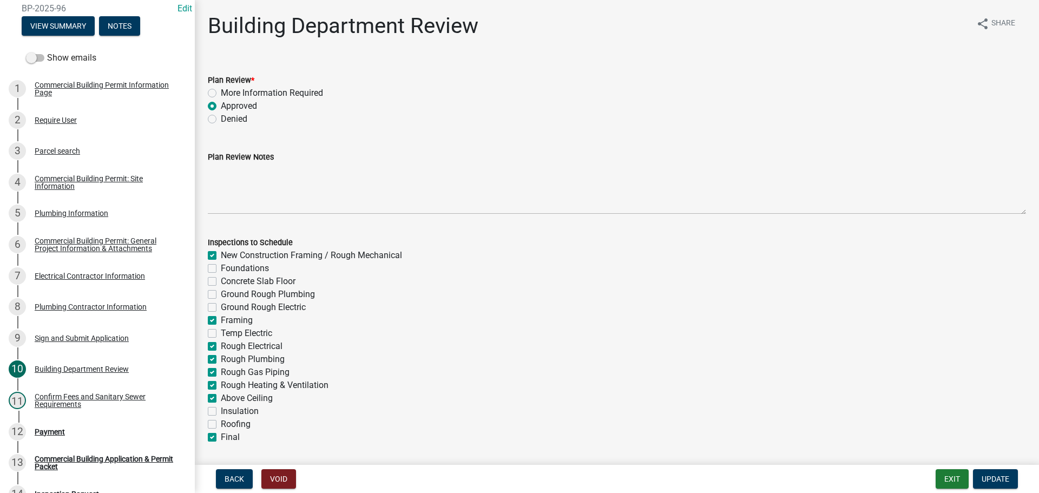
click at [282, 162] on div "Plan Review Notes" at bounding box center [617, 156] width 818 height 13
click at [284, 159] on div "Plan Review Notes" at bounding box center [617, 156] width 818 height 13
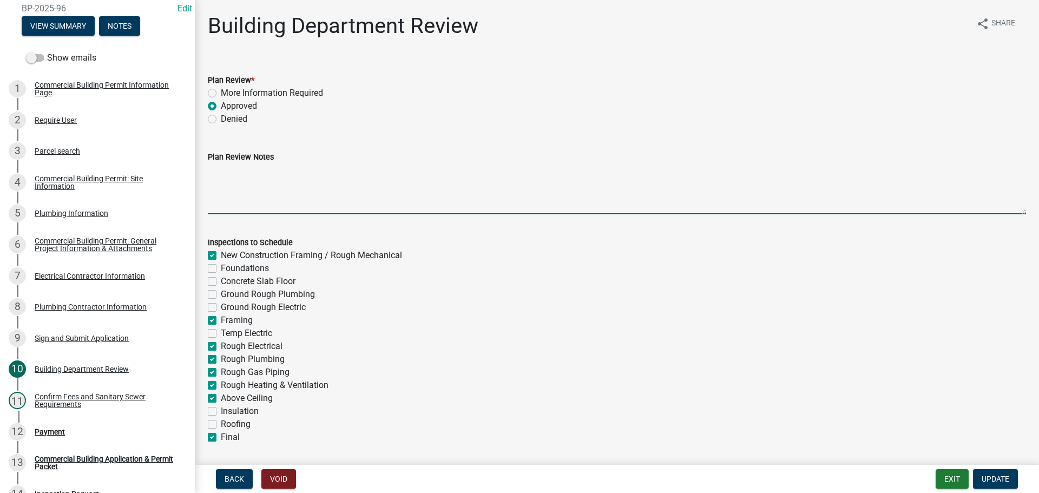
click at [233, 178] on textarea "Plan Review Notes" at bounding box center [617, 188] width 818 height 51
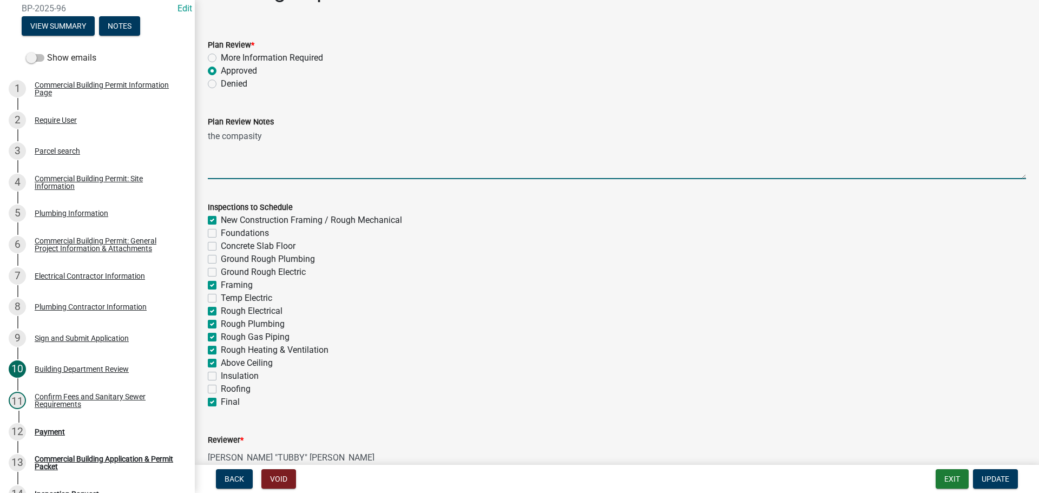
scroll to position [54, 0]
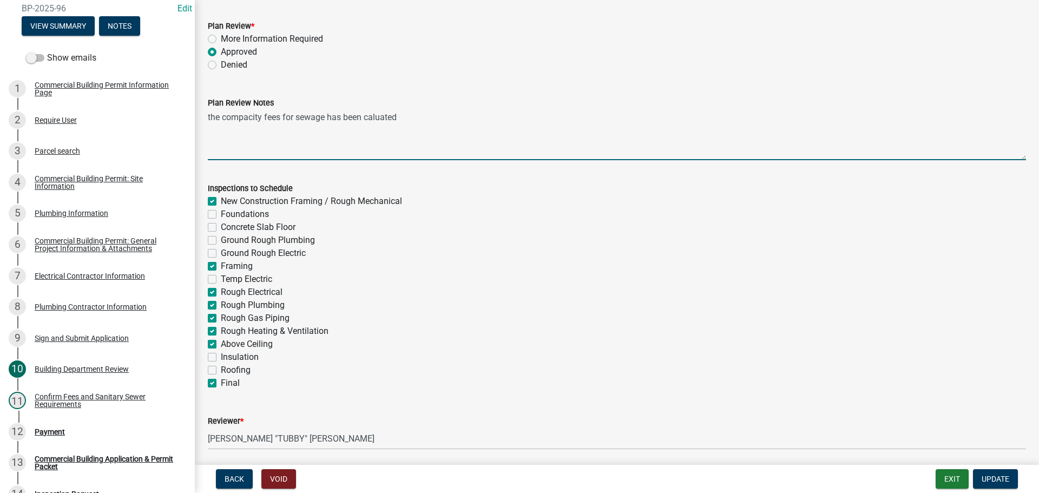
click at [373, 117] on textarea "the compacity fees for sewage has been caluated" at bounding box center [617, 134] width 818 height 51
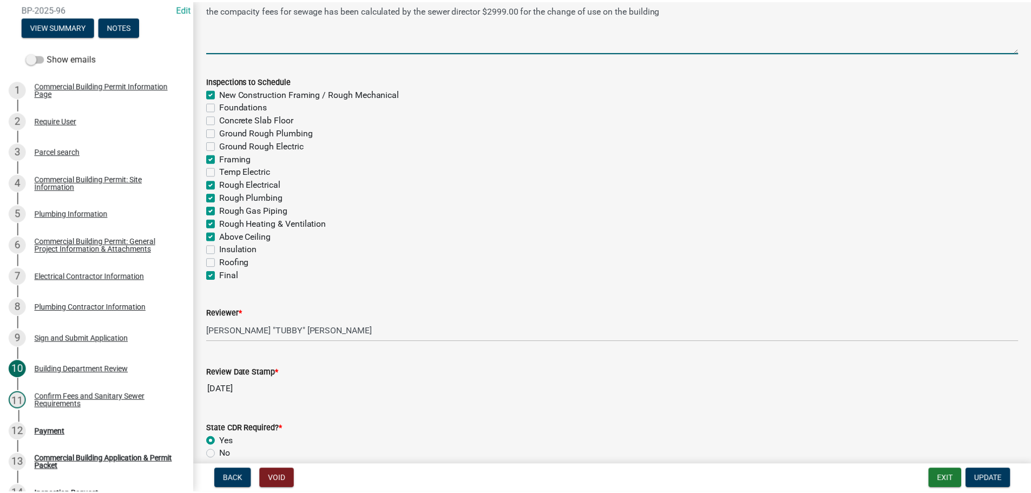
scroll to position [0, 0]
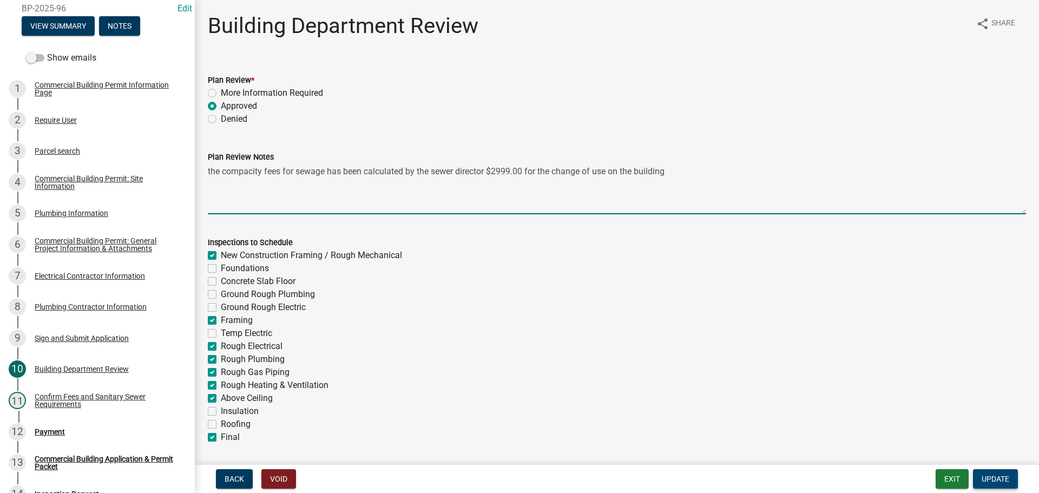
type textarea "the compacity fees for sewage has been calculated by the sewer director $2999.0…"
click at [995, 481] on span "Update" at bounding box center [995, 478] width 28 height 9
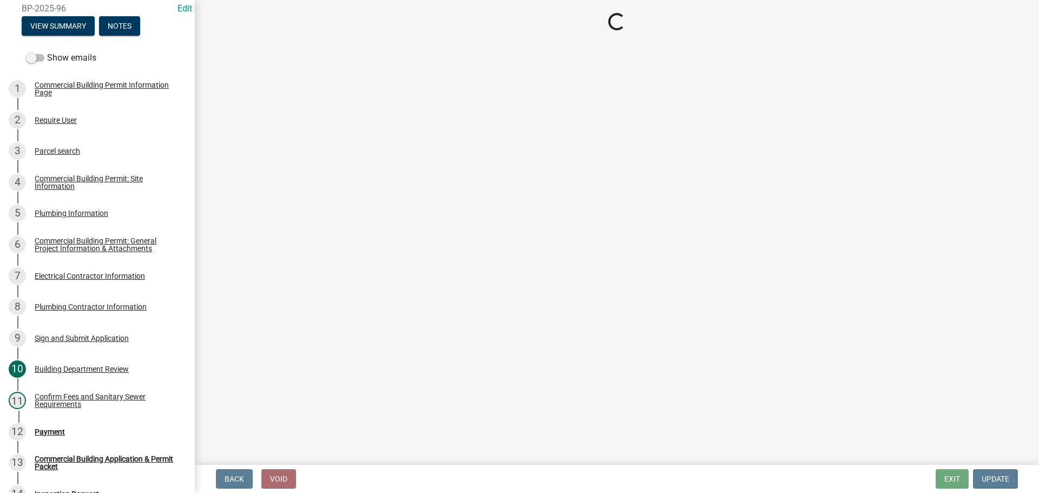
select select "3: 3"
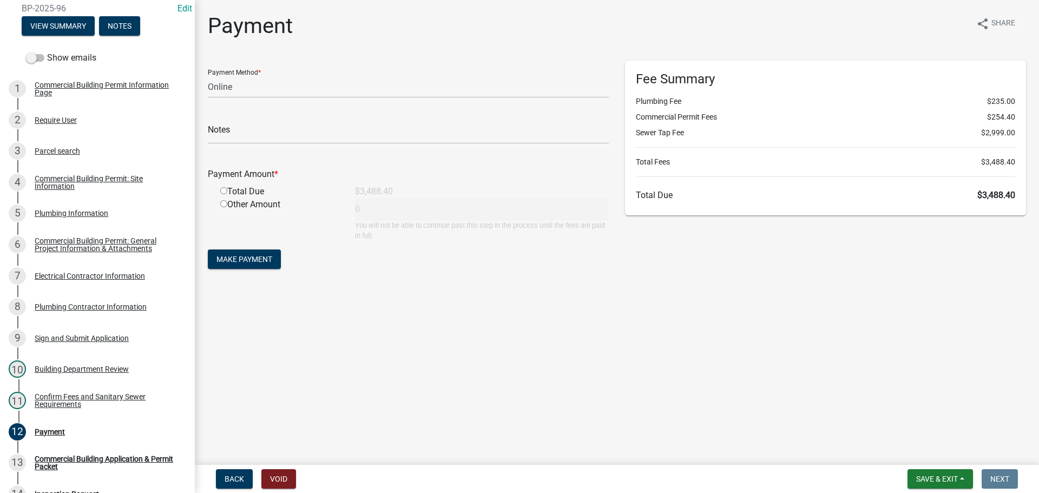
click at [223, 189] on input "radio" at bounding box center [223, 190] width 7 height 7
radio input "true"
type input "3488.4"
click at [935, 478] on span "Save & Exit" at bounding box center [937, 478] width 42 height 9
click at [912, 452] on button "Save & Exit" at bounding box center [929, 451] width 87 height 26
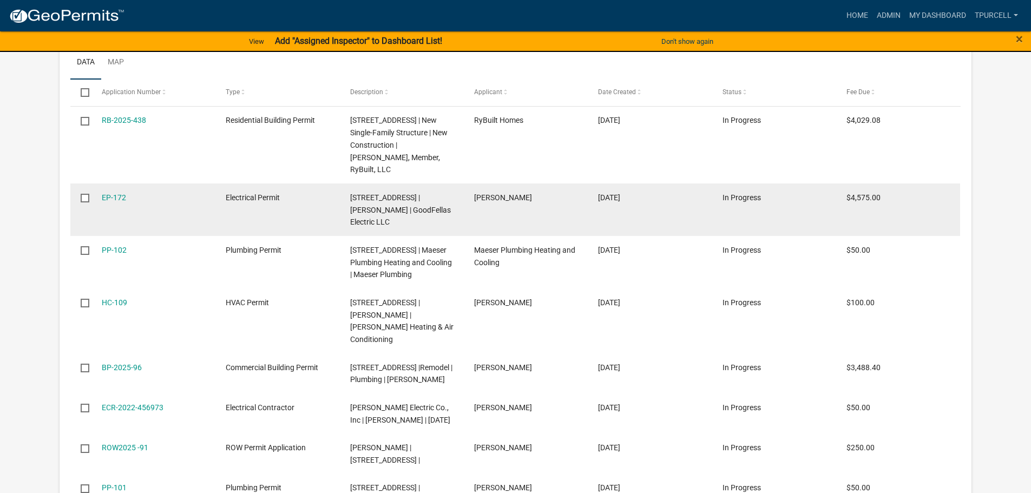
scroll to position [866, 0]
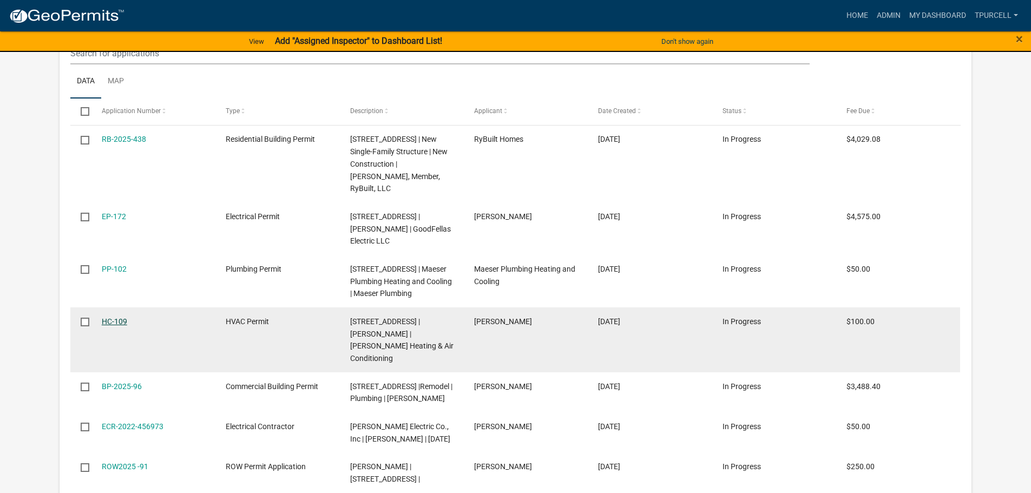
click at [116, 317] on link "HC-109" at bounding box center [114, 321] width 25 height 9
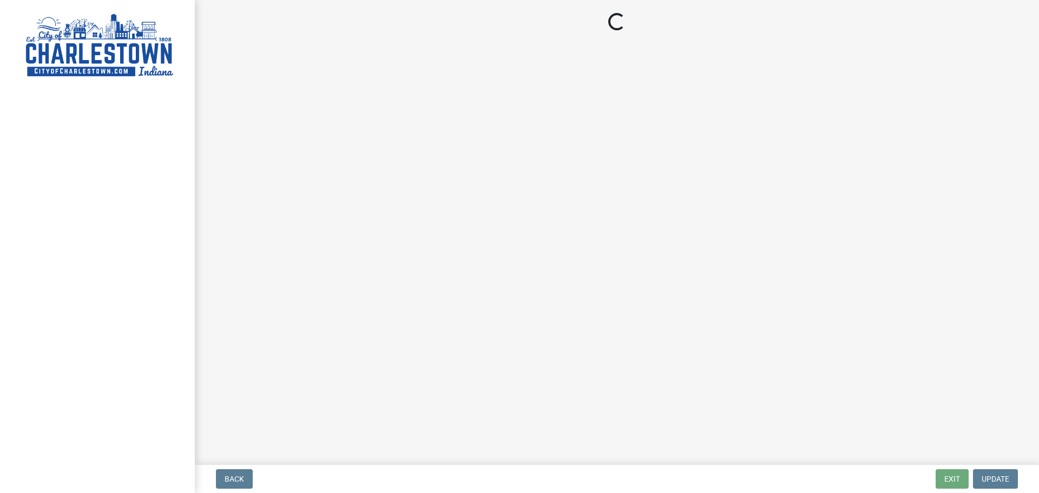
select select "3: 3"
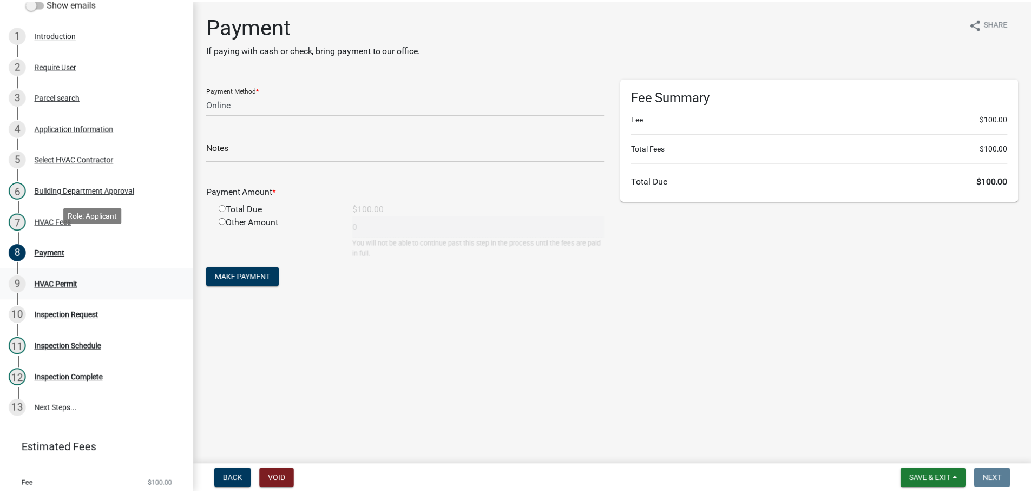
scroll to position [190, 0]
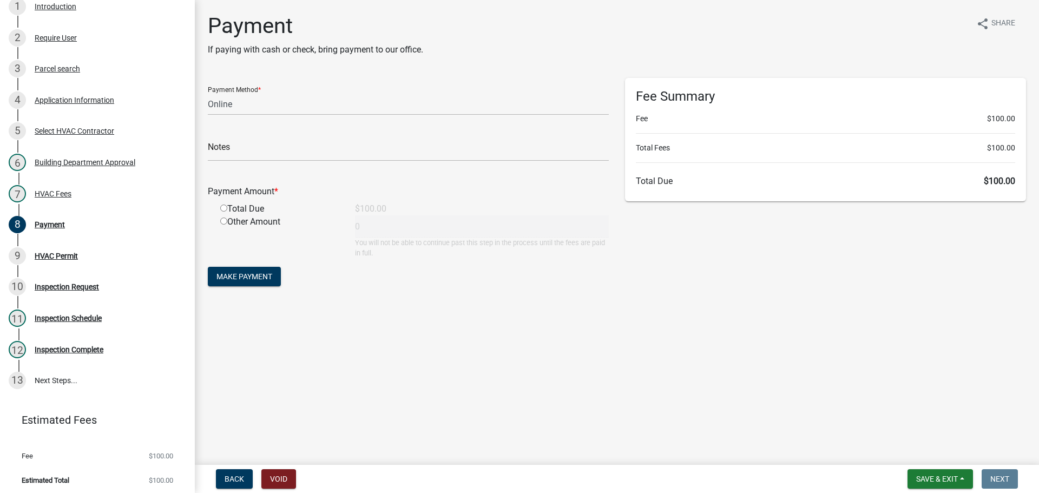
click at [225, 208] on input "radio" at bounding box center [223, 207] width 7 height 7
radio input "true"
type input "100"
click at [926, 476] on span "Save & Exit" at bounding box center [937, 478] width 42 height 9
click at [907, 452] on button "Save & Exit" at bounding box center [929, 451] width 87 height 26
